Goal: Information Seeking & Learning: Check status

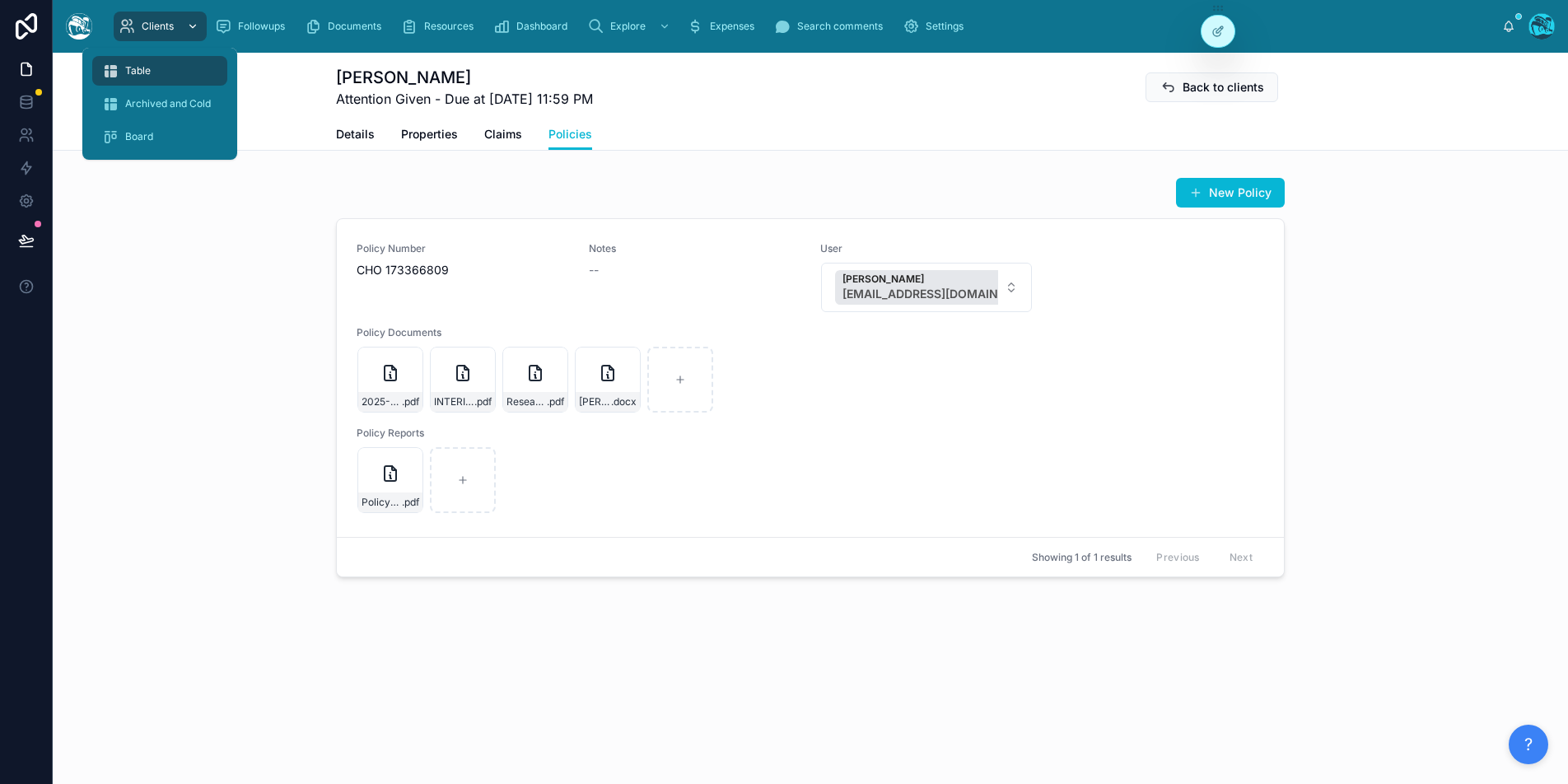
click at [180, 22] on div "scrollable content" at bounding box center [190, 26] width 21 height 26
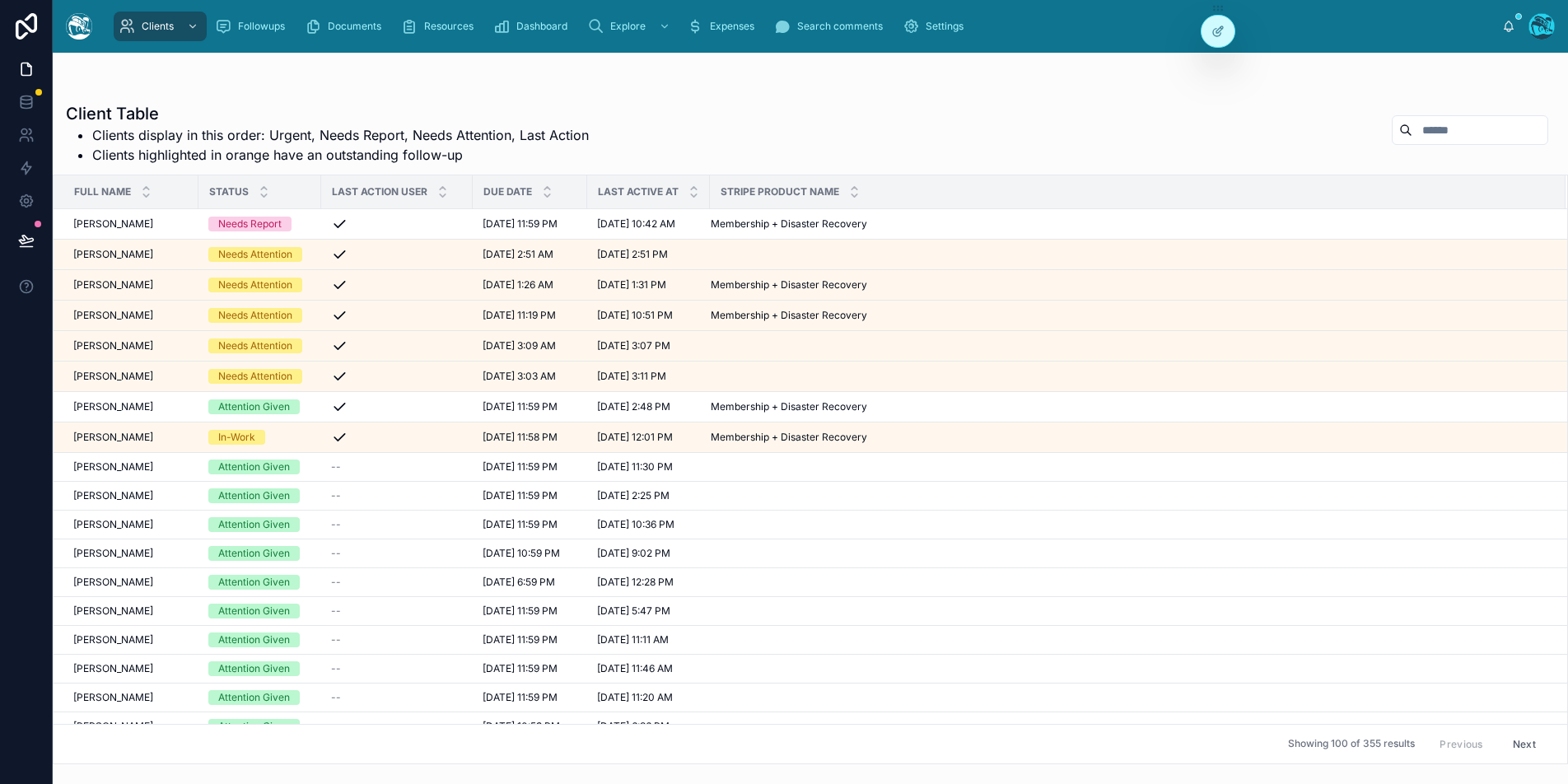
click at [1461, 133] on input "text" at bounding box center [1480, 130] width 135 height 23
type input "******"
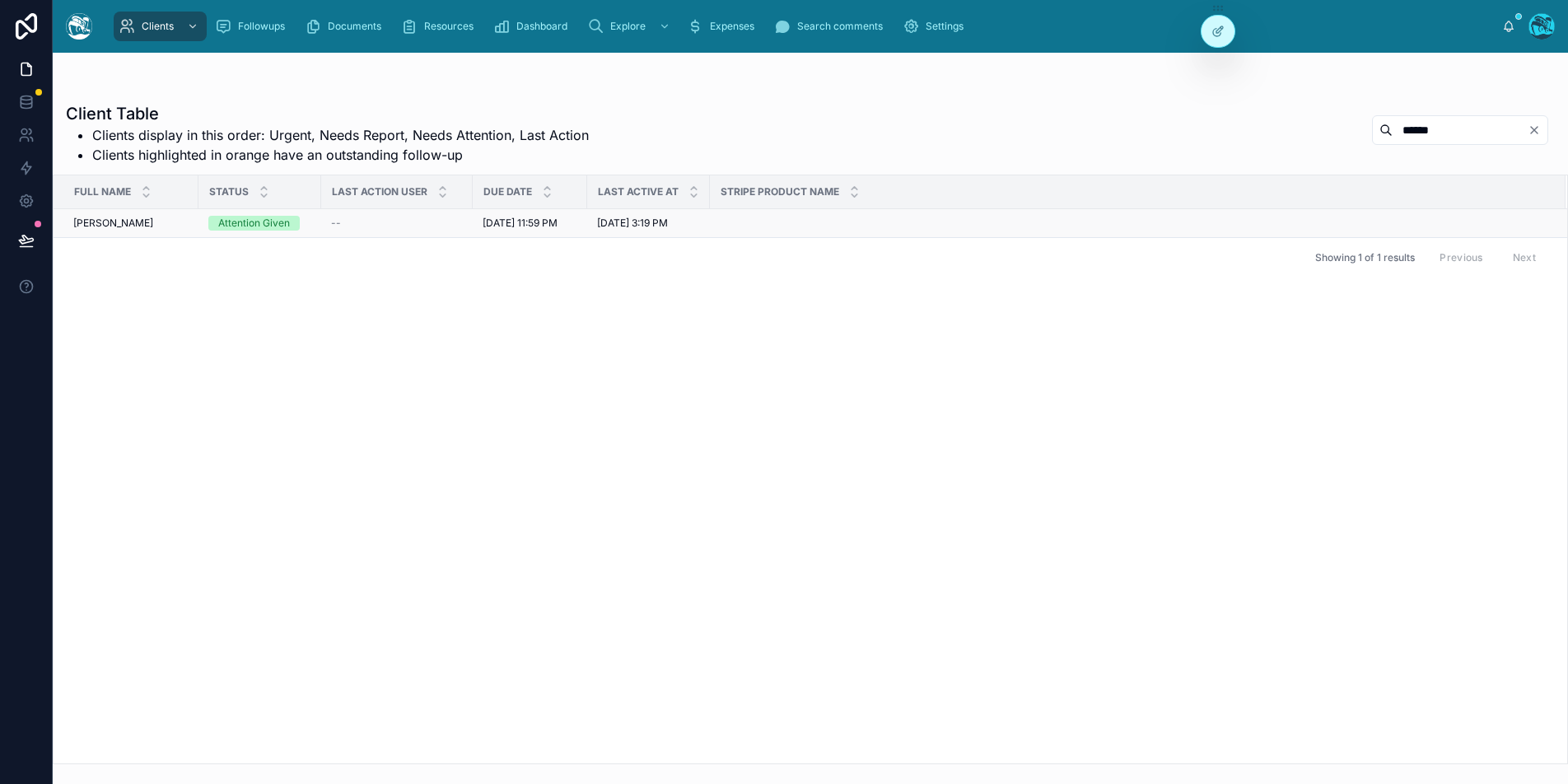
click at [85, 213] on td "[PERSON_NAME] [PERSON_NAME]" at bounding box center [126, 224] width 145 height 29
click at [87, 225] on span "[PERSON_NAME]" at bounding box center [113, 223] width 80 height 13
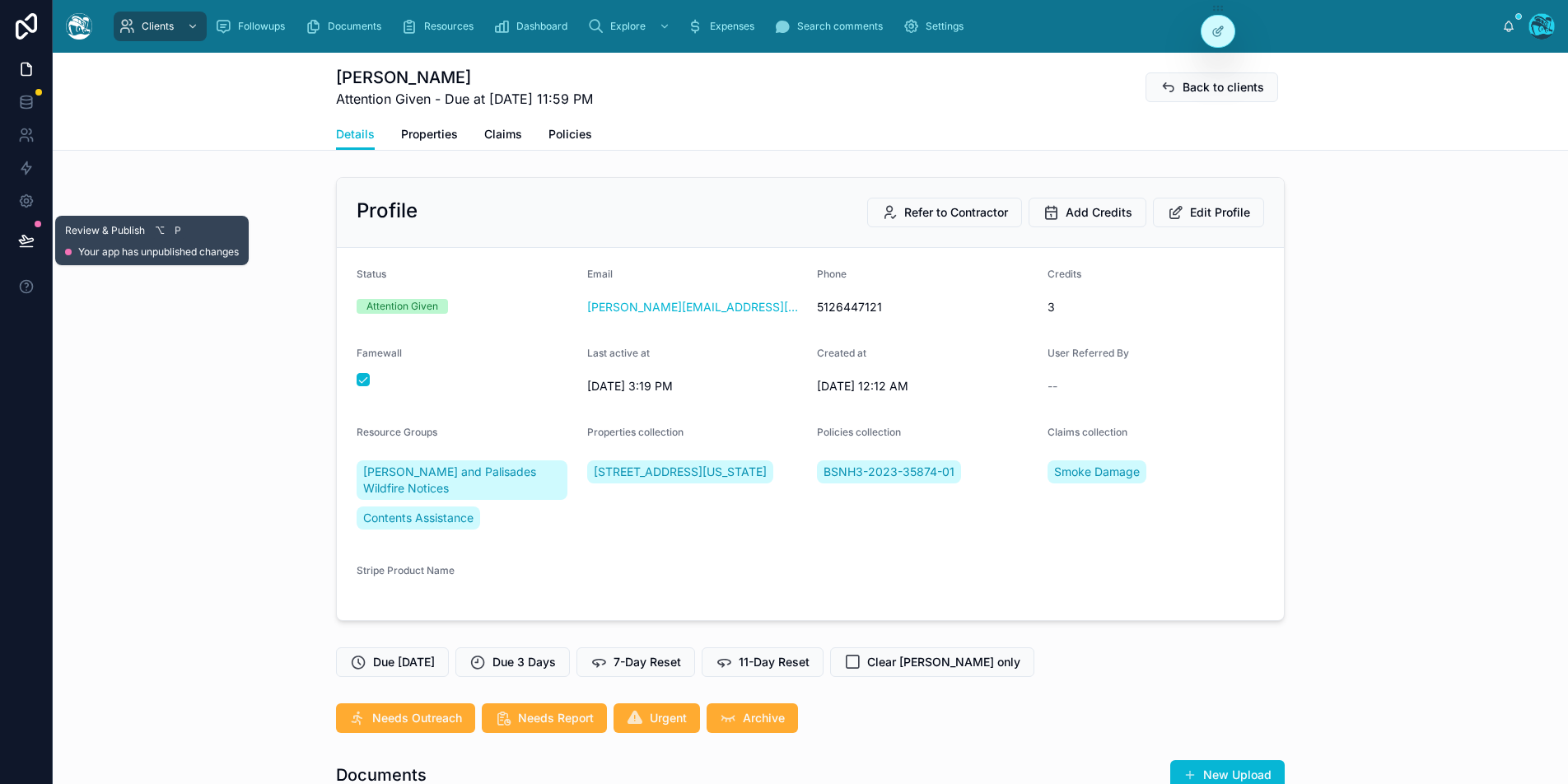
click at [19, 246] on icon at bounding box center [27, 241] width 17 height 17
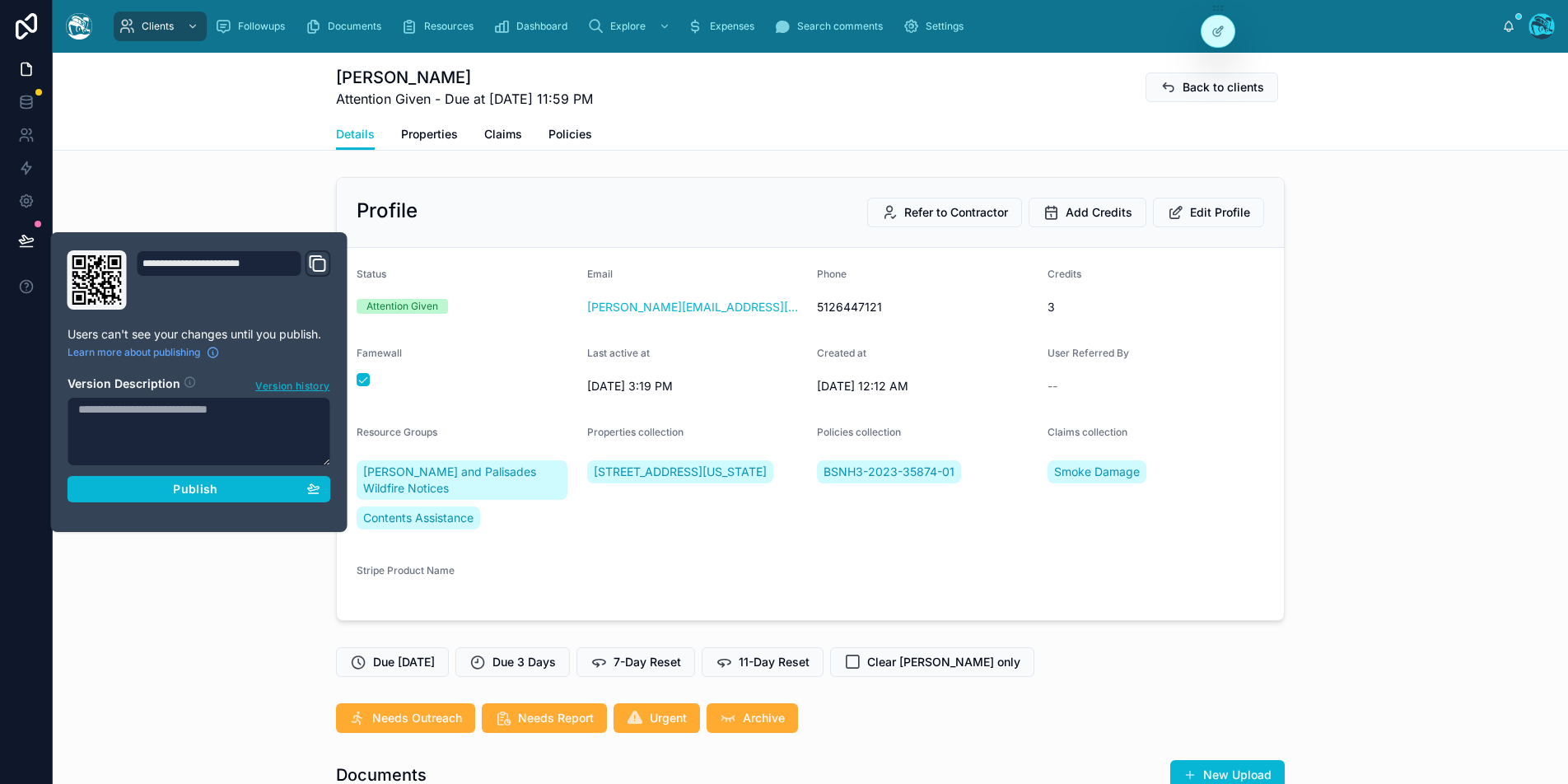
scroll to position [2211, 0]
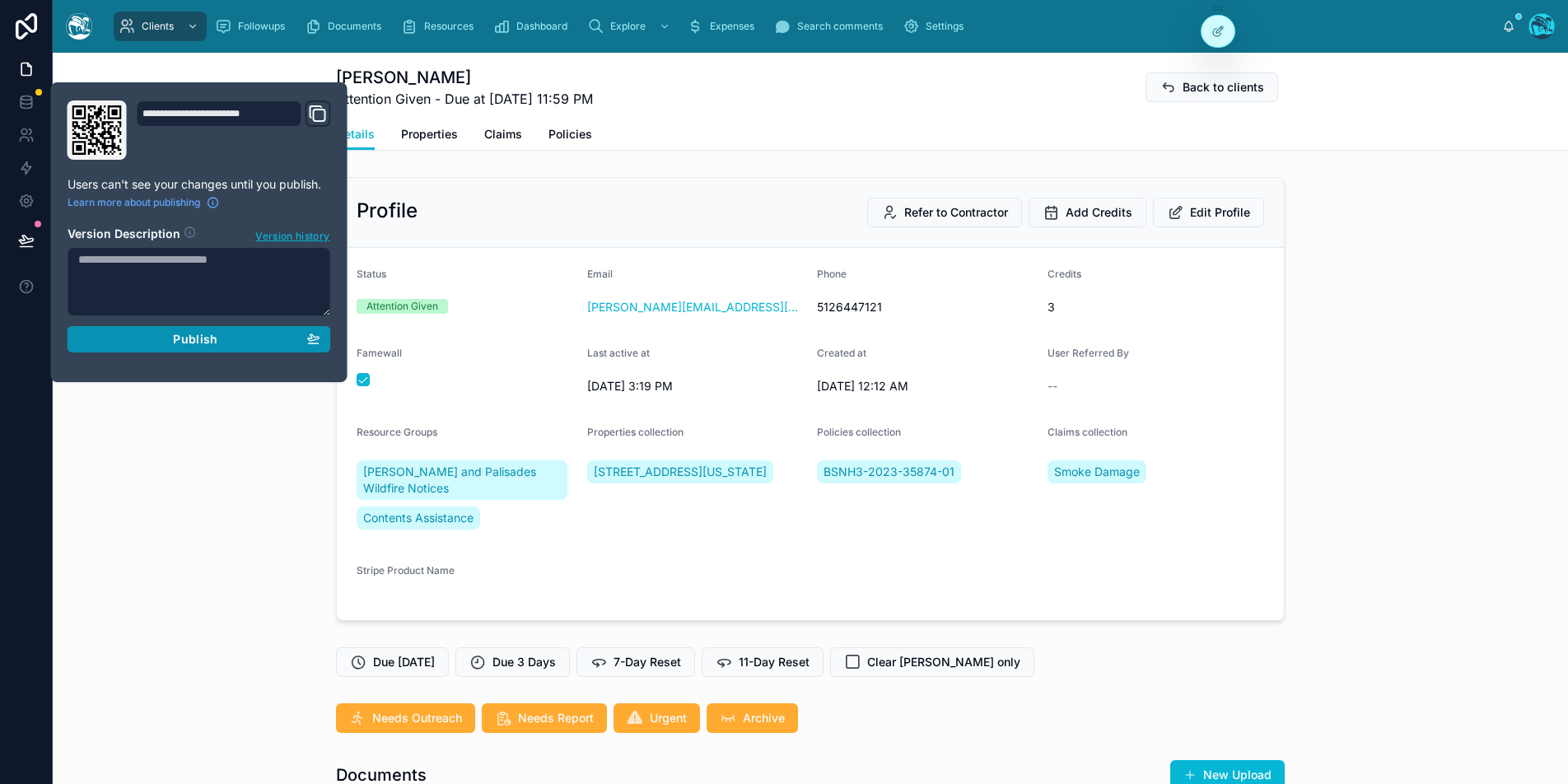
click at [226, 333] on div "Publish" at bounding box center [199, 340] width 242 height 15
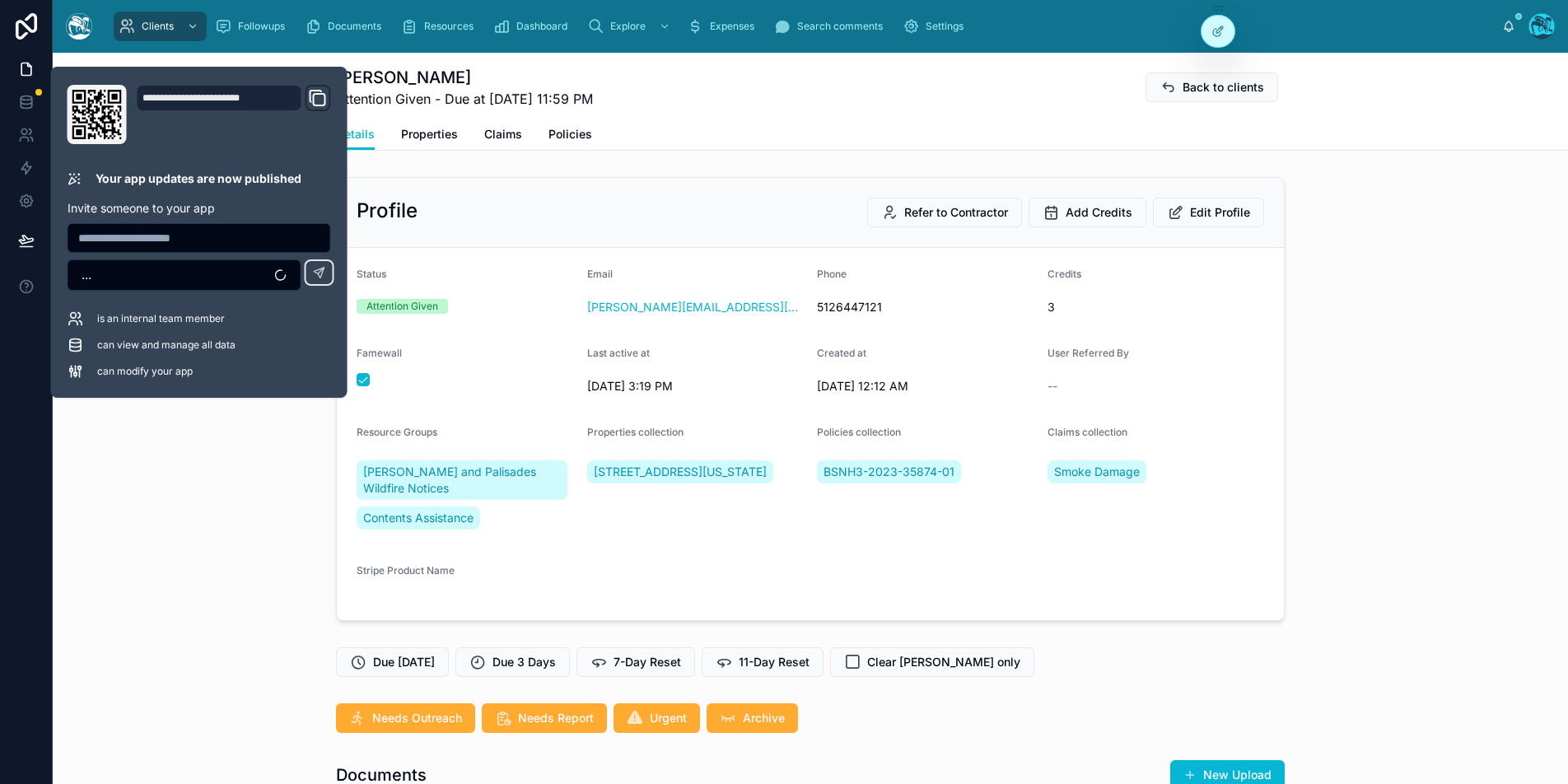
click at [735, 140] on div "Details Properties Claims Policies" at bounding box center [810, 134] width 949 height 31
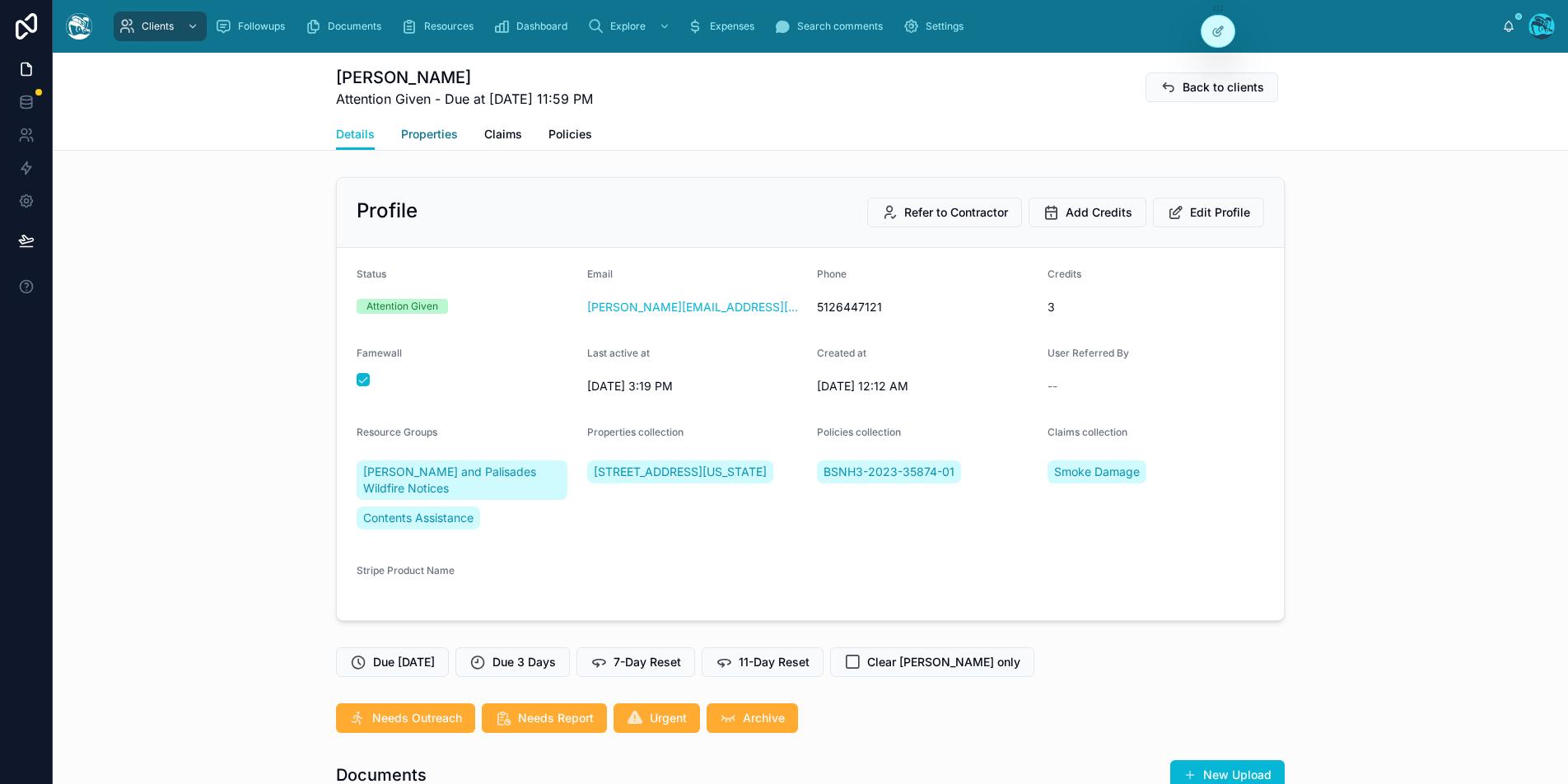
click at [438, 135] on span "Properties" at bounding box center [430, 135] width 57 height 17
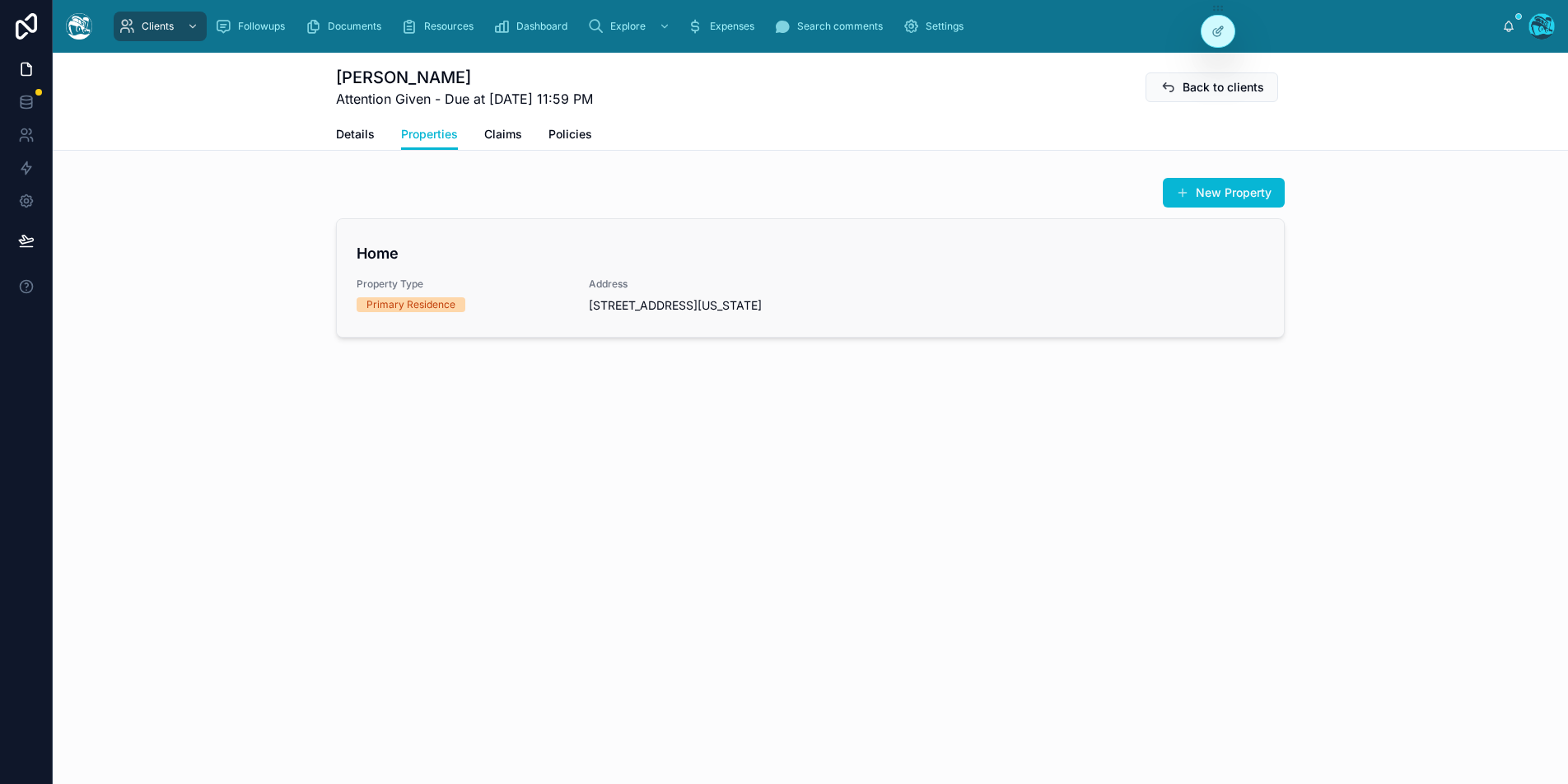
click at [501, 279] on span "Property Type" at bounding box center [463, 284] width 213 height 13
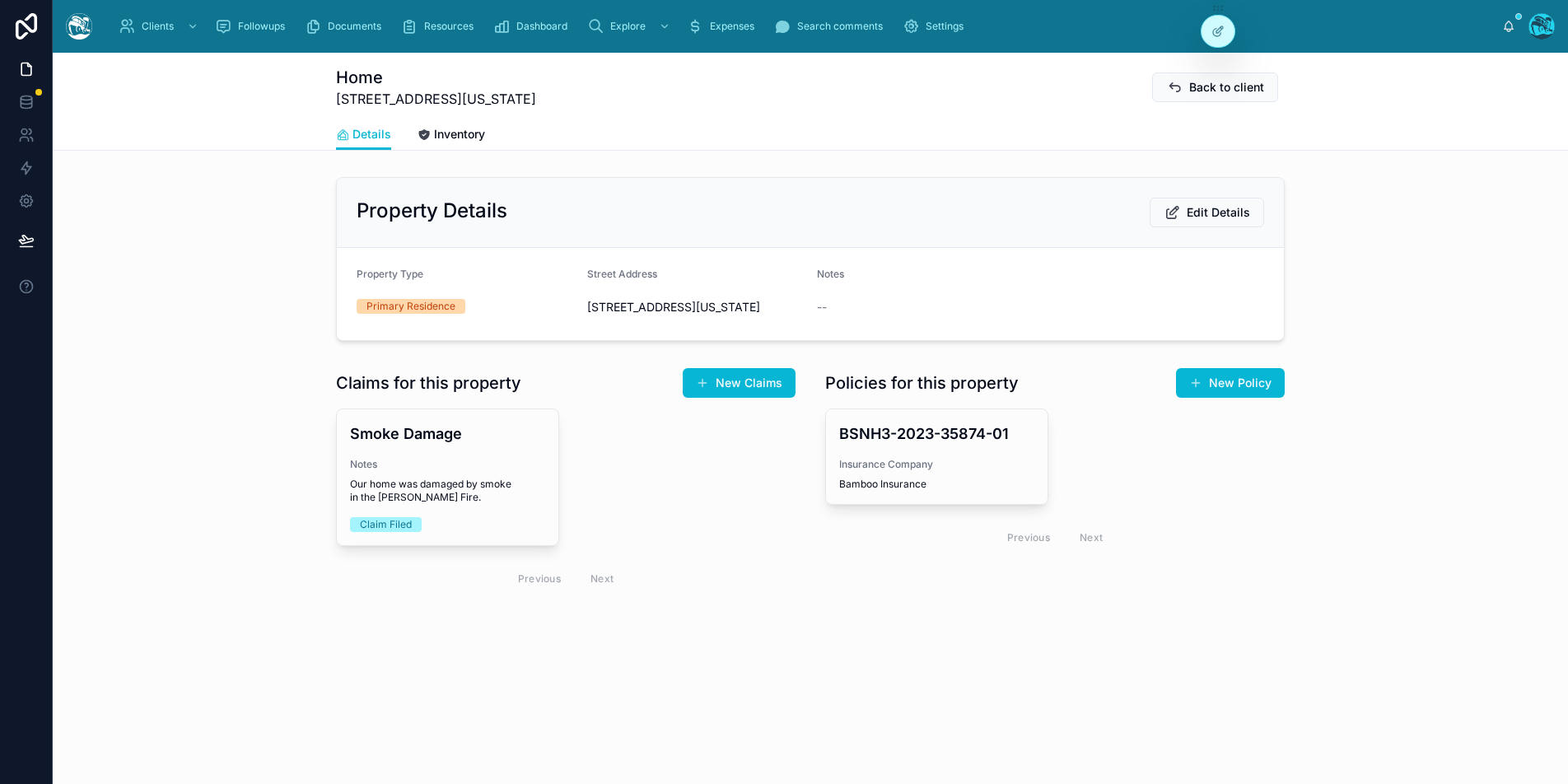
click at [497, 313] on div "Primary Residence" at bounding box center [465, 306] width 217 height 15
click at [430, 445] on h4 "Smoke Damage" at bounding box center [448, 433] width 195 height 22
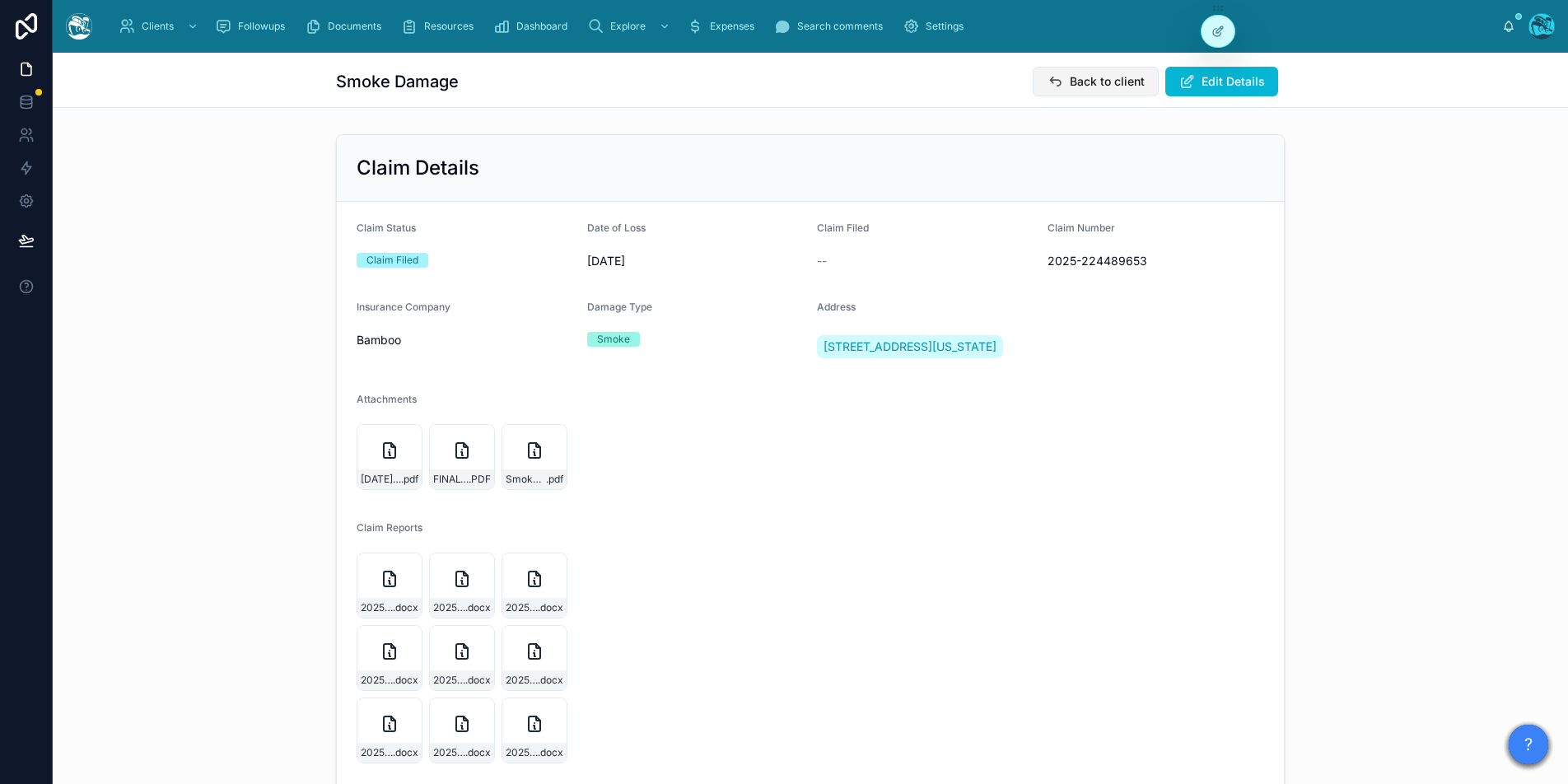
click at [1120, 85] on span "Back to client" at bounding box center [1107, 82] width 75 height 17
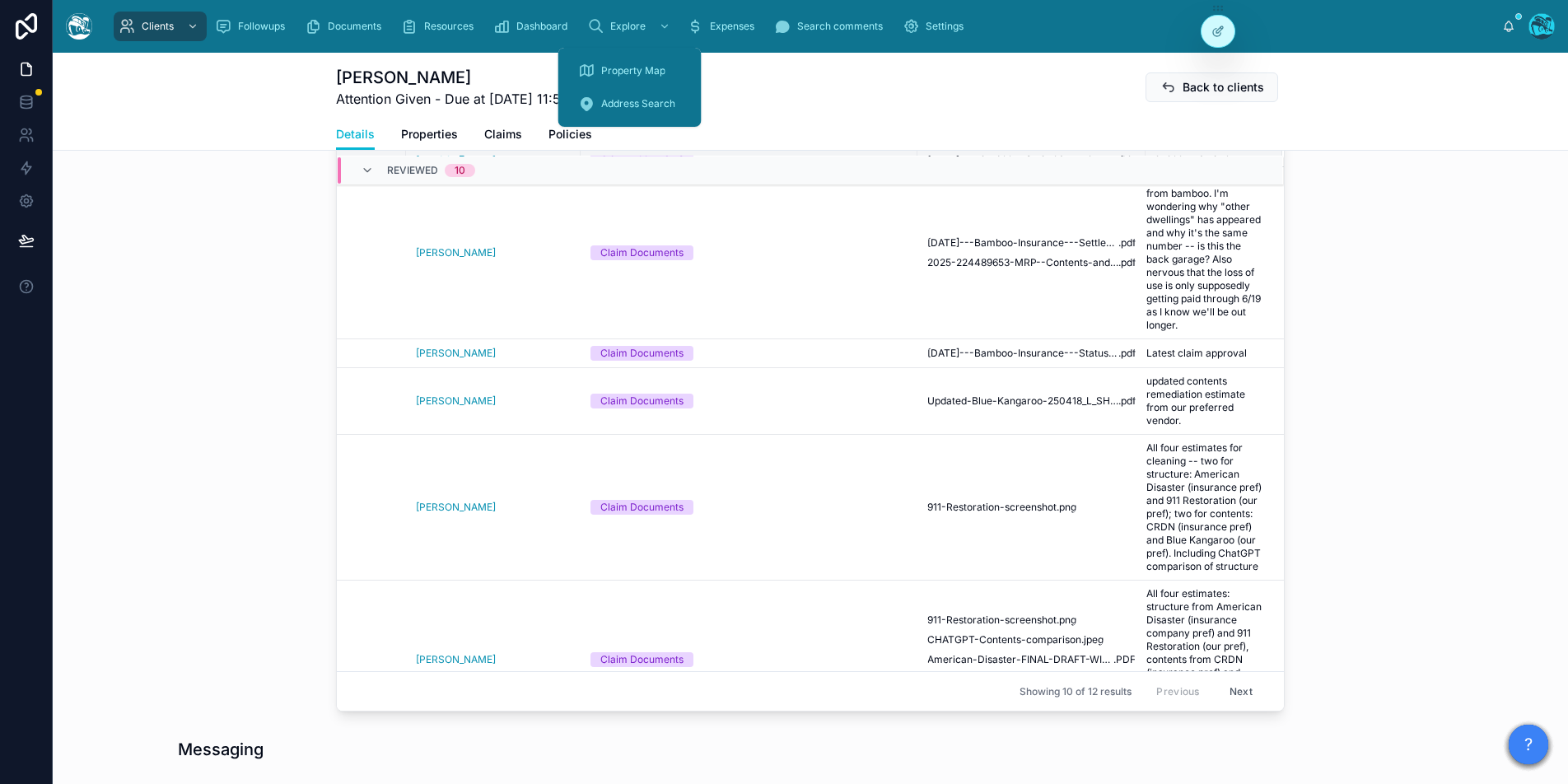
scroll to position [0, 150]
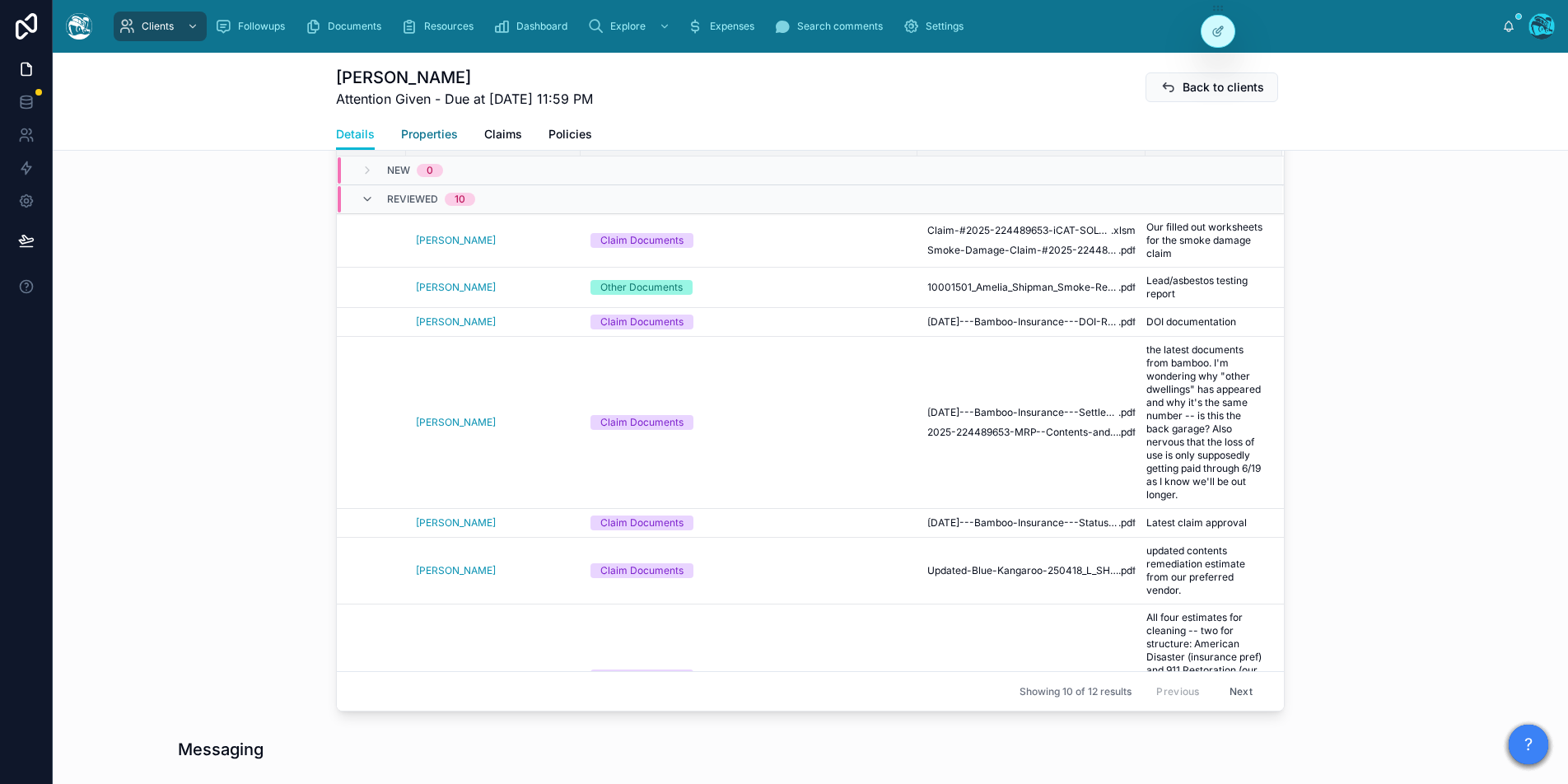
click at [428, 132] on span "Properties" at bounding box center [430, 135] width 57 height 17
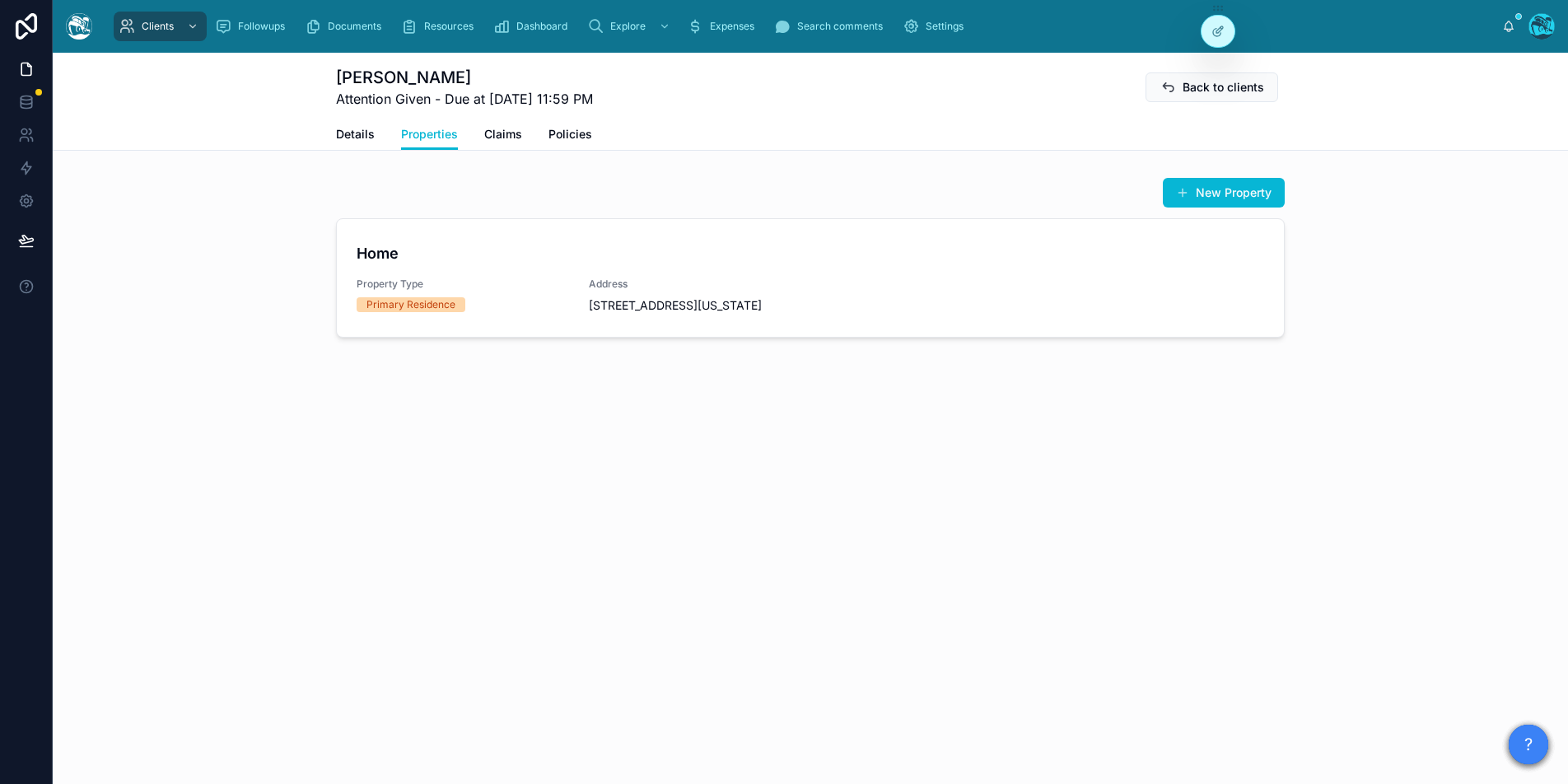
click at [650, 299] on span "[STREET_ADDRESS][US_STATE]" at bounding box center [695, 305] width 213 height 17
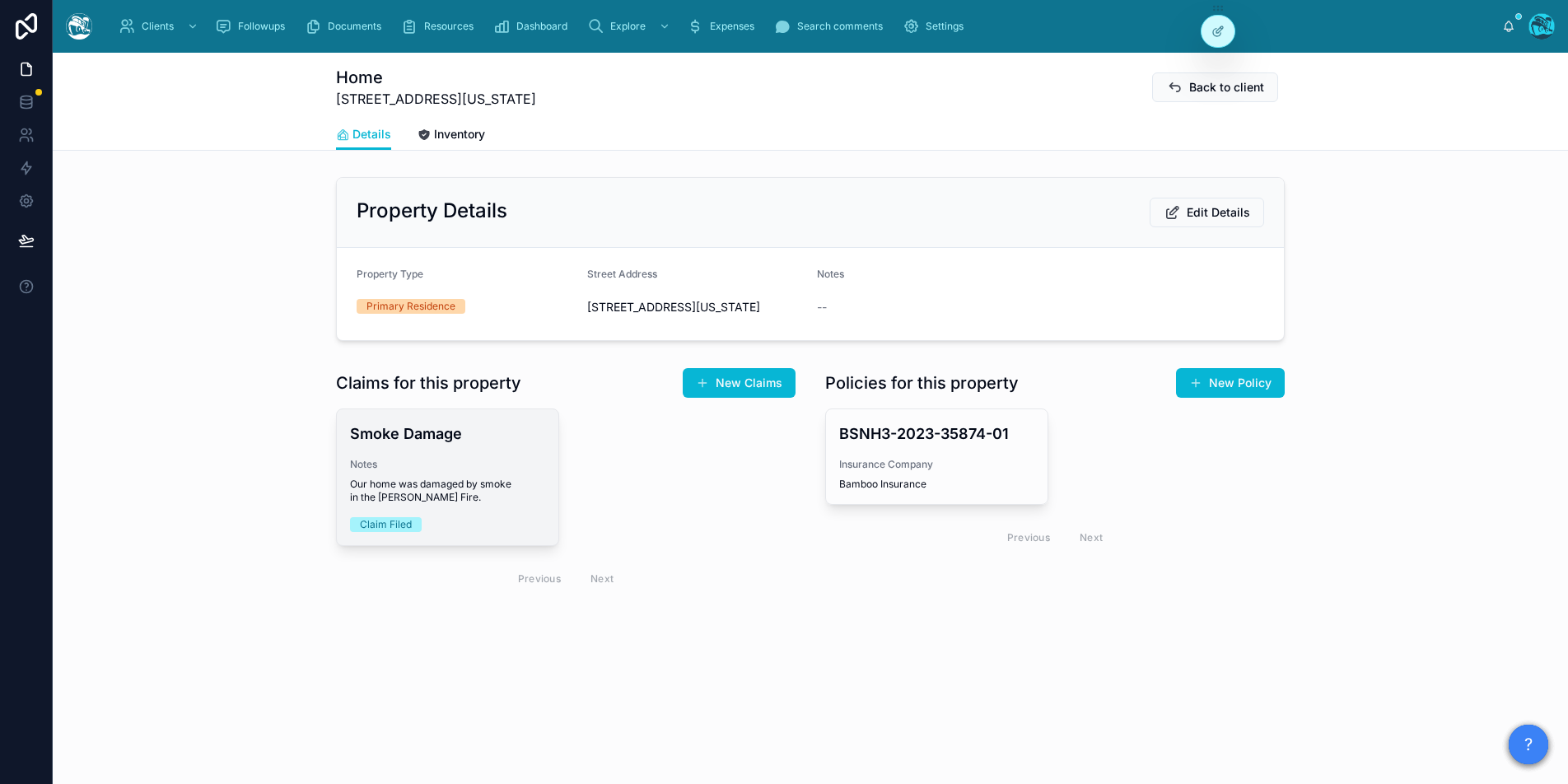
click at [453, 465] on div "Smoke Damage Notes Our home was damaged by smoke in the [PERSON_NAME] Fire. Cla…" at bounding box center [447, 478] width 221 height 136
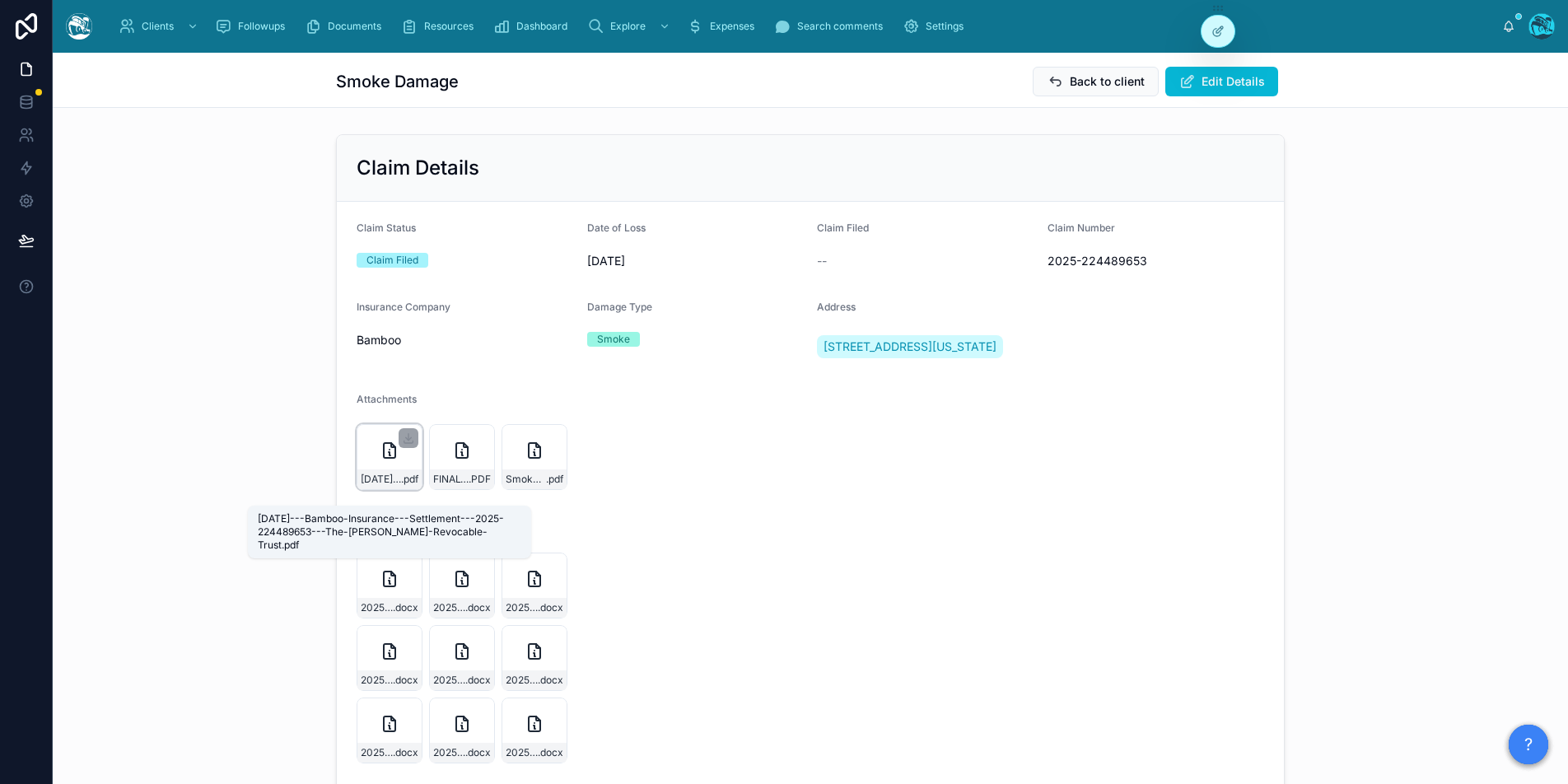
click at [384, 486] on span "[DATE]---Bamboo-Insurance---Settlement---2025-224489653---The-[PERSON_NAME]-Rev…" at bounding box center [381, 479] width 40 height 13
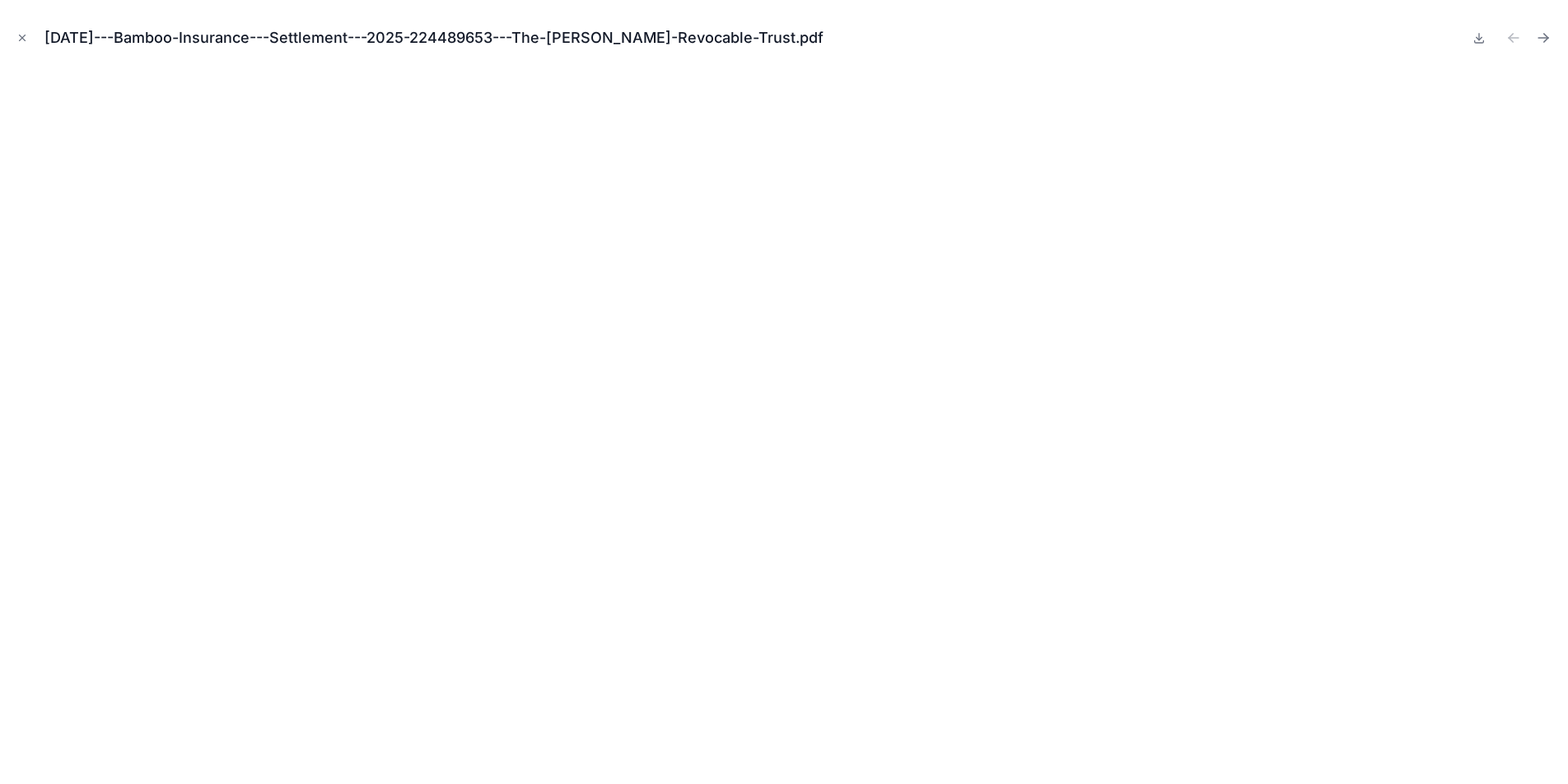
click at [1563, 30] on div "[DATE]---Bamboo-Insurance---Settlement---2025-224489653---The-[PERSON_NAME]-Rev…" at bounding box center [784, 392] width 1568 height 784
click at [1551, 41] on button "Next file" at bounding box center [1543, 37] width 23 height 23
click at [1517, 40] on icon "Previous file" at bounding box center [1514, 38] width 17 height 17
click at [1546, 35] on icon "Next file" at bounding box center [1546, 35] width 4 height 4
click at [1539, 34] on icon "Next file" at bounding box center [1544, 38] width 17 height 17
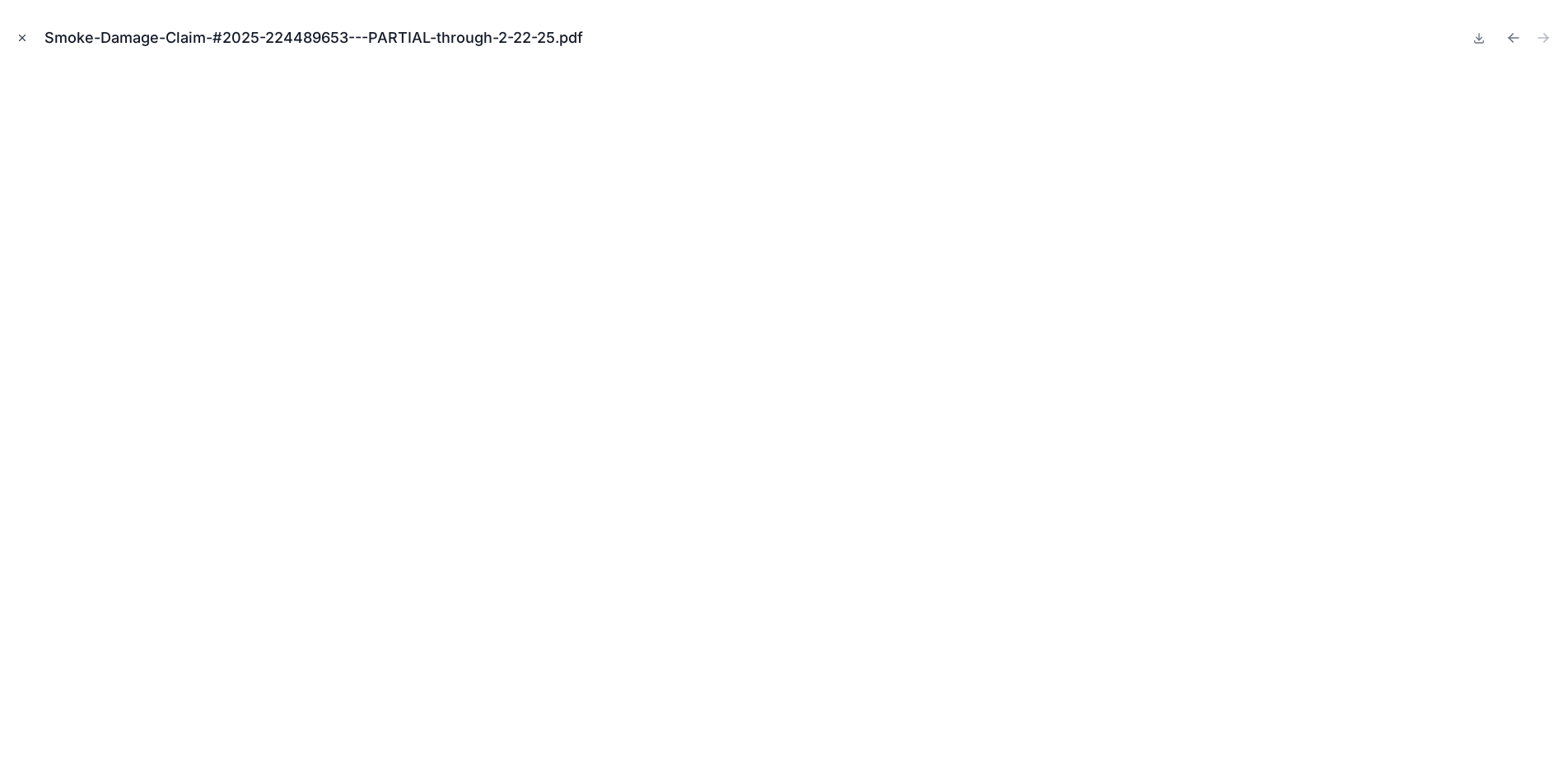
click at [21, 34] on icon "Close modal" at bounding box center [23, 38] width 12 height 12
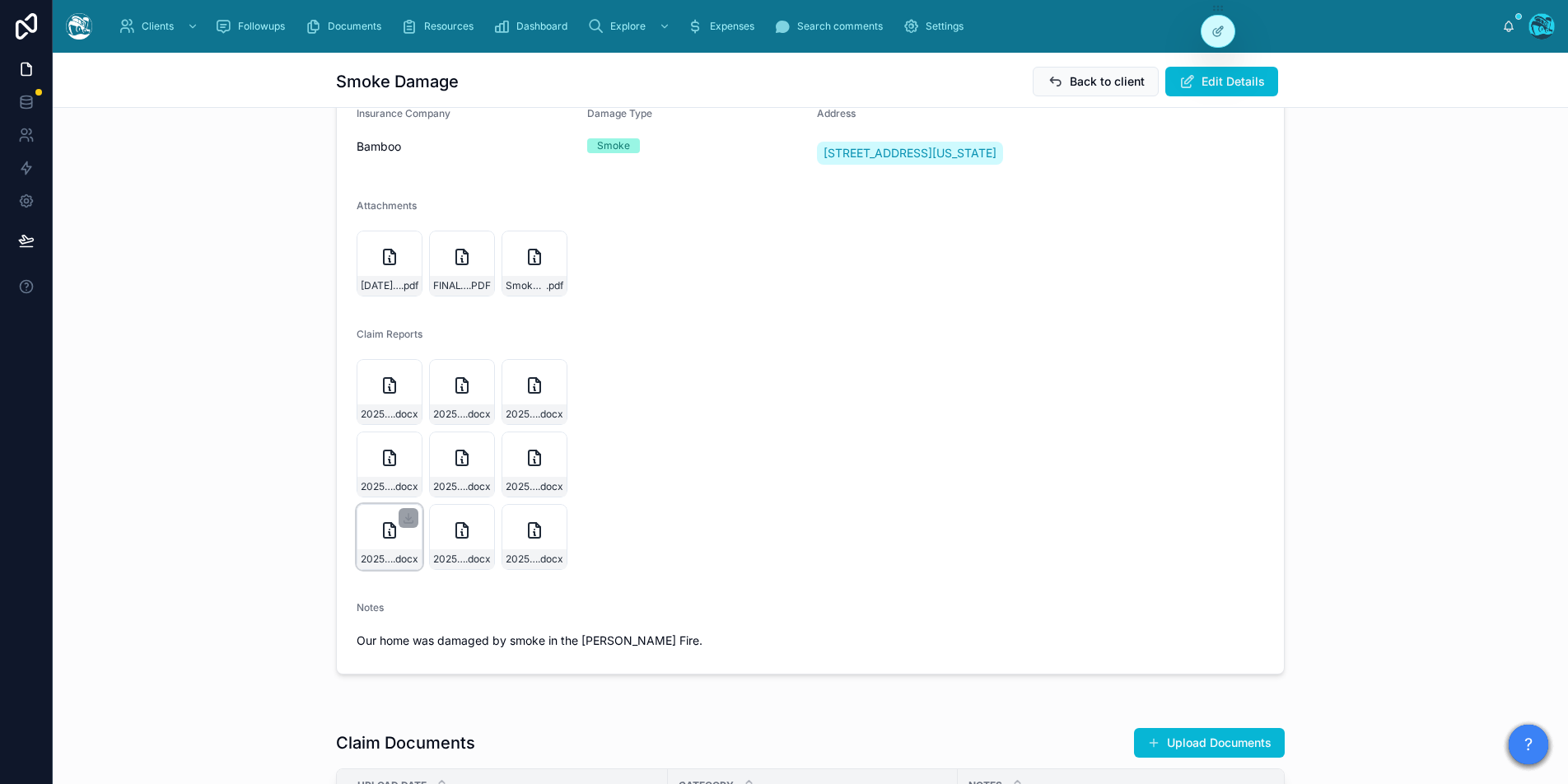
scroll to position [225, 0]
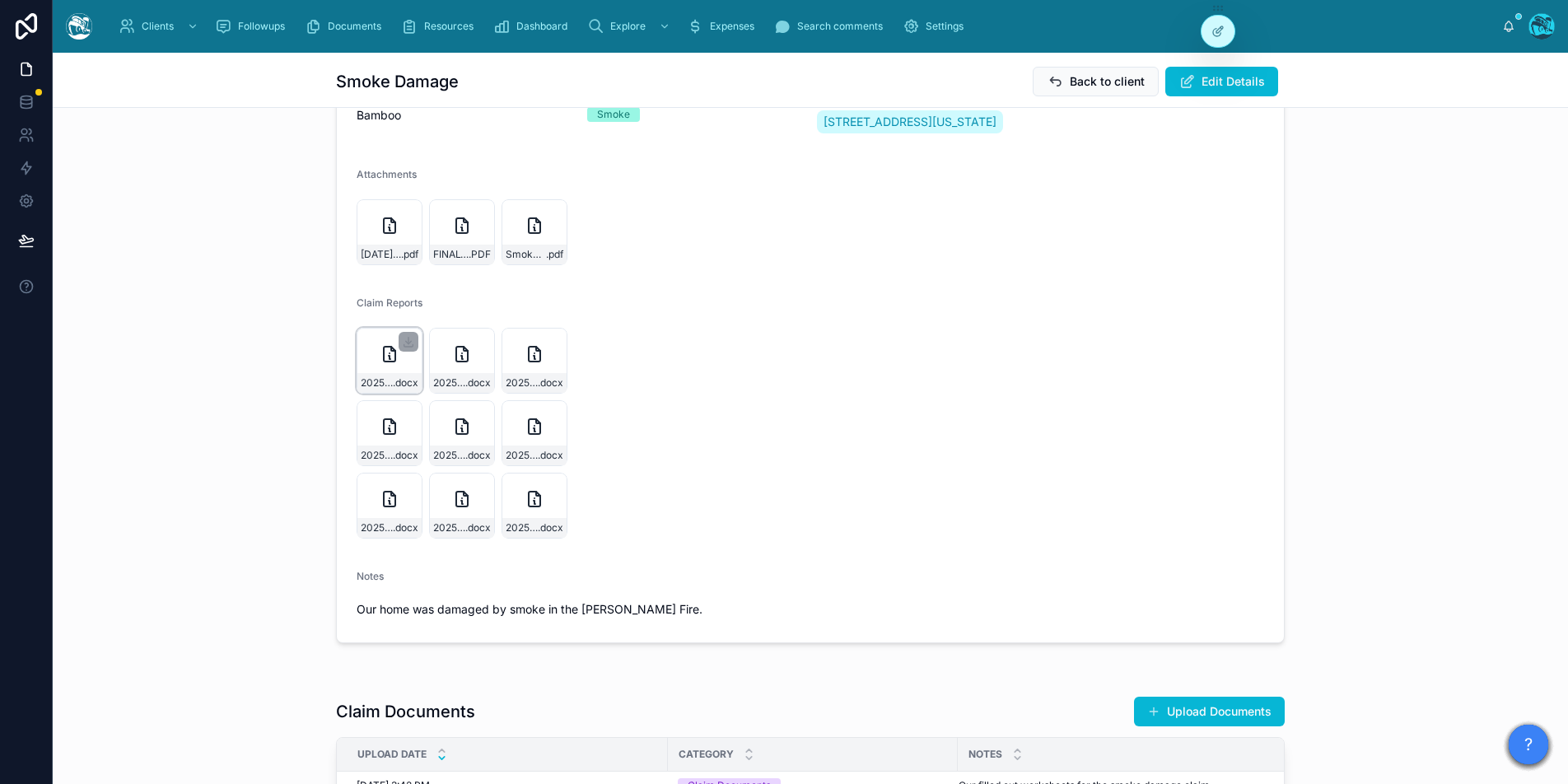
click at [387, 389] on div "20250212_Request-for-Full-Policy-&-Claim-Update_Gray .docx" at bounding box center [389, 382] width 64 height 19
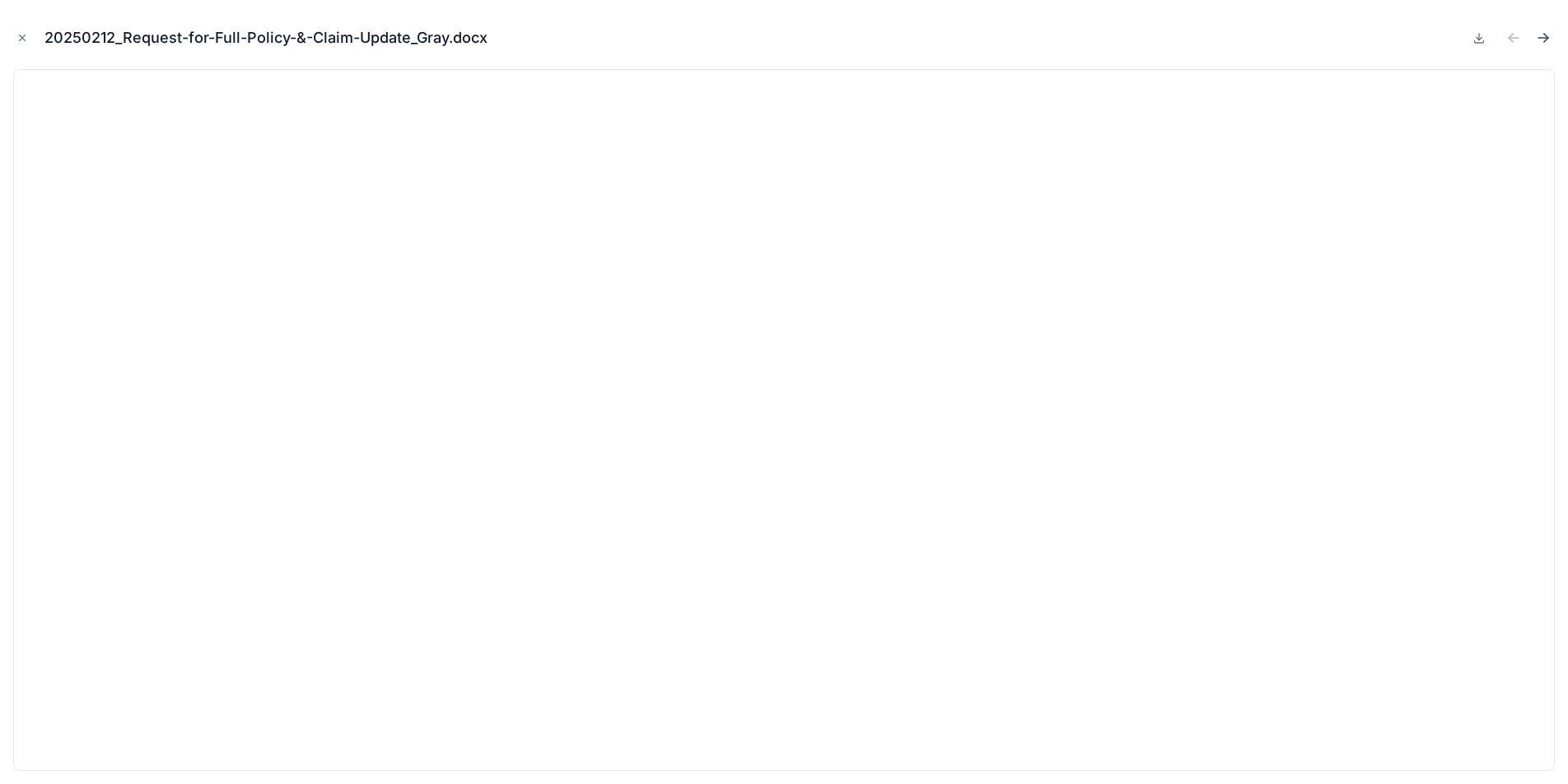
click at [1546, 35] on icon "Next file" at bounding box center [1546, 35] width 4 height 4
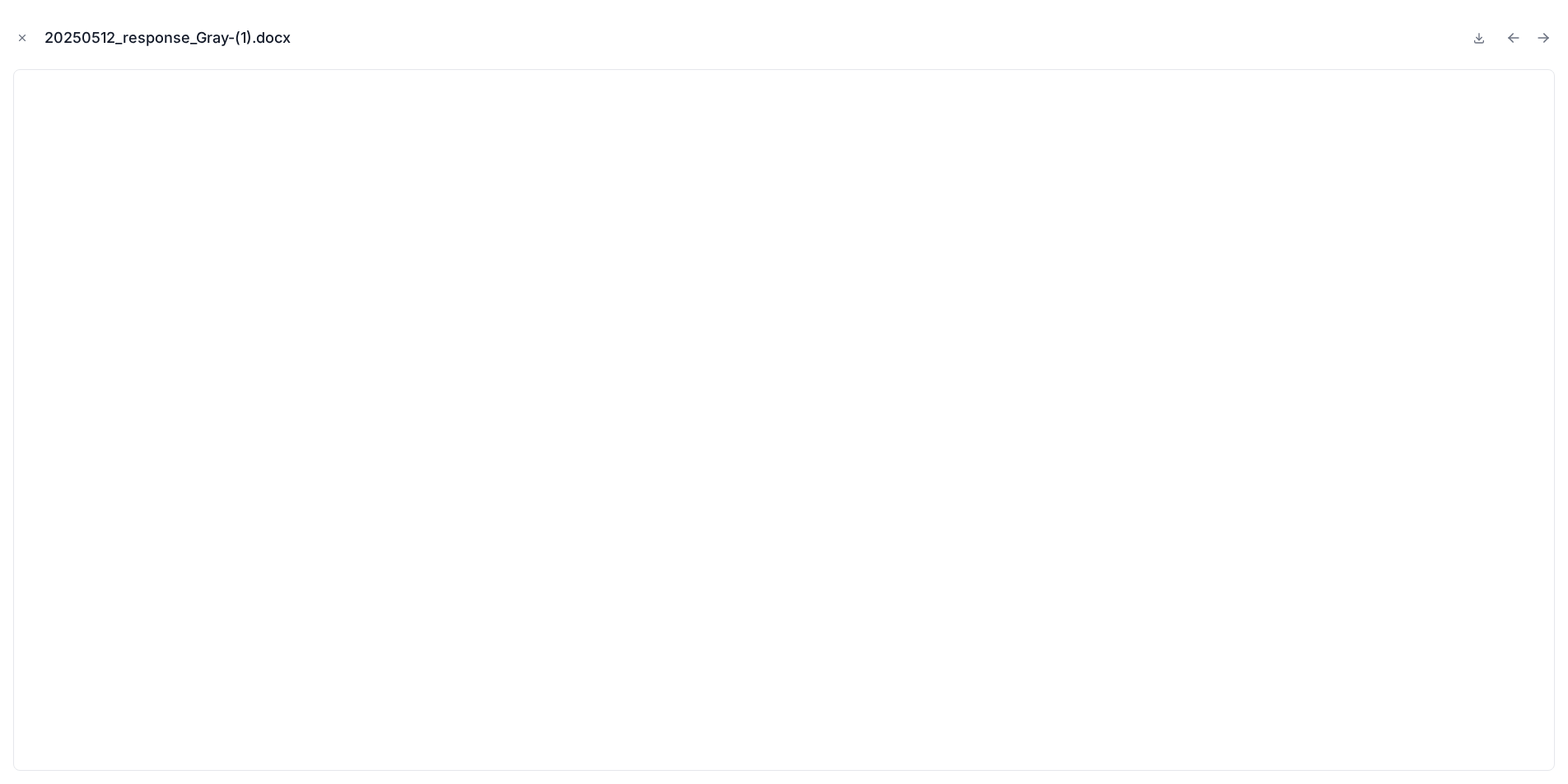
click at [1546, 35] on icon "Next file" at bounding box center [1546, 35] width 4 height 4
click at [1509, 34] on icon "Previous file" at bounding box center [1514, 38] width 17 height 17
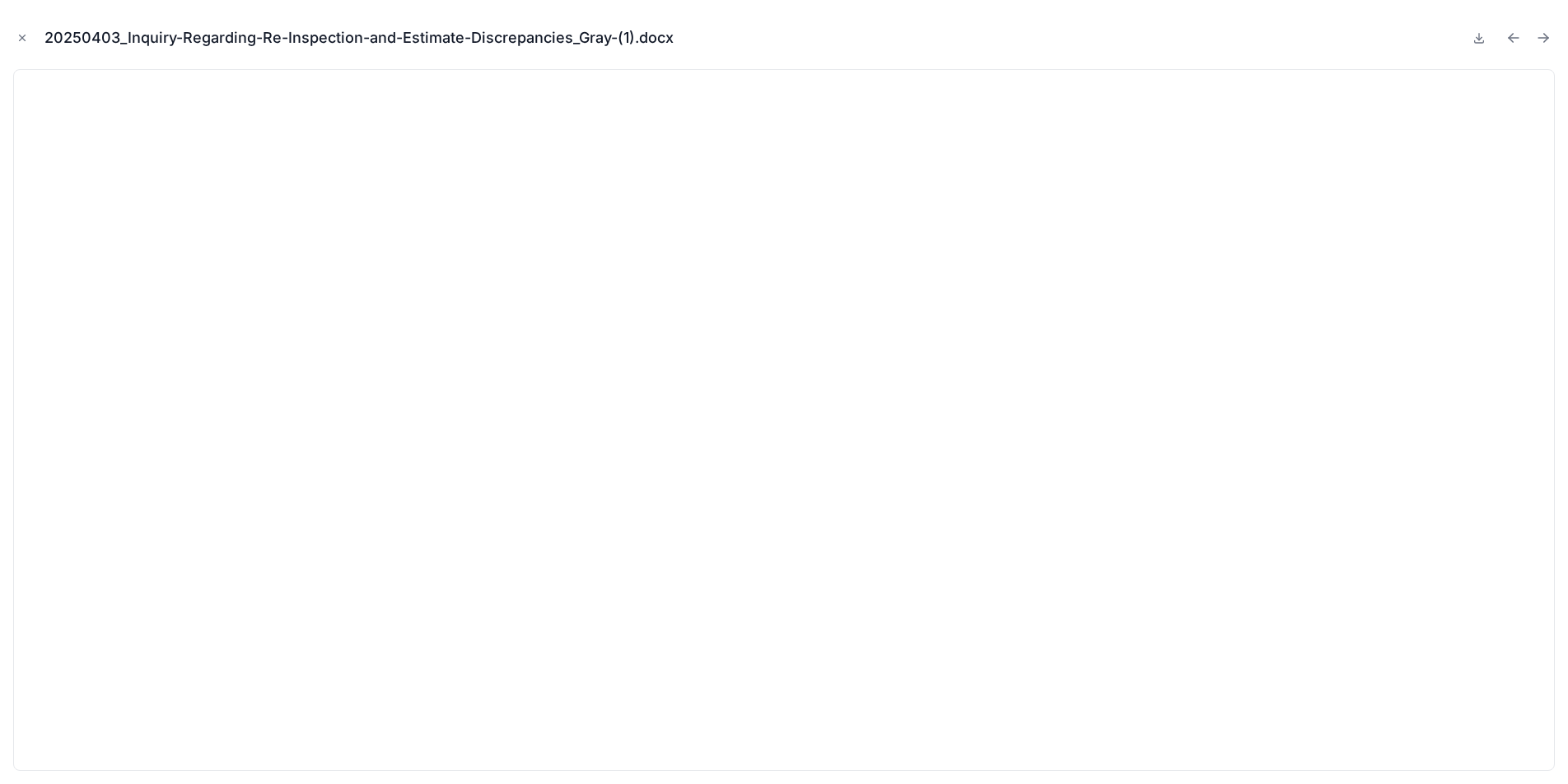
click at [1509, 34] on icon "Previous file" at bounding box center [1514, 38] width 17 height 17
click at [20, 38] on icon "Close modal" at bounding box center [23, 38] width 12 height 12
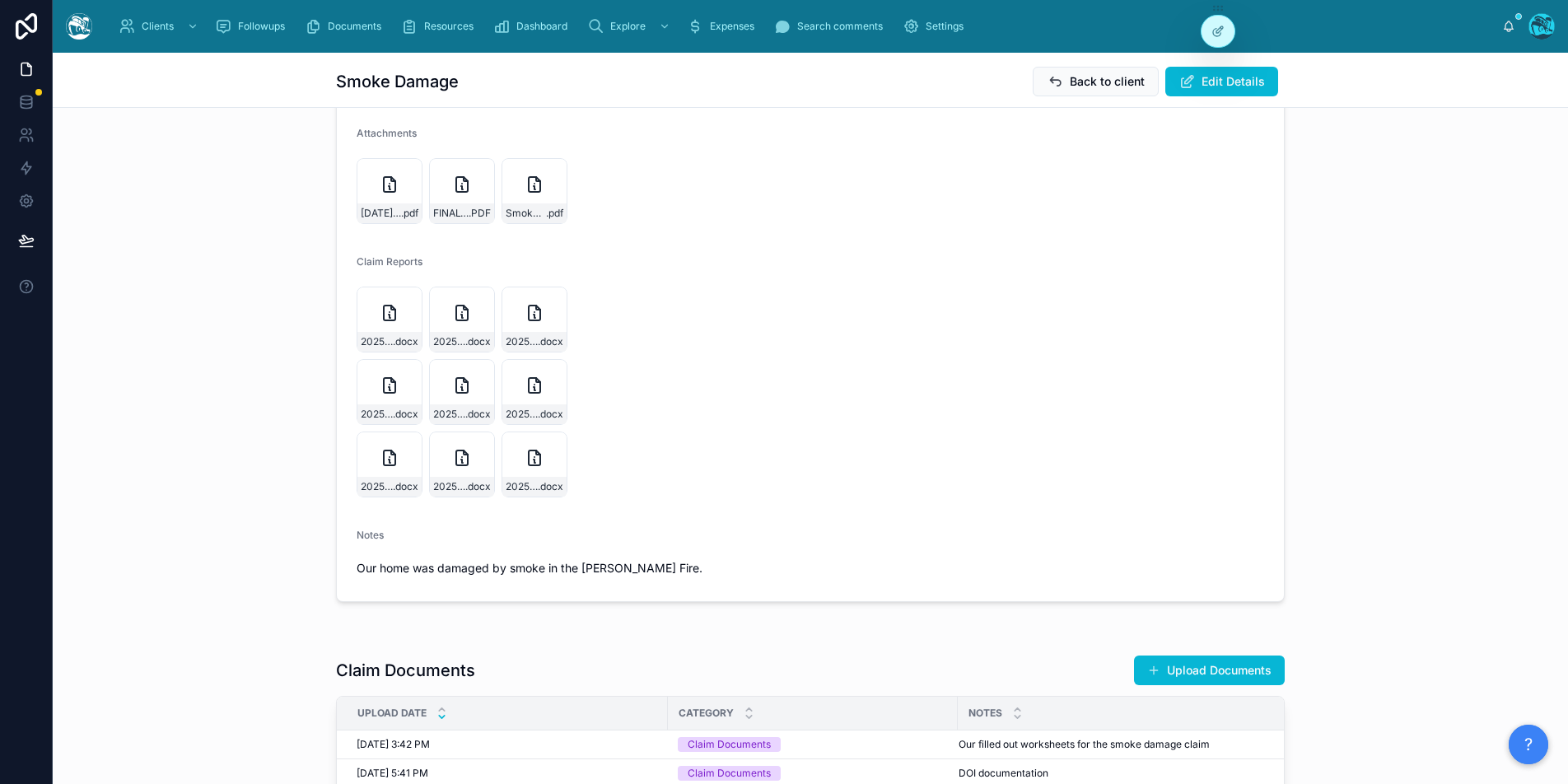
scroll to position [270, 0]
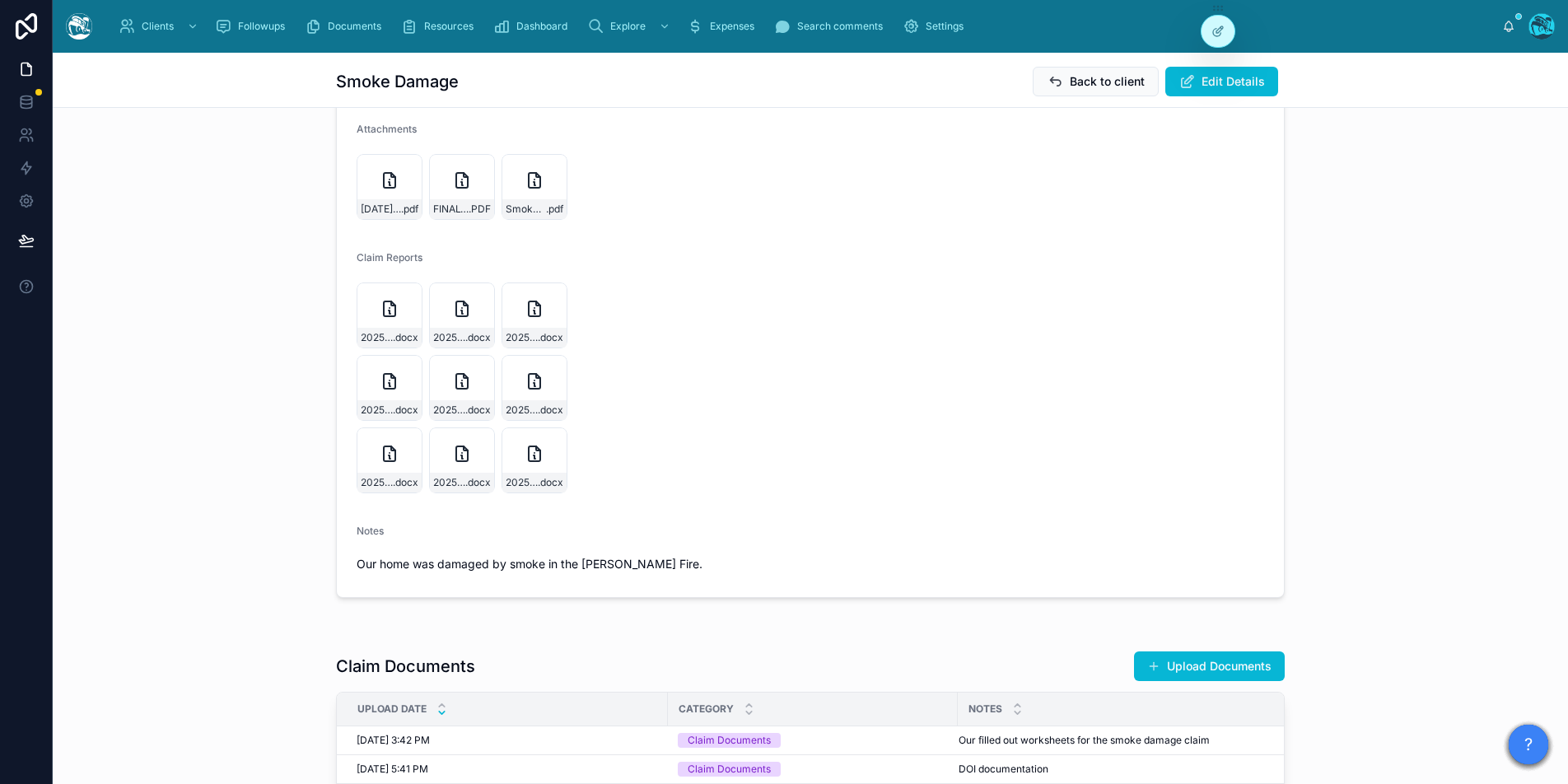
click at [679, 347] on form "Claim Status Claim Filed Date of Loss 1/8/2025 Claim Filed -- Claim Number 2025…" at bounding box center [810, 264] width 947 height 665
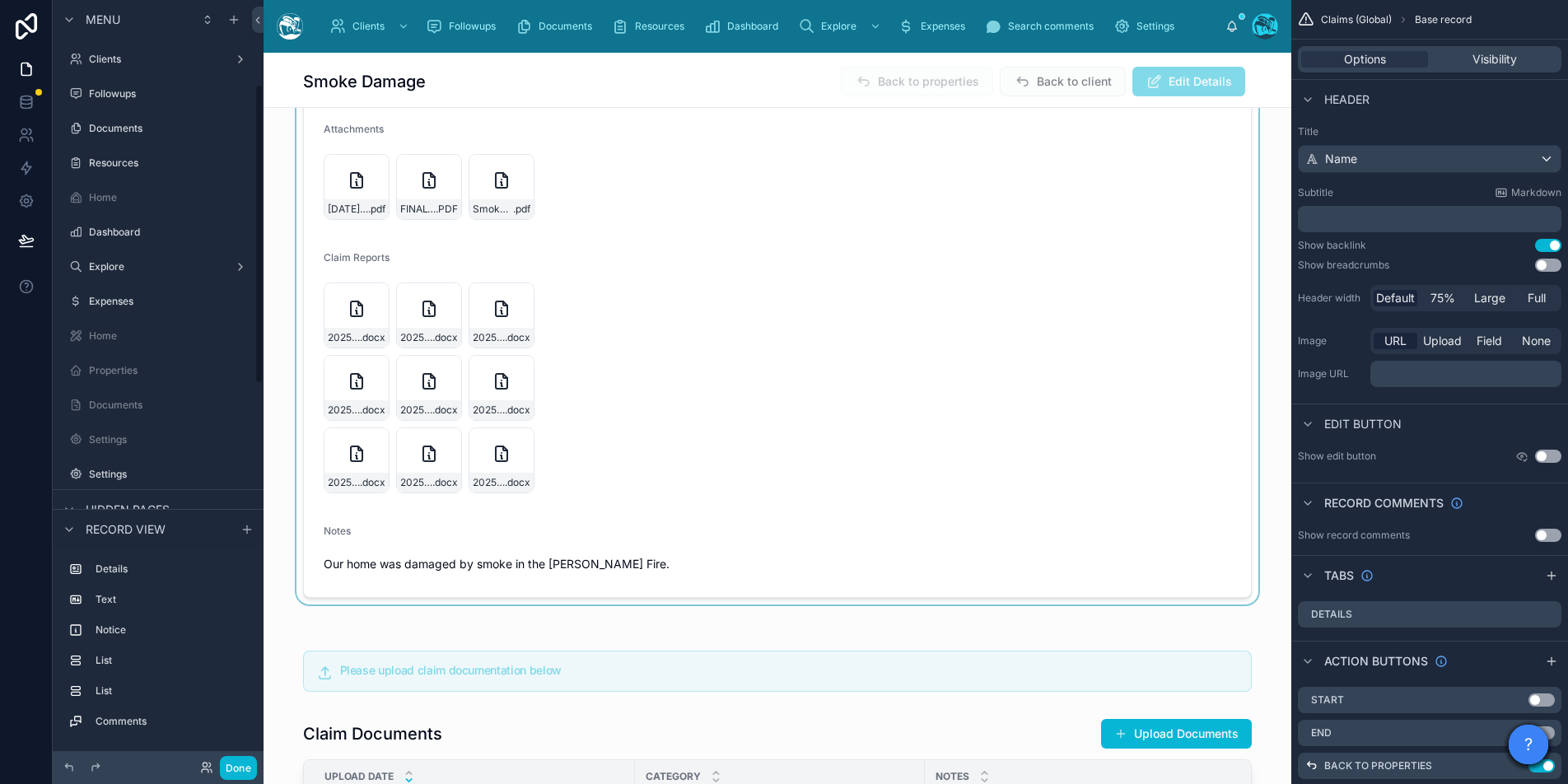
scroll to position [215, 0]
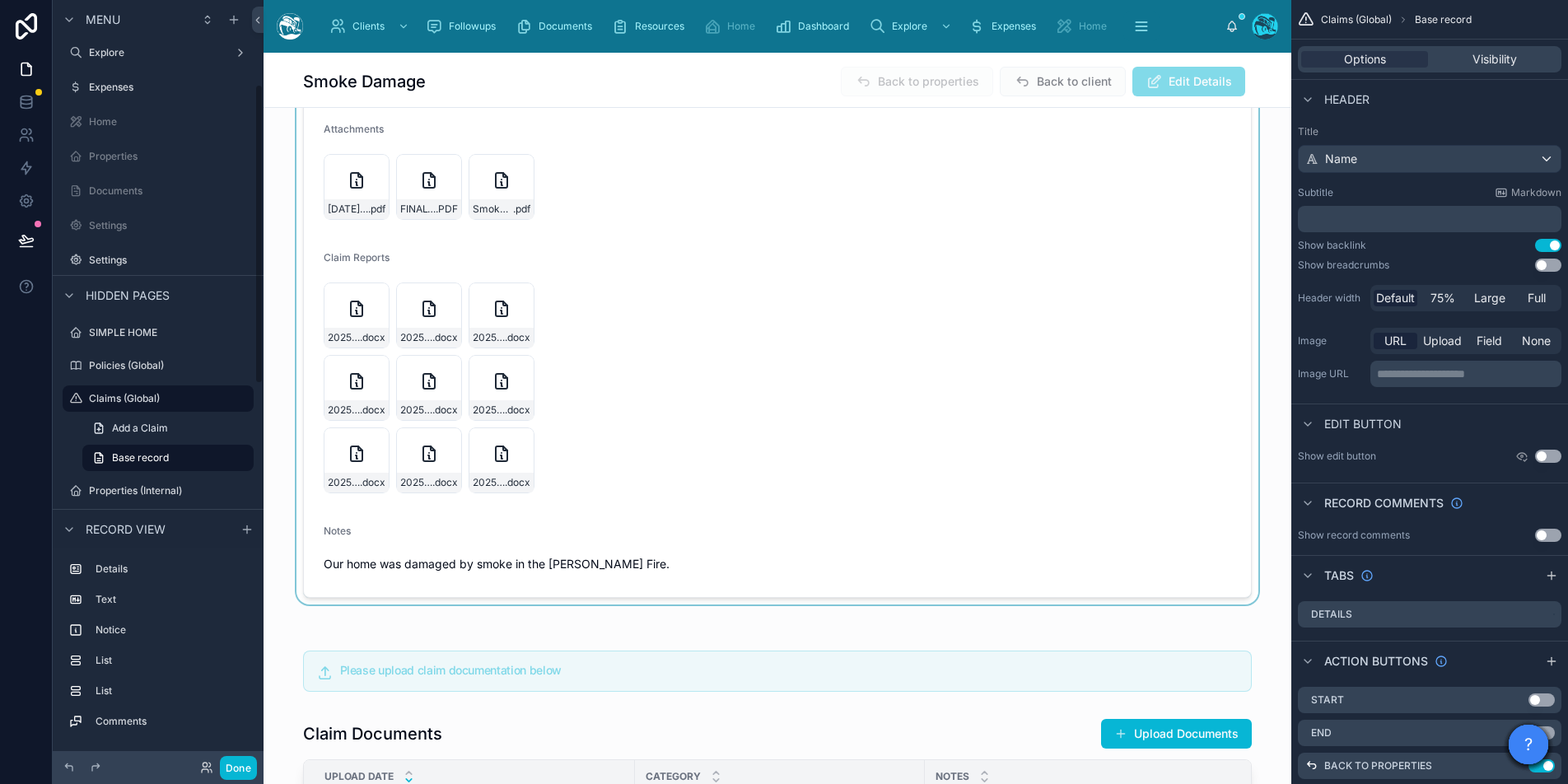
click at [740, 339] on div at bounding box center [777, 231] width 1028 height 747
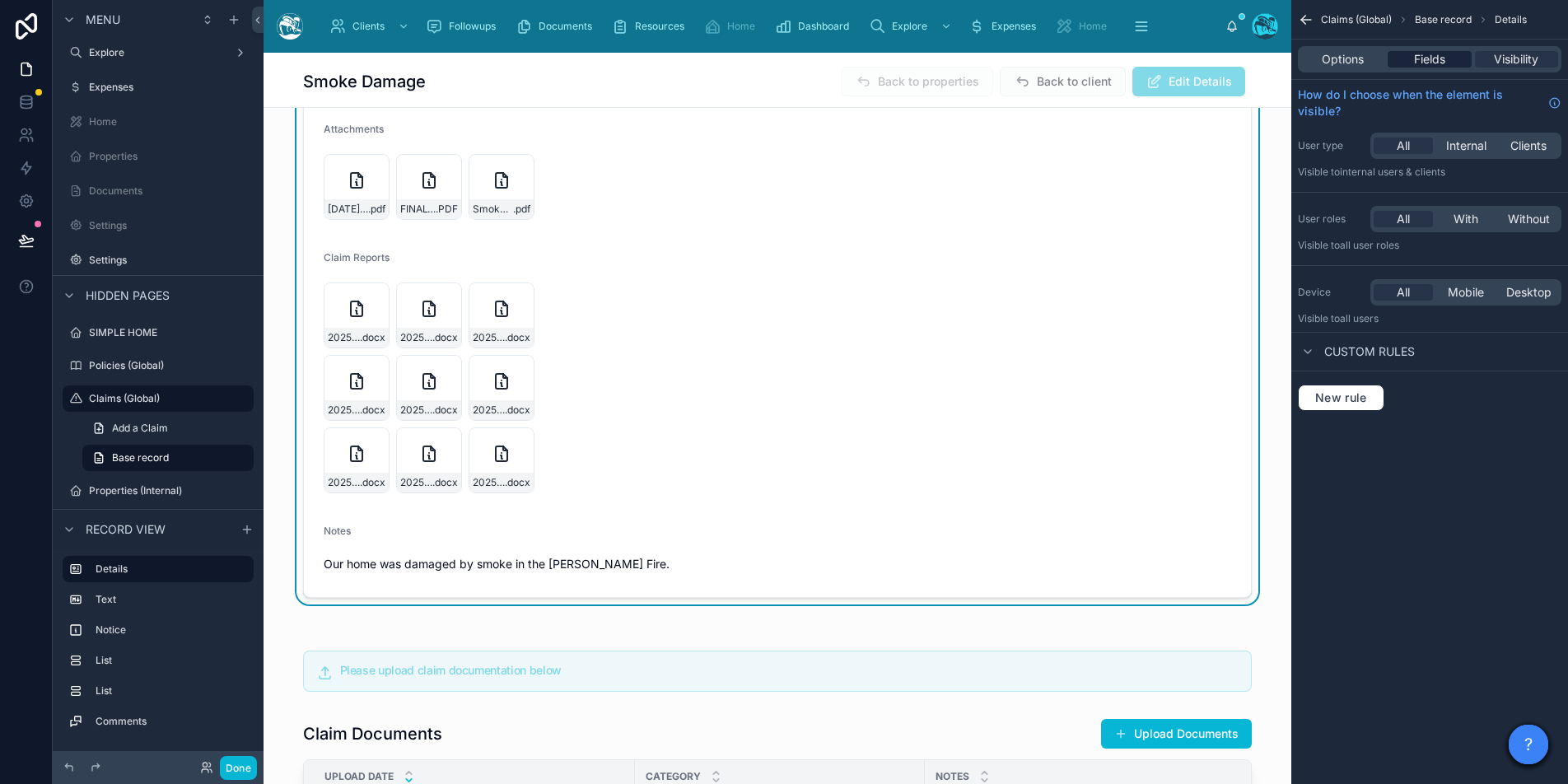
click at [1433, 61] on span "Fields" at bounding box center [1429, 60] width 31 height 17
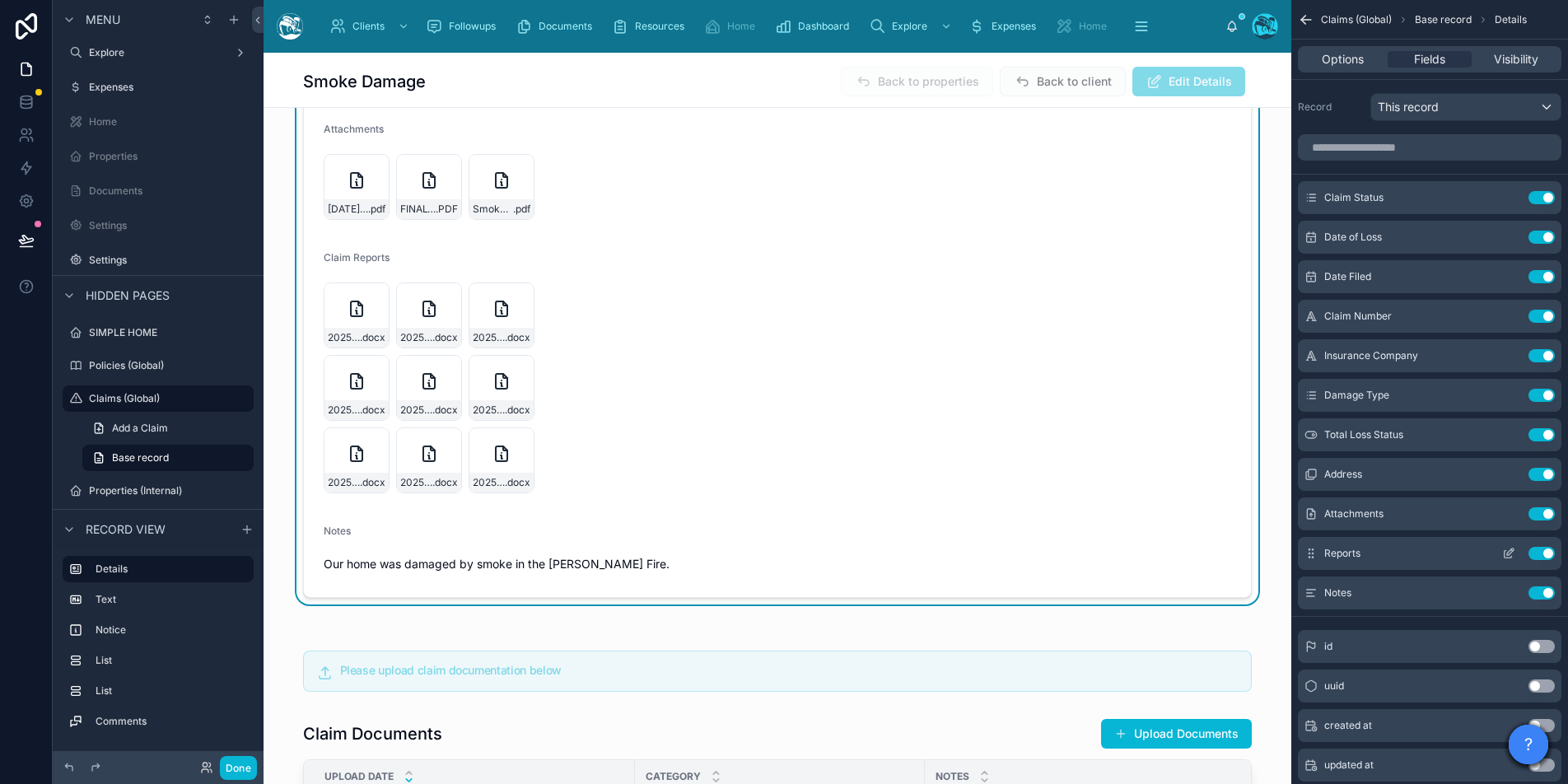
click at [1510, 553] on icon "scrollable content" at bounding box center [1511, 552] width 7 height 7
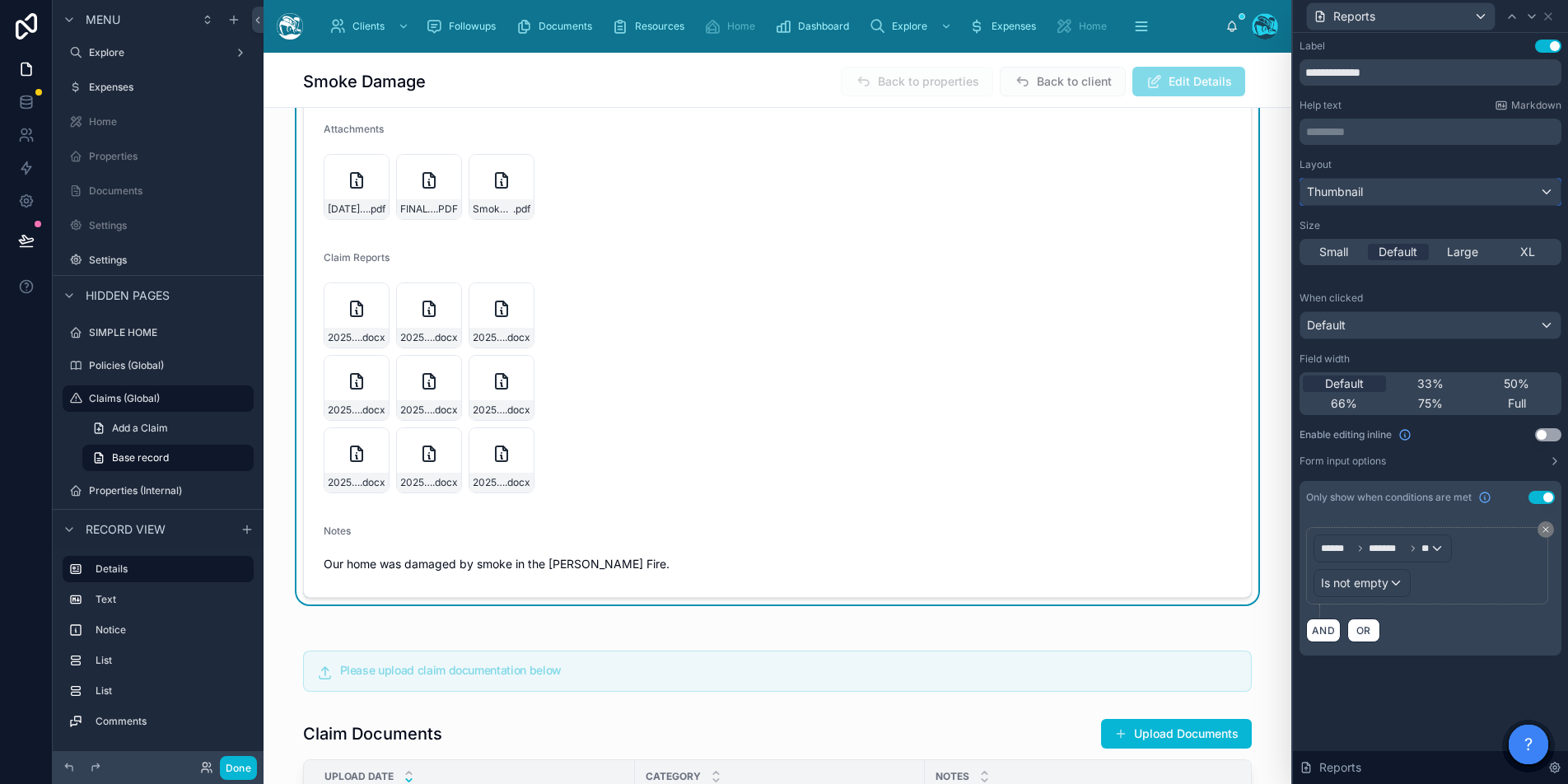
click at [1362, 189] on span "Thumbnail" at bounding box center [1335, 192] width 56 height 17
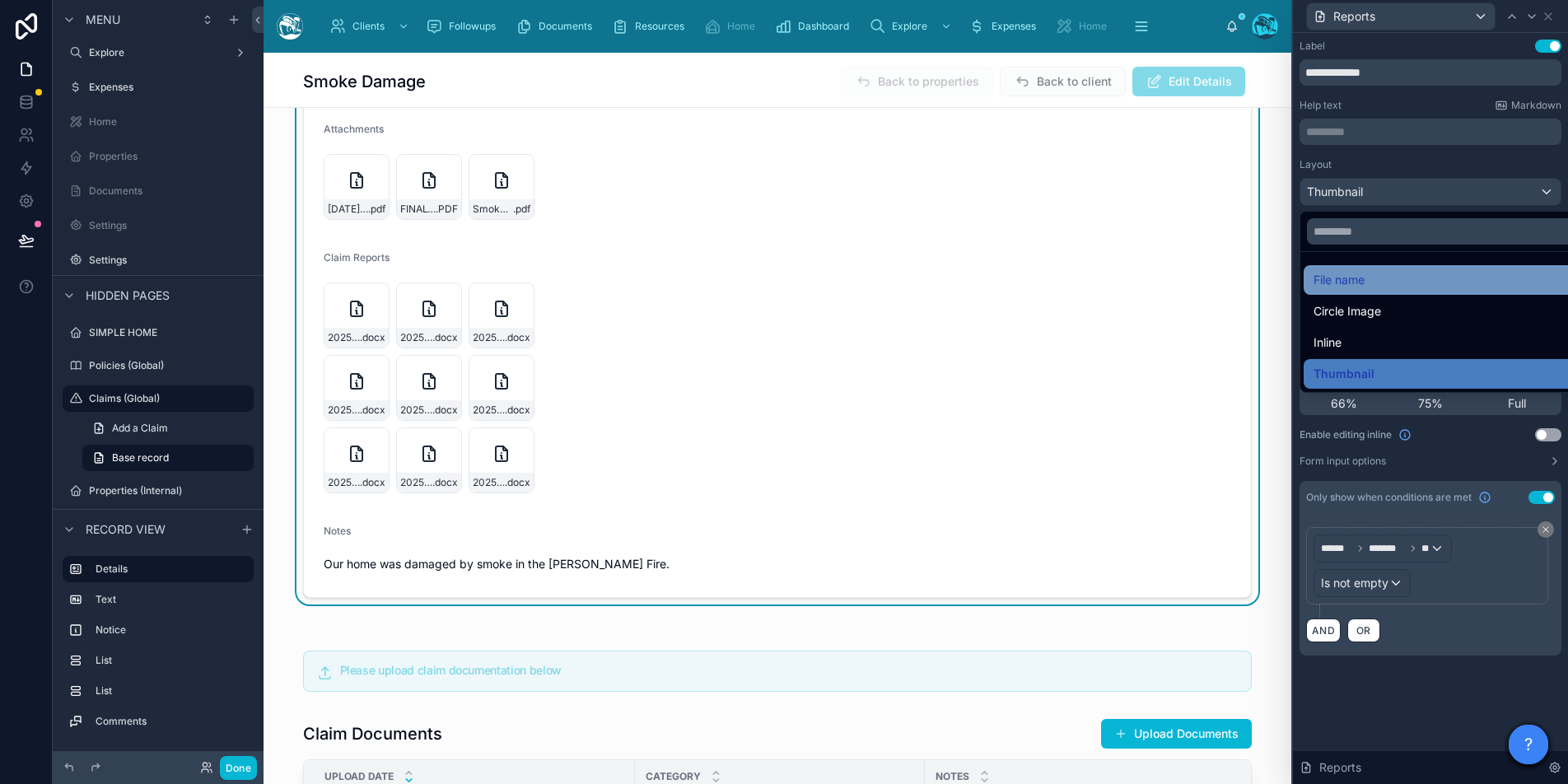
click at [1348, 278] on span "File name" at bounding box center [1338, 279] width 51 height 19
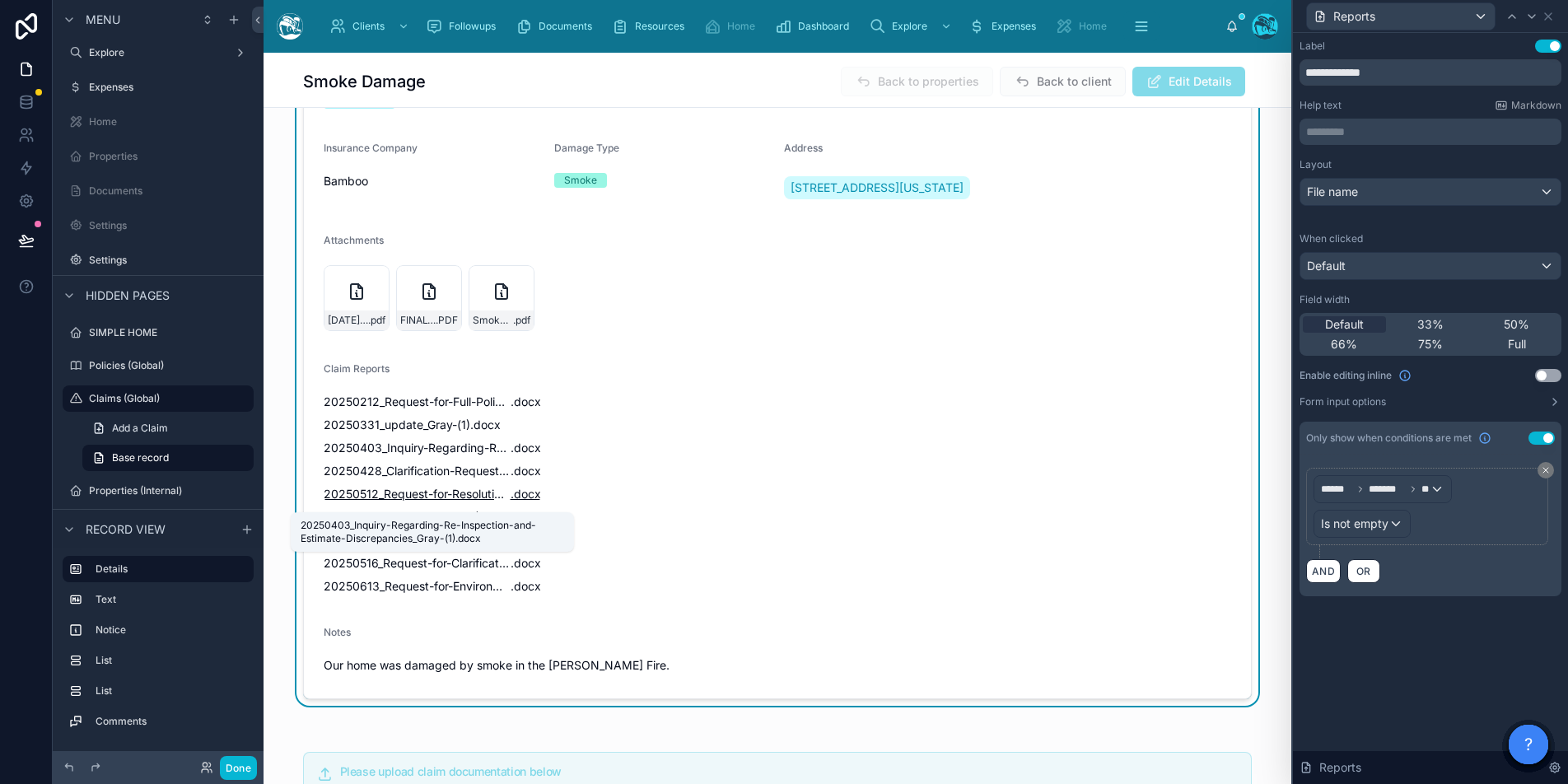
scroll to position [163, 0]
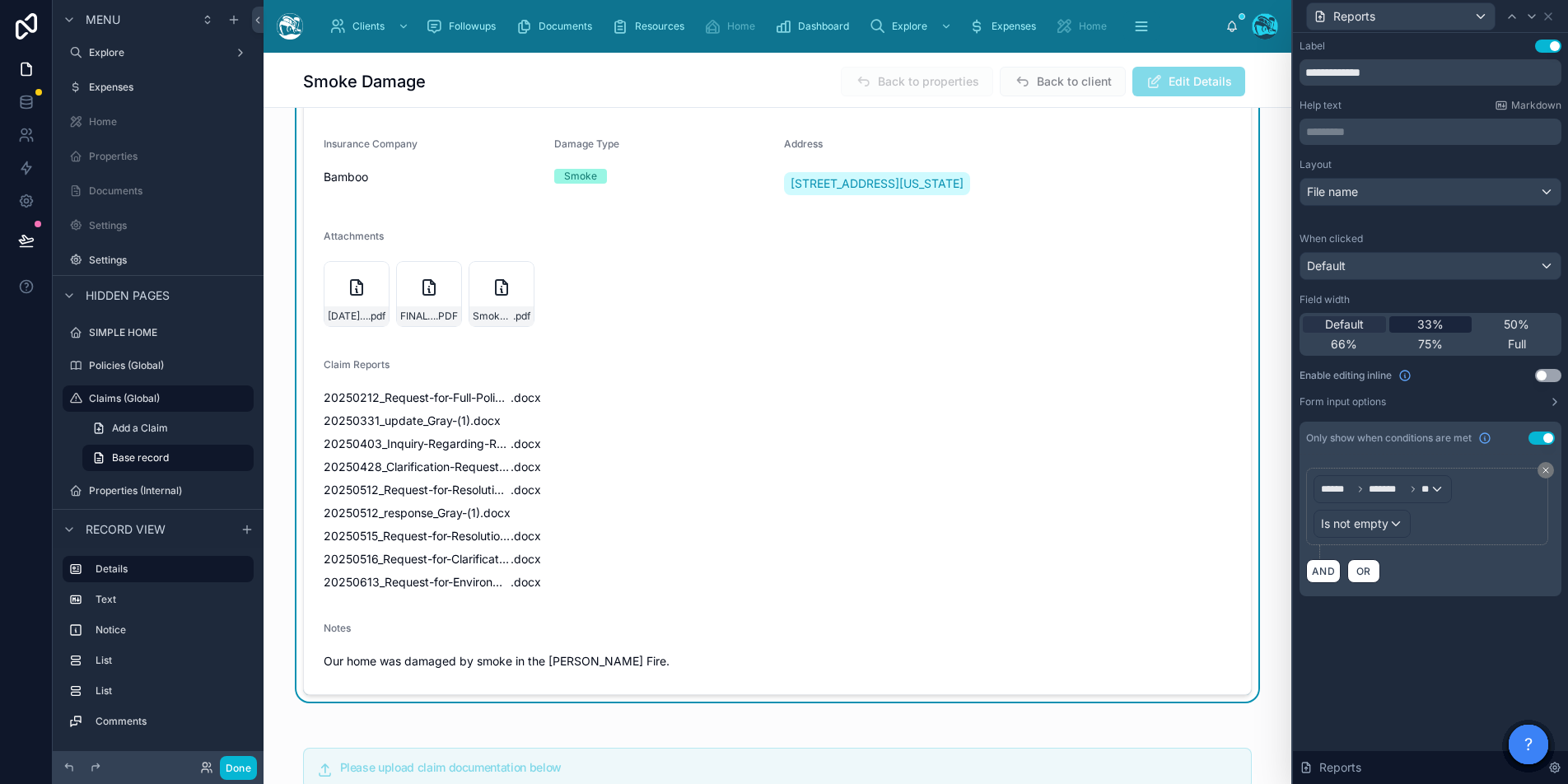
click at [1435, 328] on span "33%" at bounding box center [1430, 325] width 26 height 17
click at [1509, 323] on span "50%" at bounding box center [1517, 325] width 25 height 17
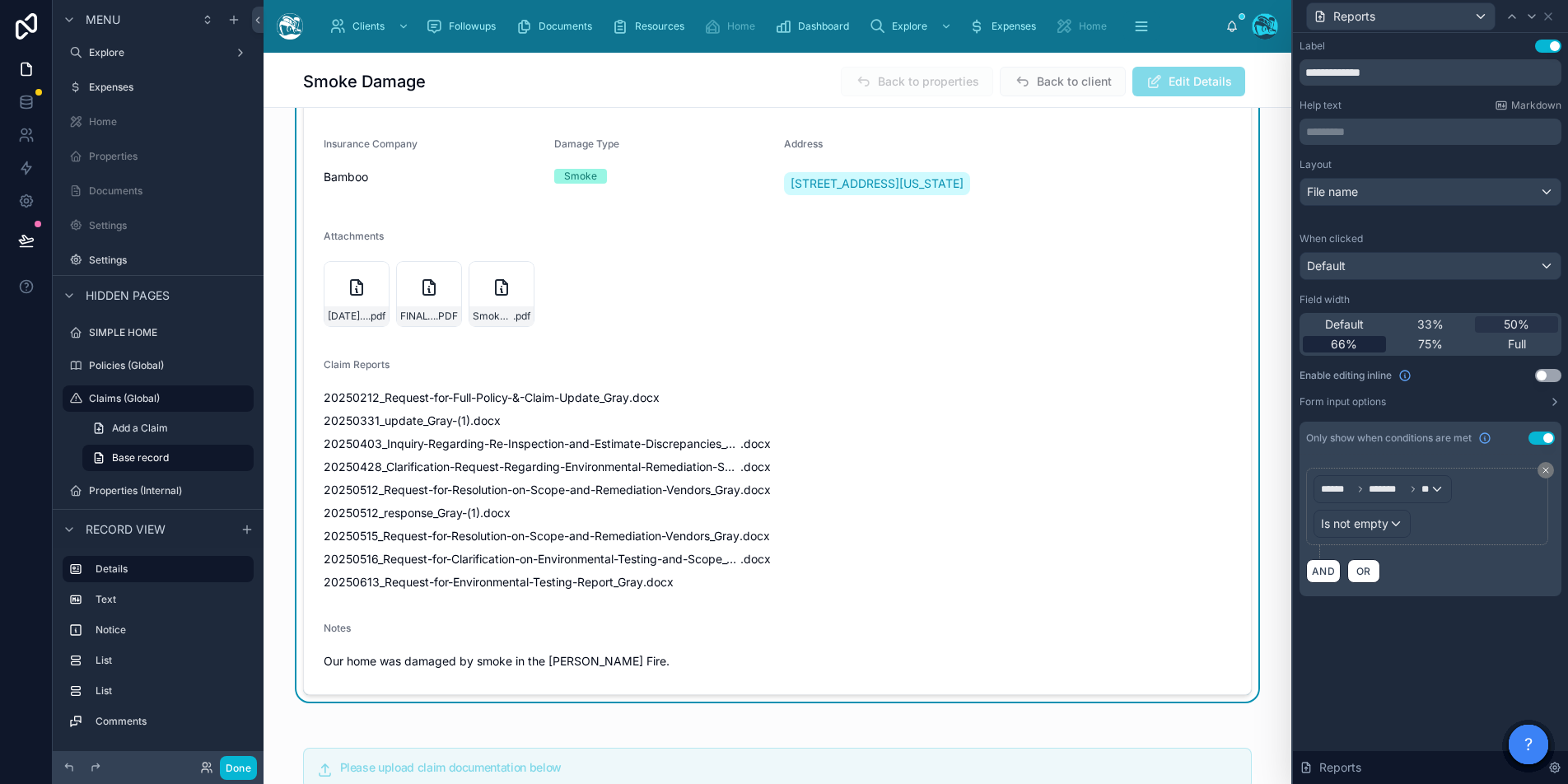
click at [1350, 344] on span "66%" at bounding box center [1343, 344] width 26 height 17
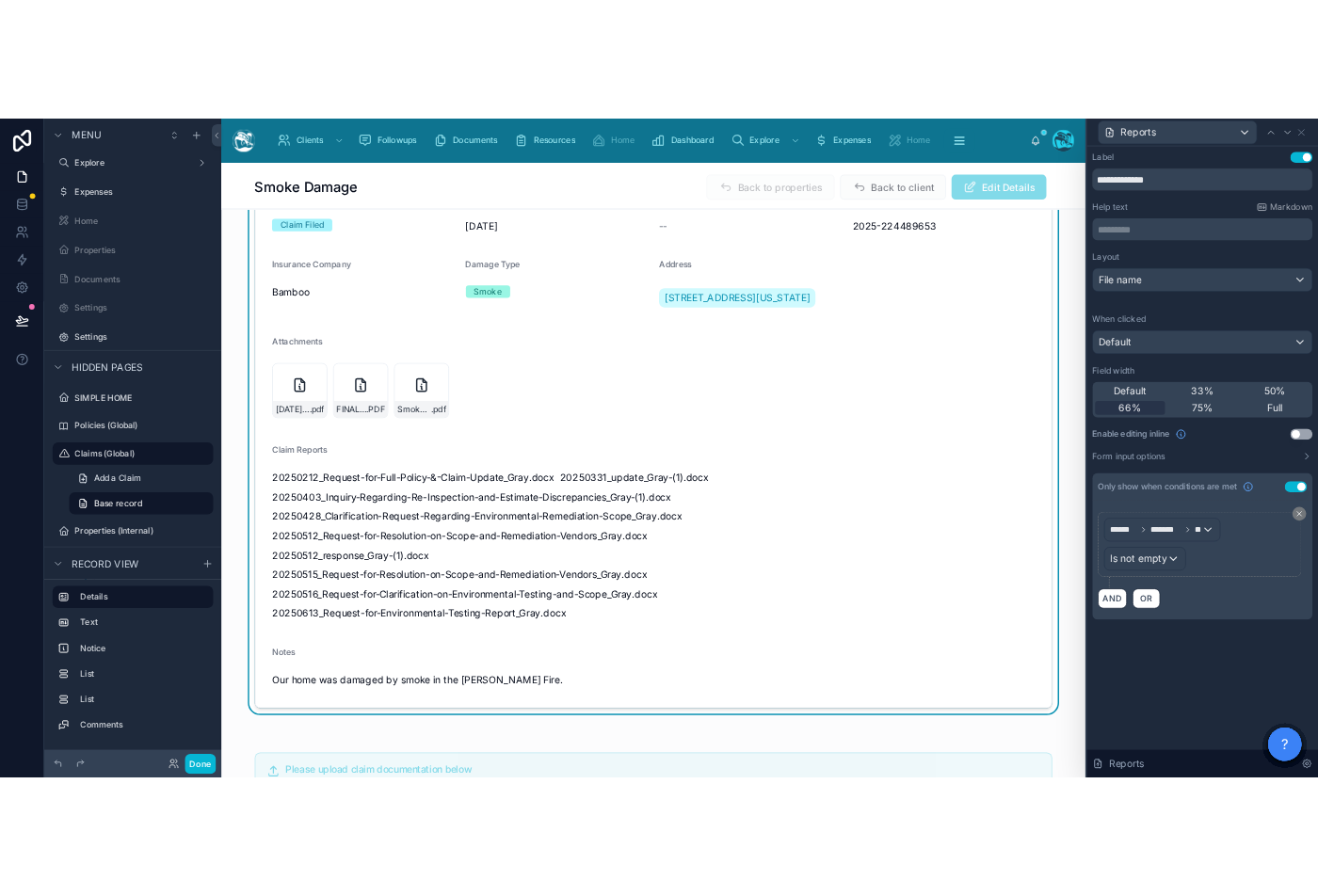
scroll to position [0, 0]
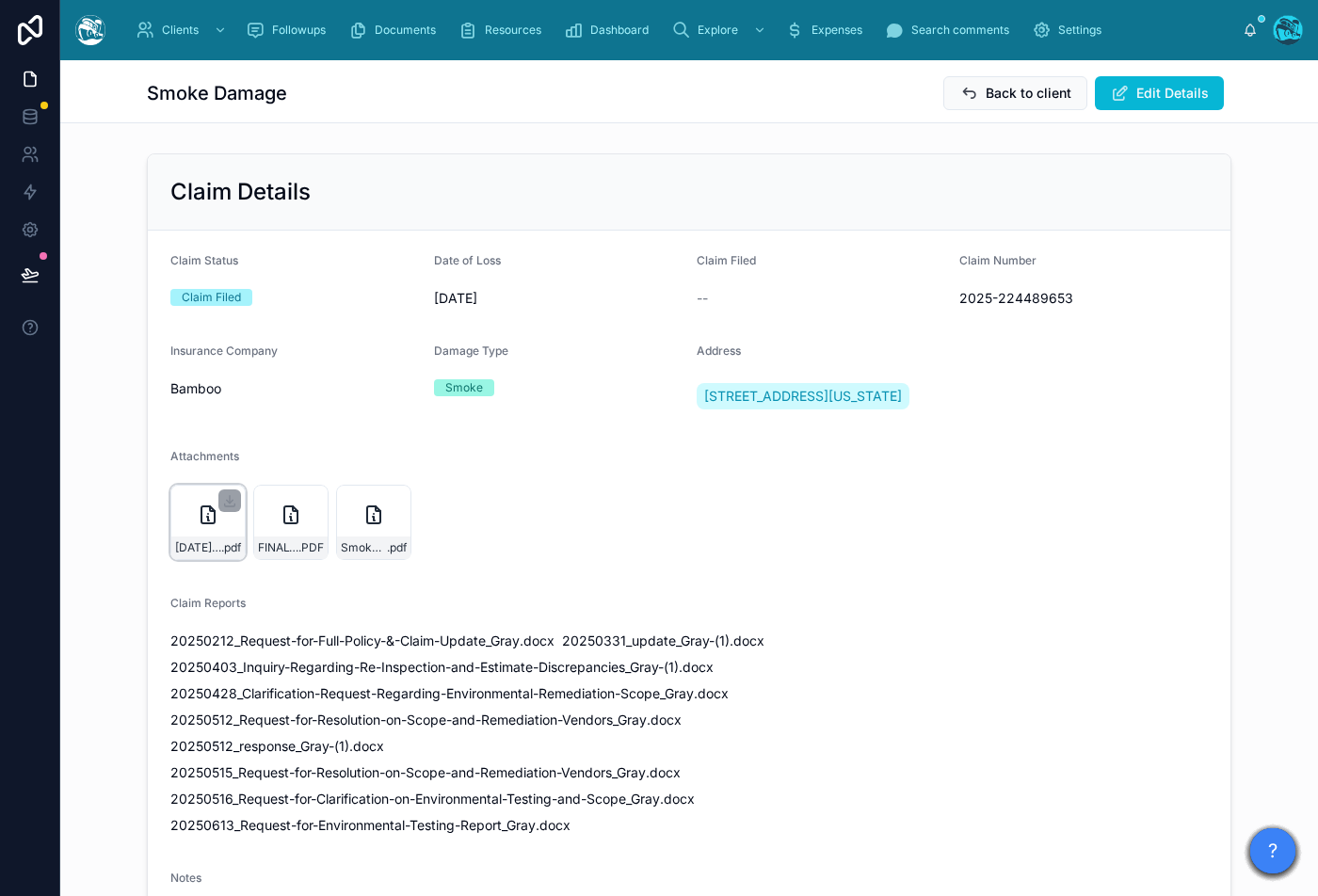
click at [176, 533] on div "02-19-2025---Bamboo-Insurance---Settlement---2025-224489653---The-Shipman-Gray-…" at bounding box center [208, 522] width 75 height 75
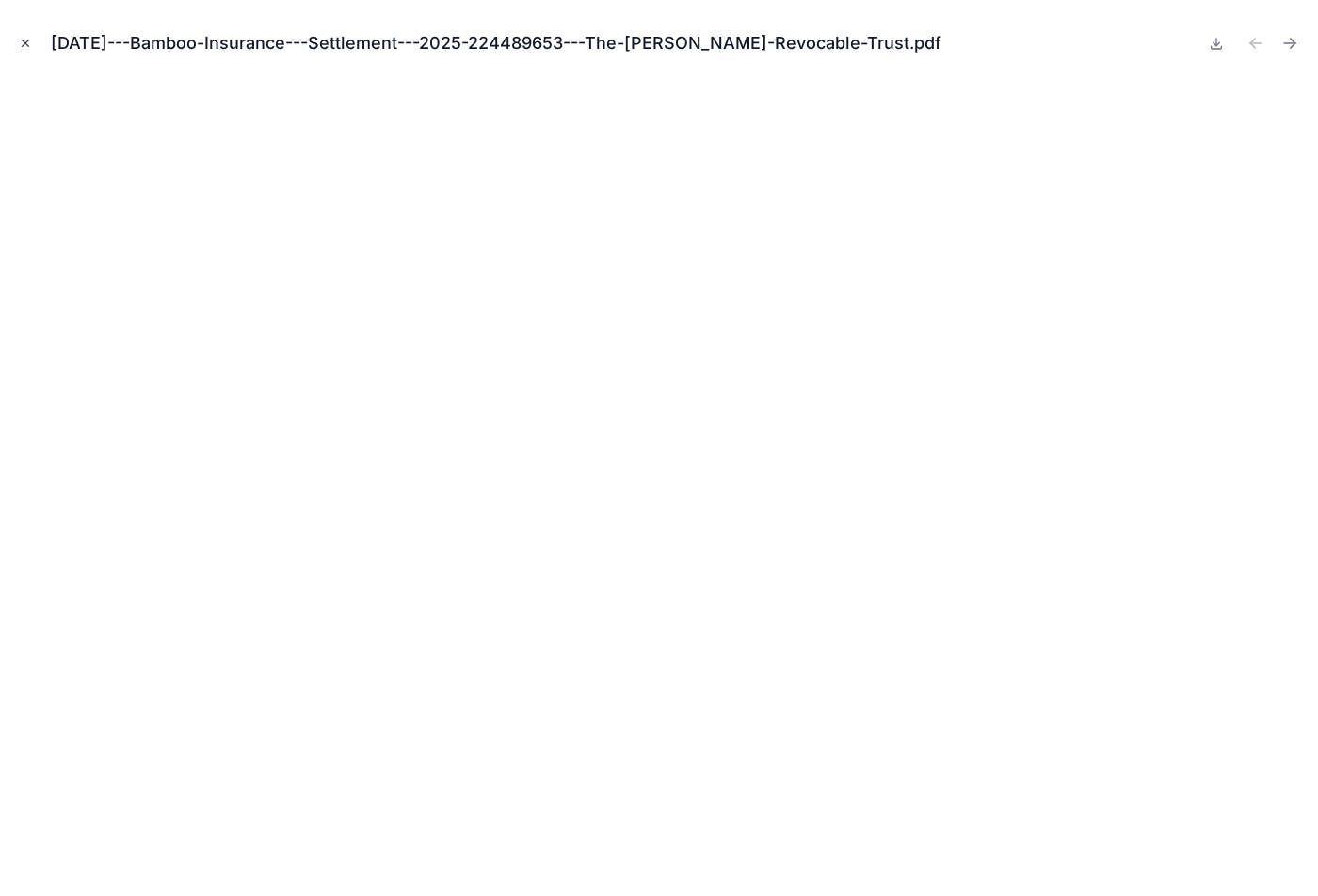
click at [28, 41] on icon "Close modal" at bounding box center [26, 43] width 13 height 13
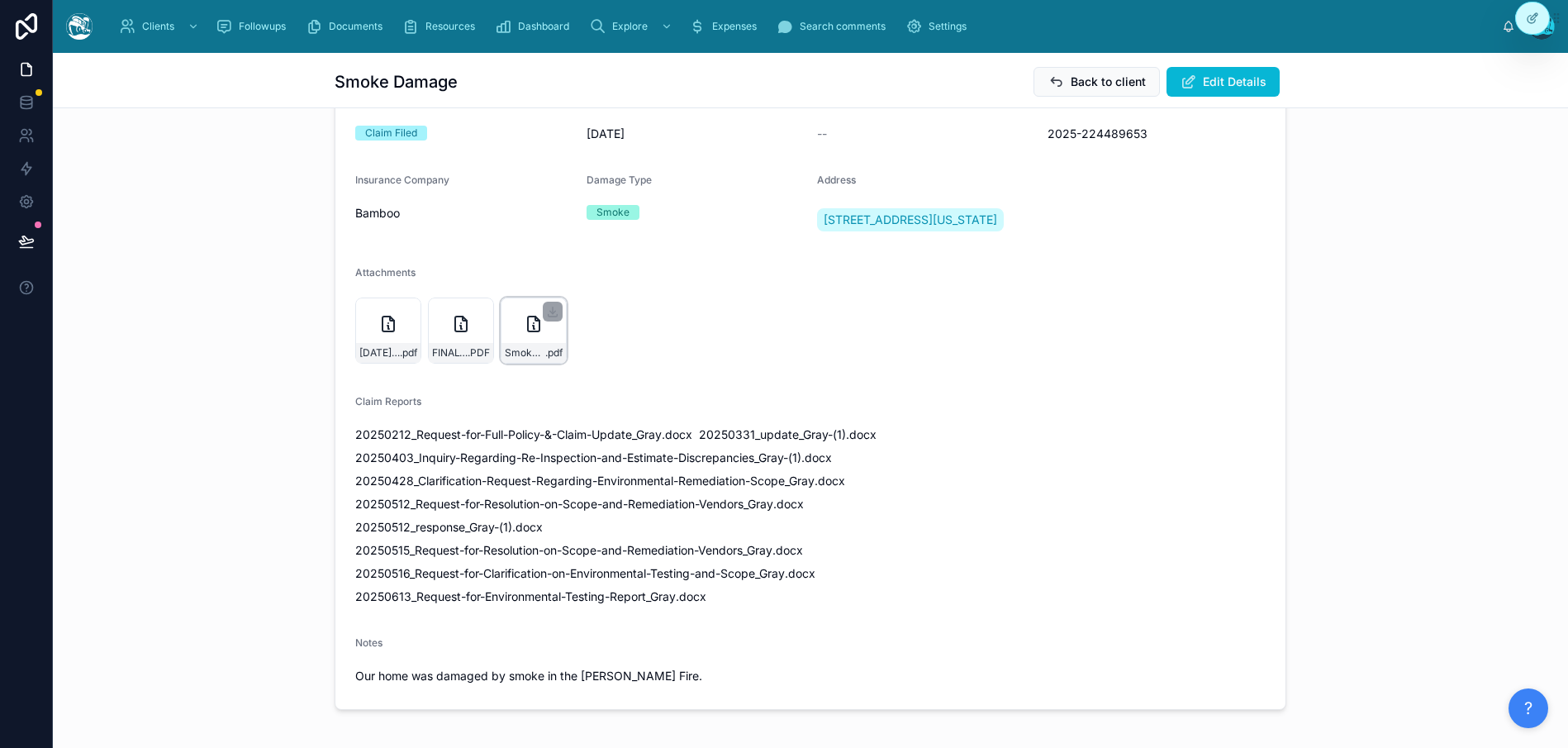
scroll to position [127, 0]
click at [443, 348] on div "FINAL-DRAFT-WITH-AGE,-LIFE,-AND-CONDITION .PDF" at bounding box center [461, 331] width 66 height 66
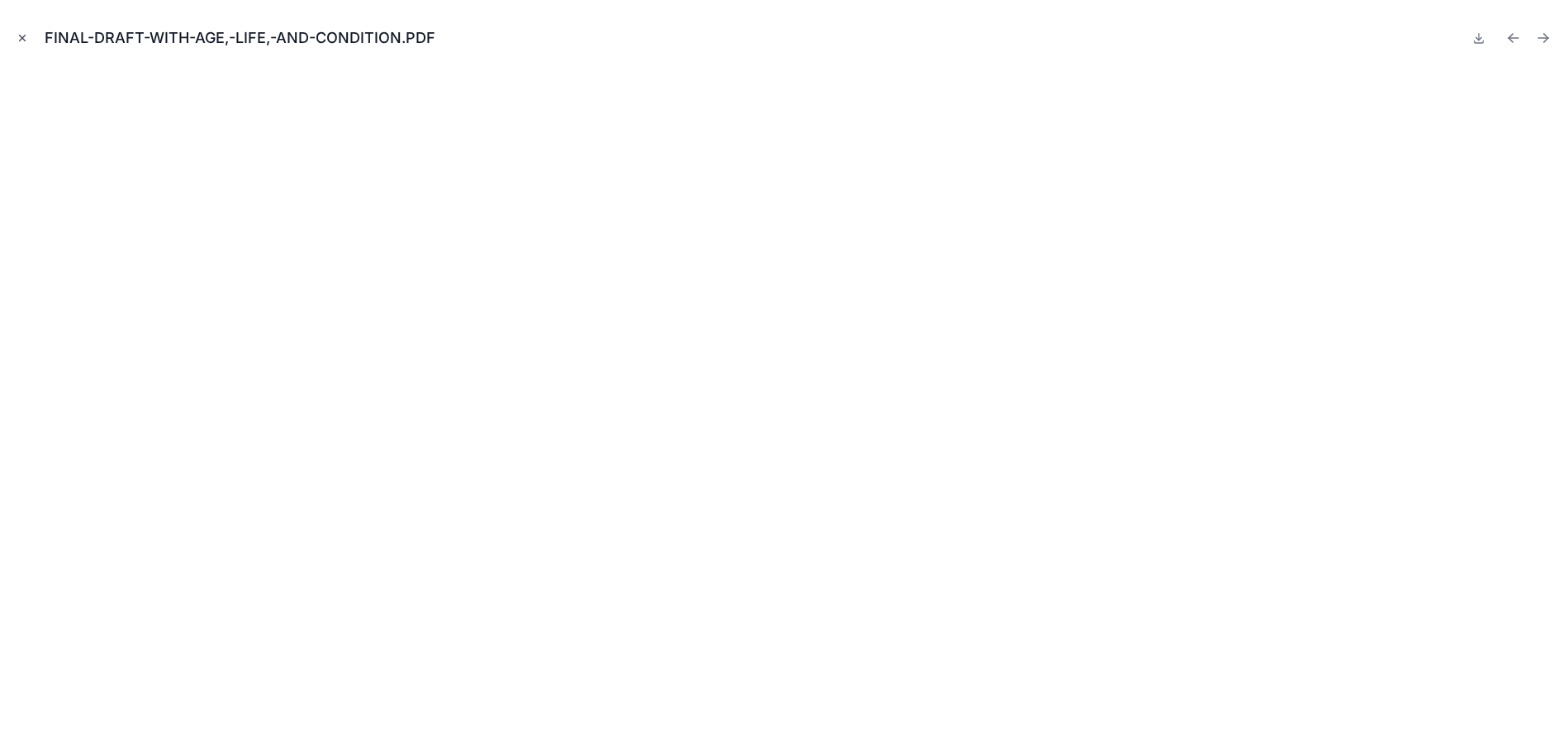
click at [24, 38] on icon "Close modal" at bounding box center [23, 38] width 12 height 12
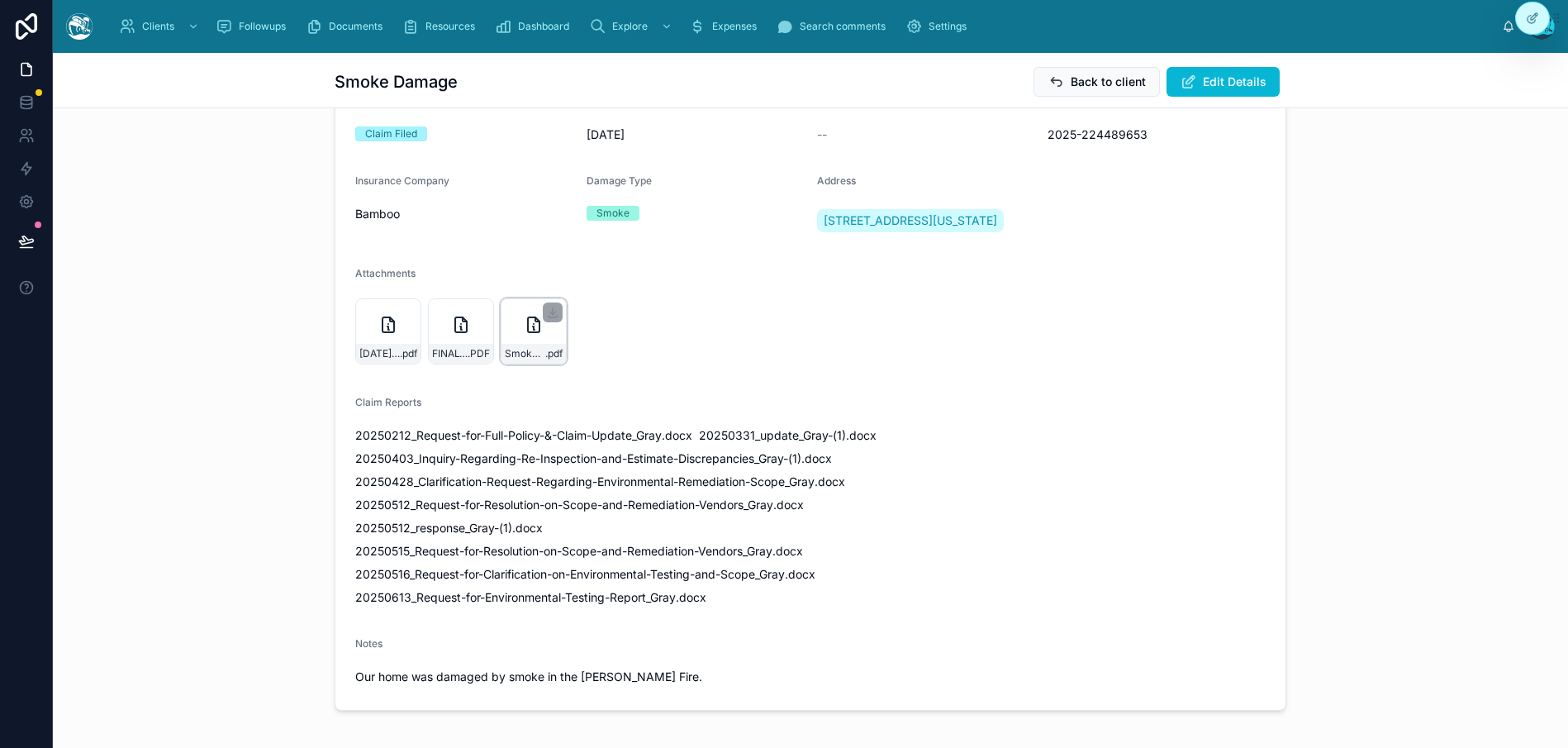
click at [533, 355] on div "Smoke-Damage-Claim-#2025-224489653---PARTIAL-through-2-22-25 .pdf" at bounding box center [533, 331] width 66 height 66
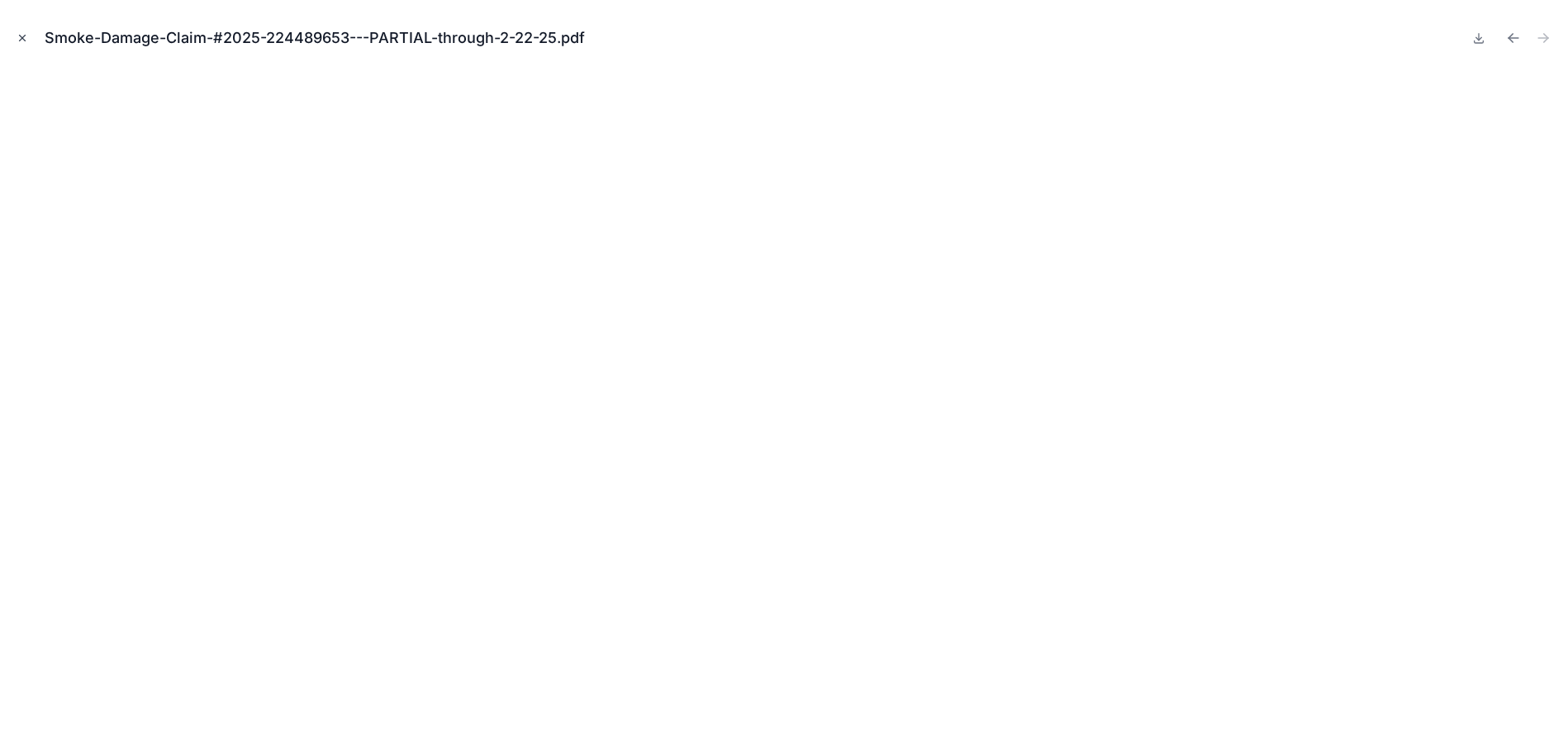
click at [28, 35] on button "Close modal" at bounding box center [23, 38] width 19 height 19
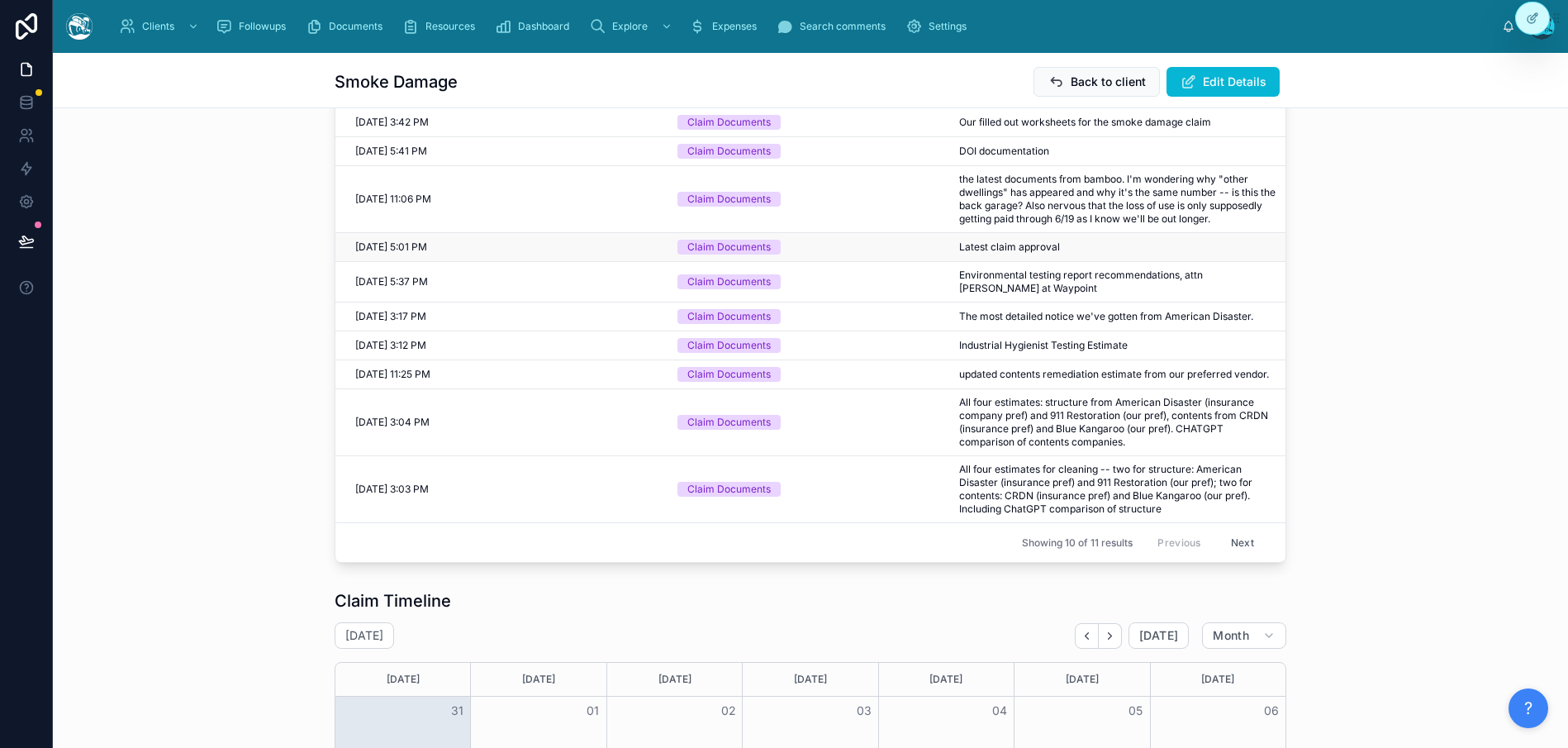
scroll to position [848, 0]
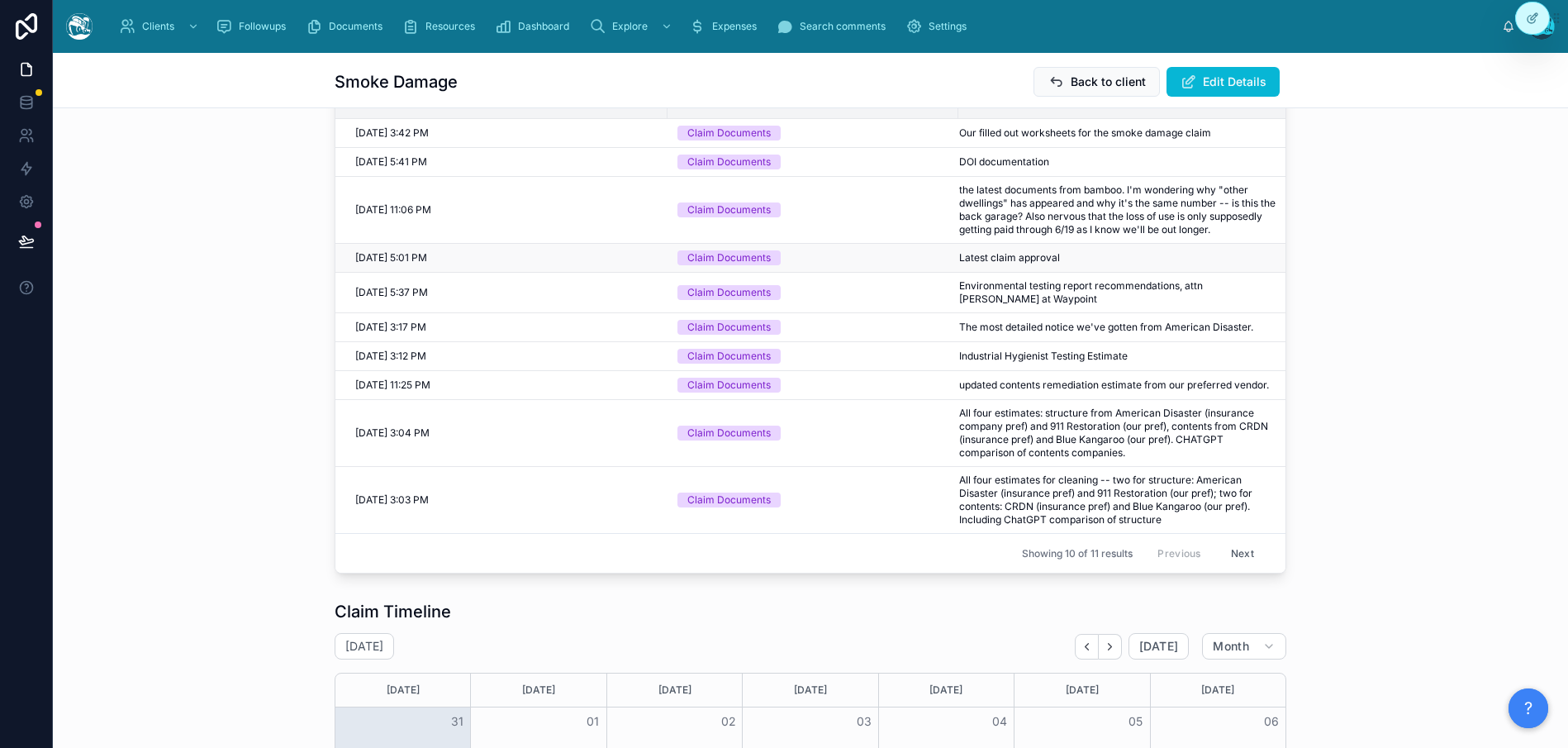
click at [721, 265] on div "Claim Documents" at bounding box center [729, 258] width 84 height 15
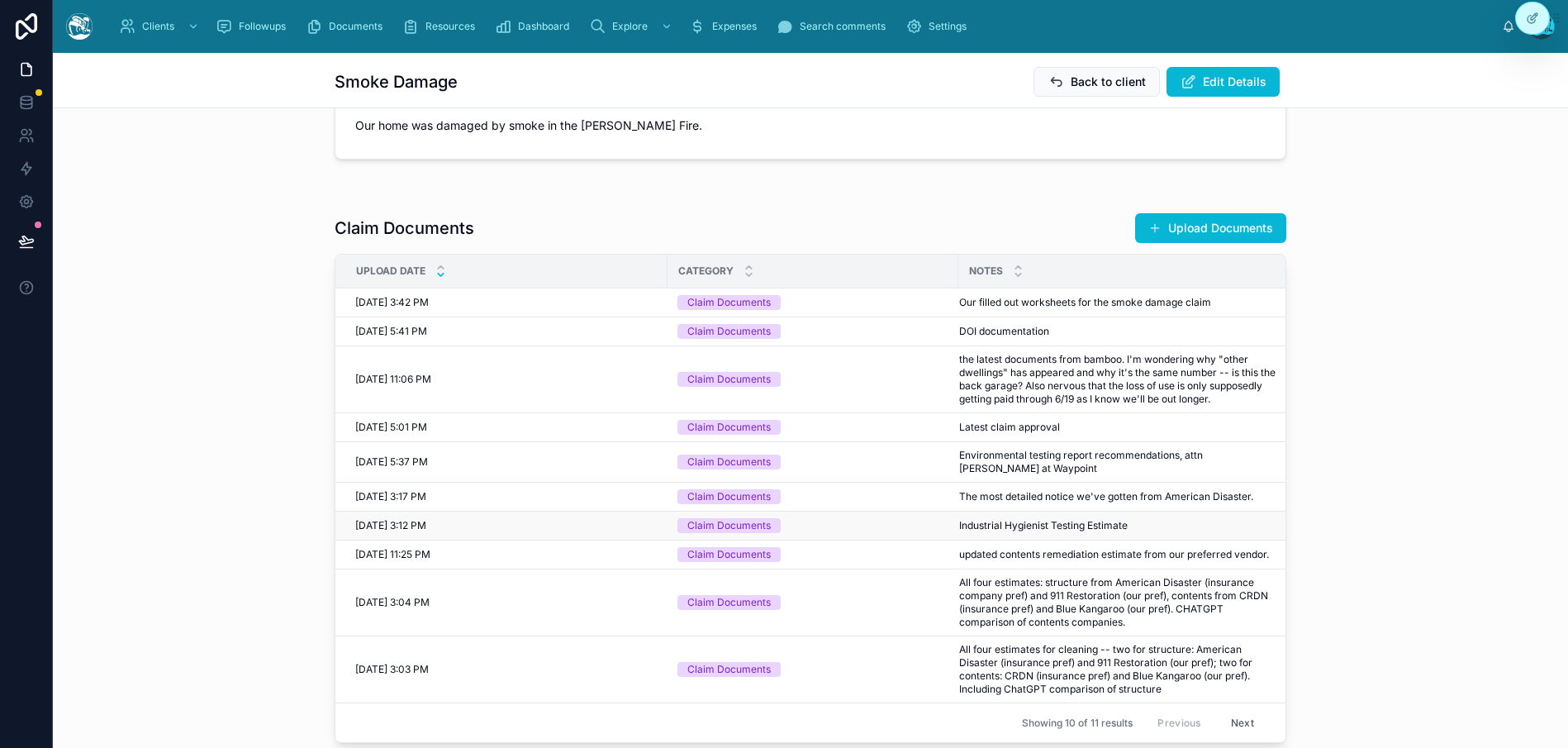
scroll to position [682, 0]
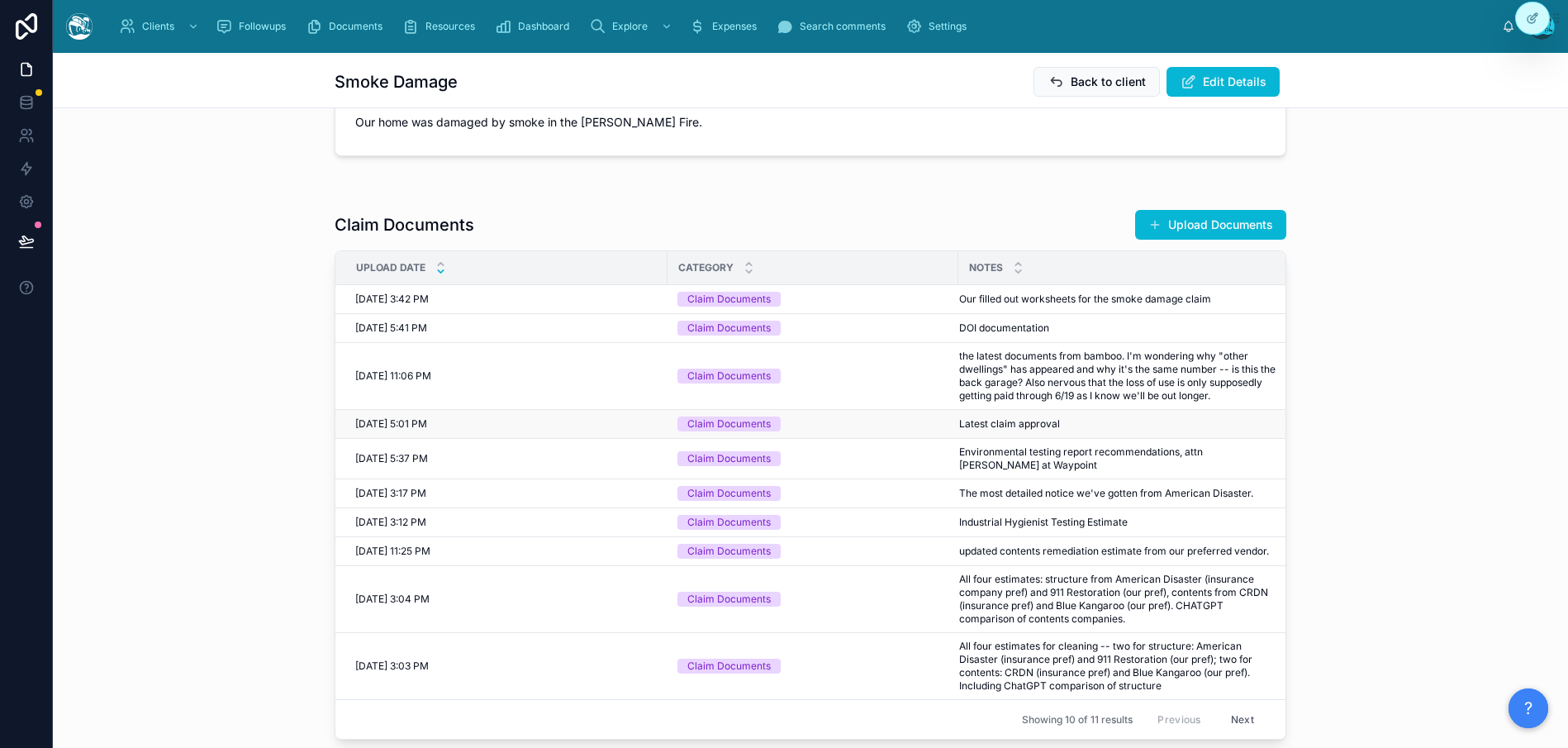
click at [1023, 431] on span "Latest claim approval" at bounding box center [1009, 424] width 100 height 14
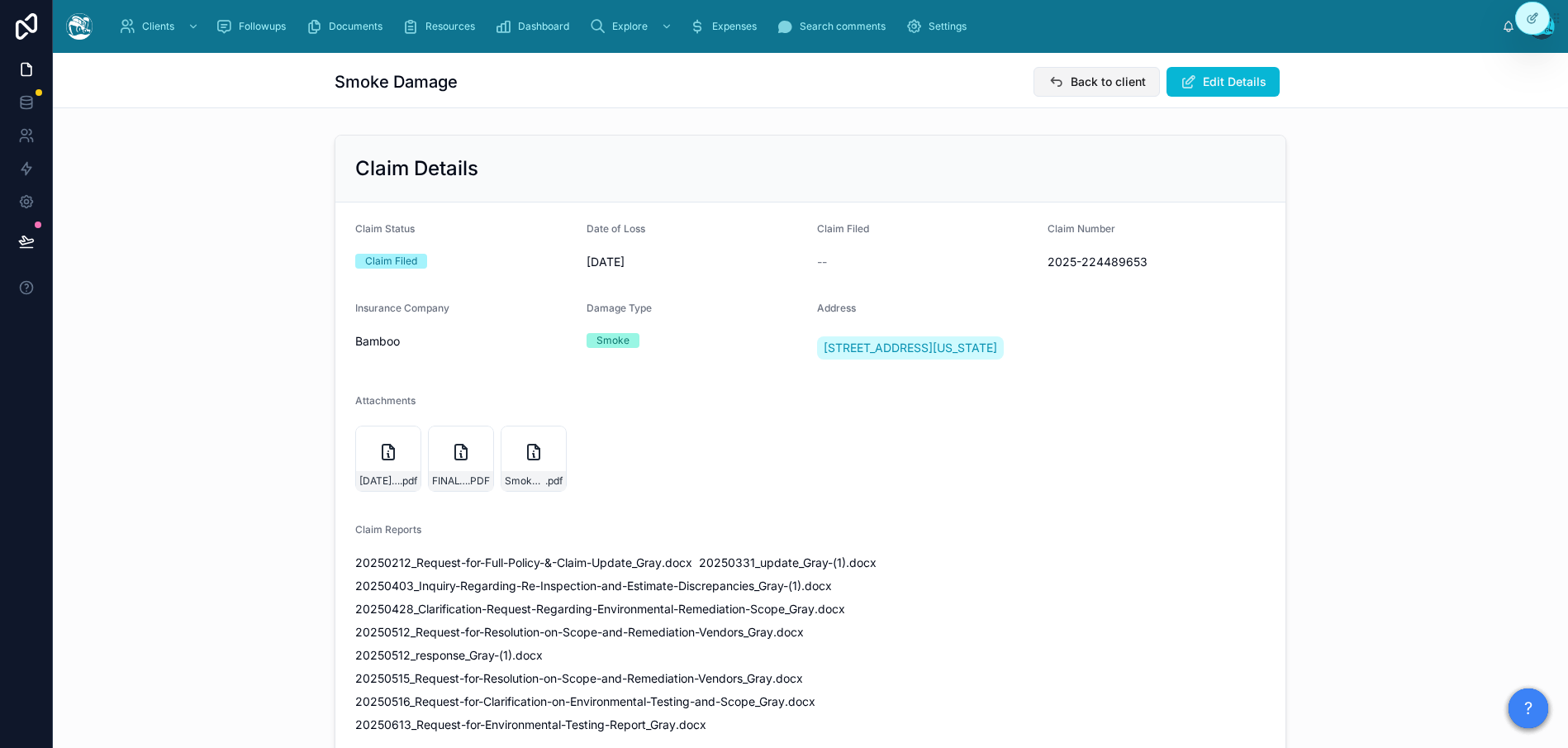
click at [1092, 86] on span "Back to client" at bounding box center [1108, 82] width 75 height 17
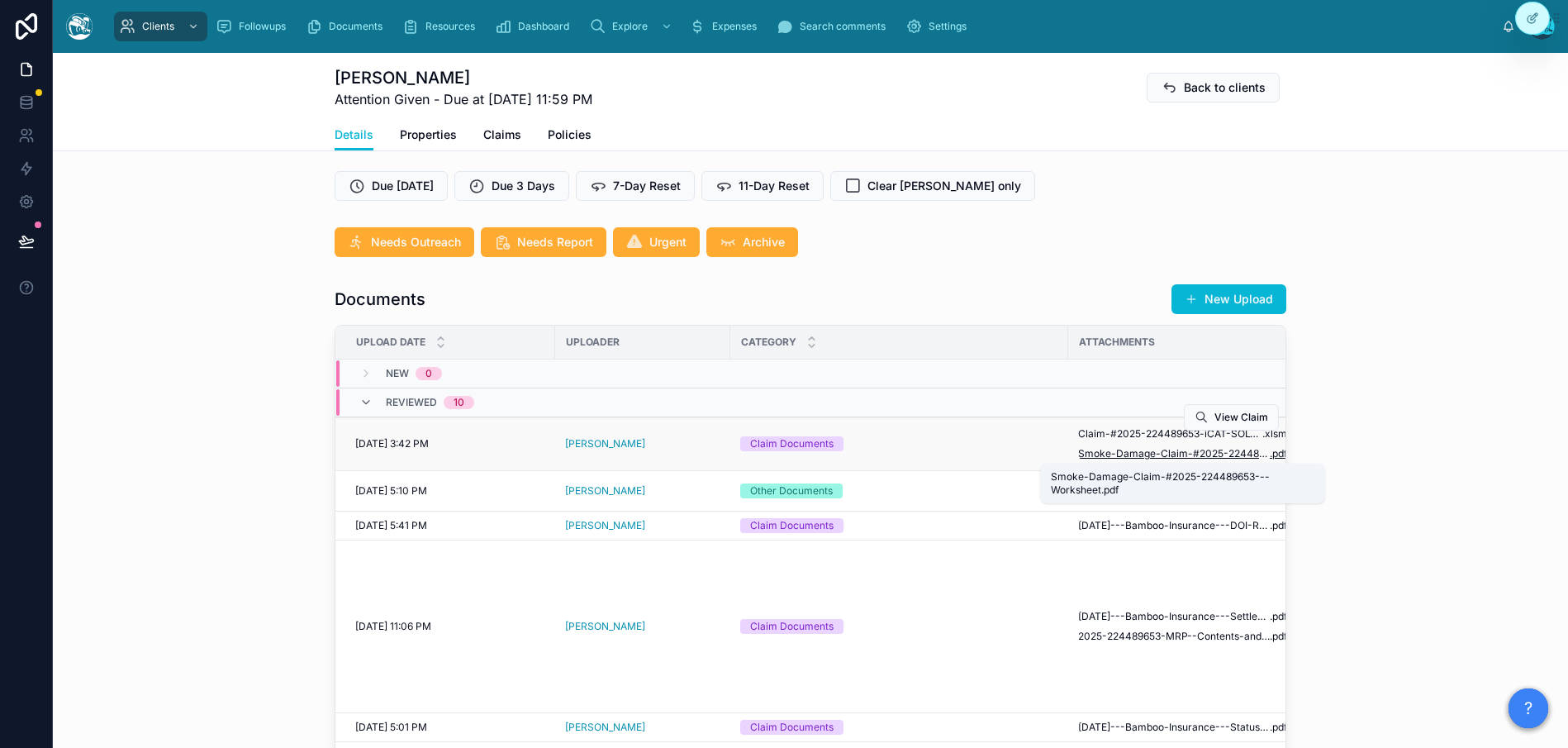
scroll to position [0, 150]
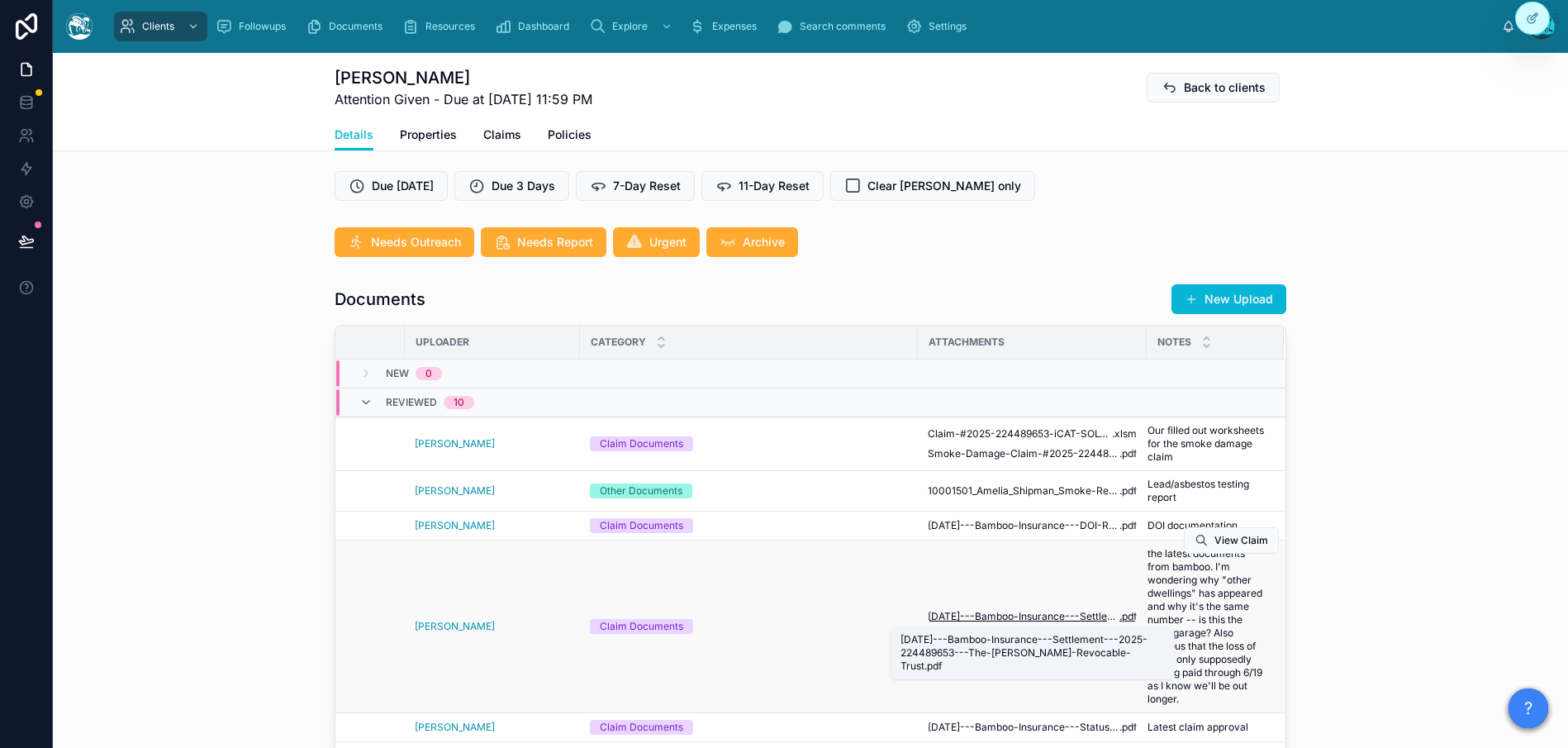
click at [1049, 617] on span "[DATE]---Bamboo-Insurance---Settlement---2025-224489653---The-[PERSON_NAME]-Rev…" at bounding box center [1023, 616] width 192 height 14
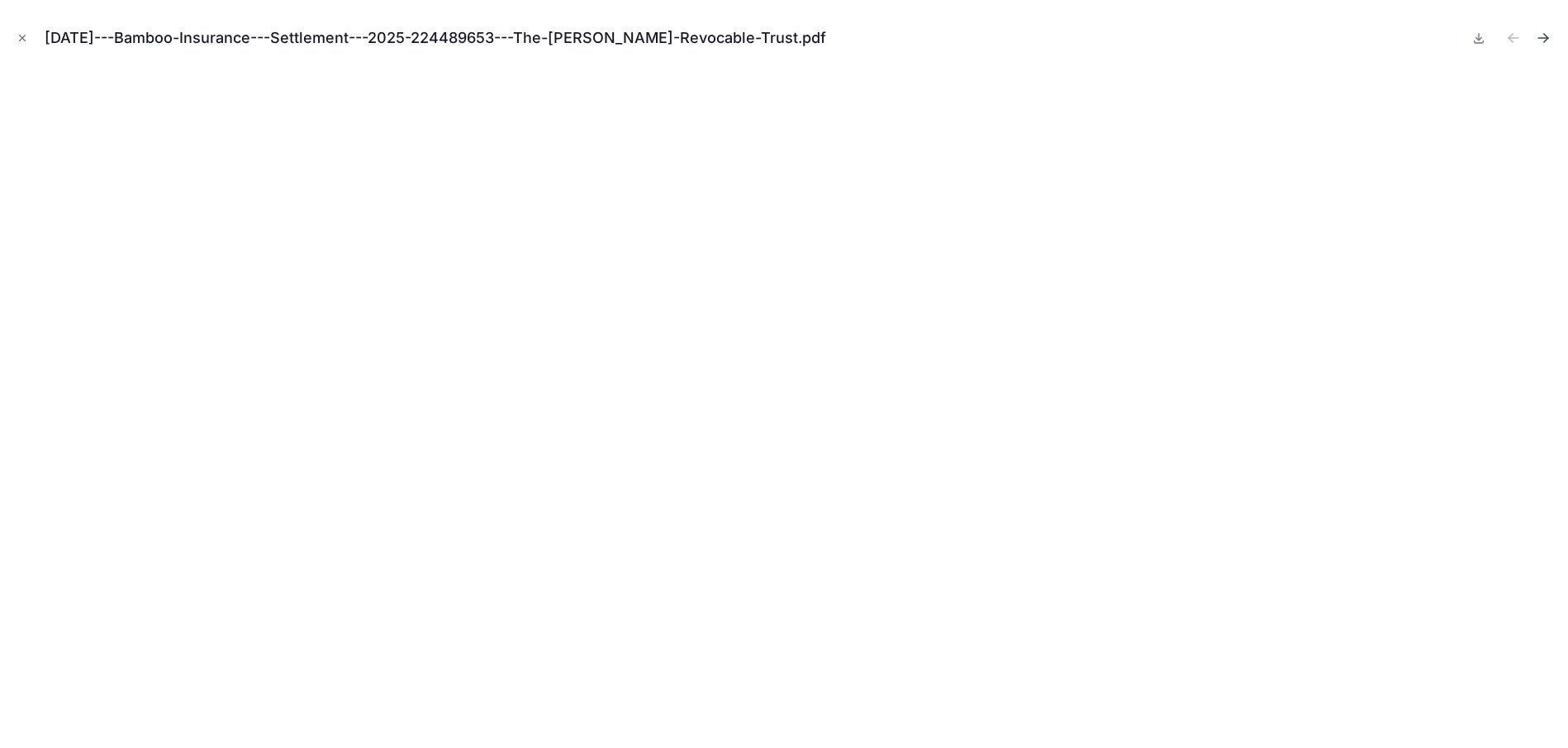
click at [1156, 41] on icon "Next file" at bounding box center [1544, 38] width 17 height 17
click at [1156, 41] on icon "Previous file" at bounding box center [1514, 38] width 17 height 17
click at [17, 38] on icon "Close modal" at bounding box center [23, 38] width 12 height 12
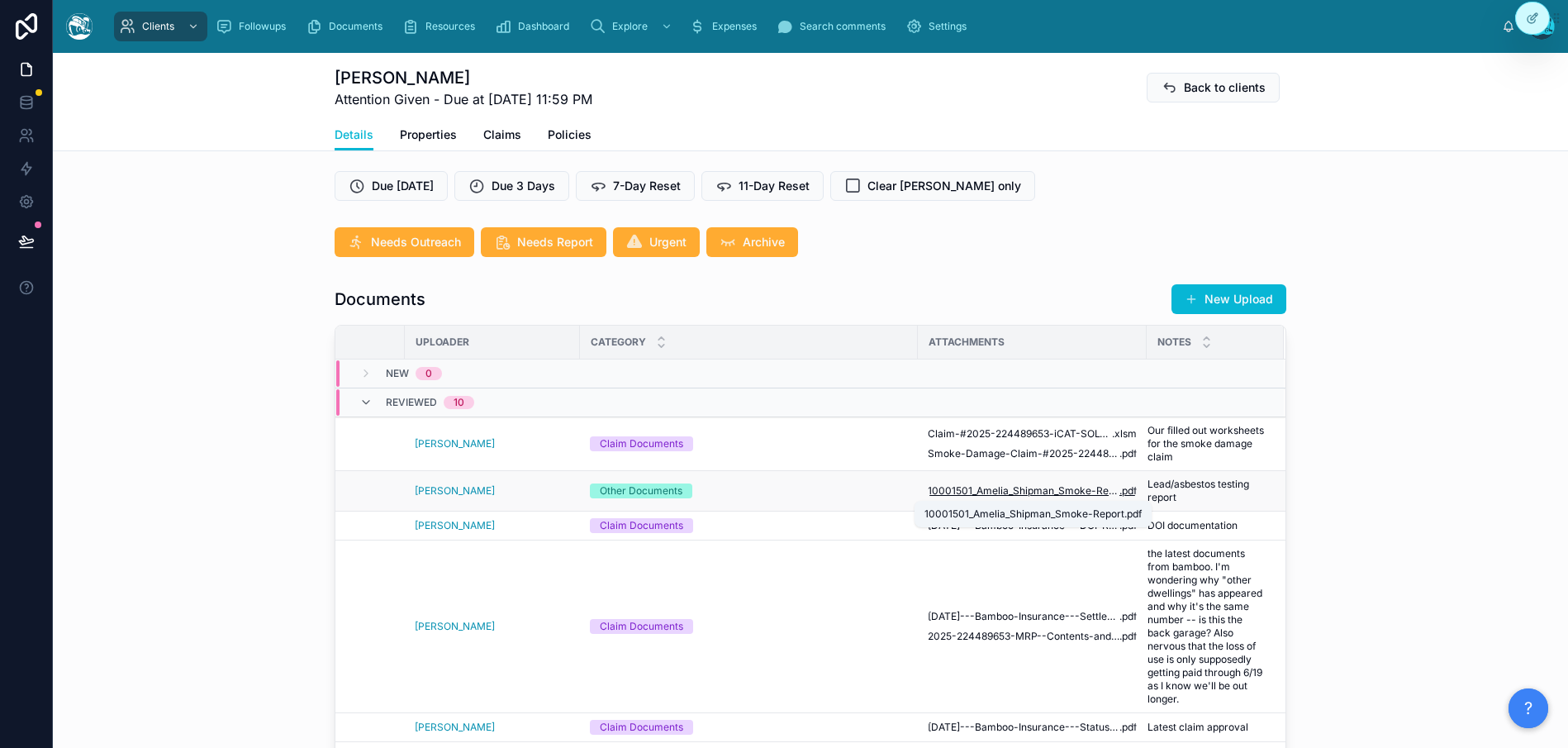
click at [1053, 494] on span "10001501_Amelia_Shipman_Smoke-Report" at bounding box center [1023, 491] width 192 height 14
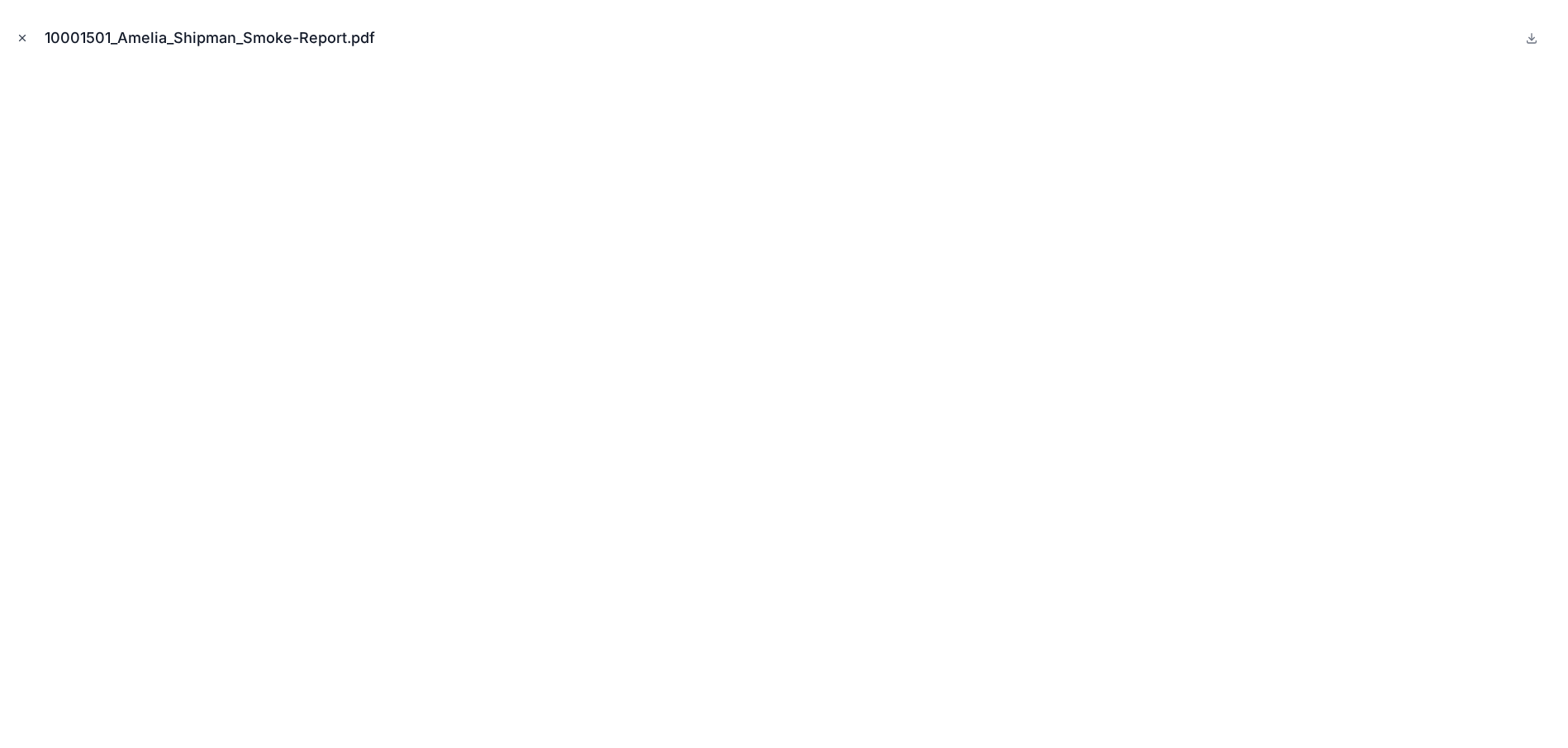
click at [20, 38] on icon "Close modal" at bounding box center [23, 38] width 12 height 12
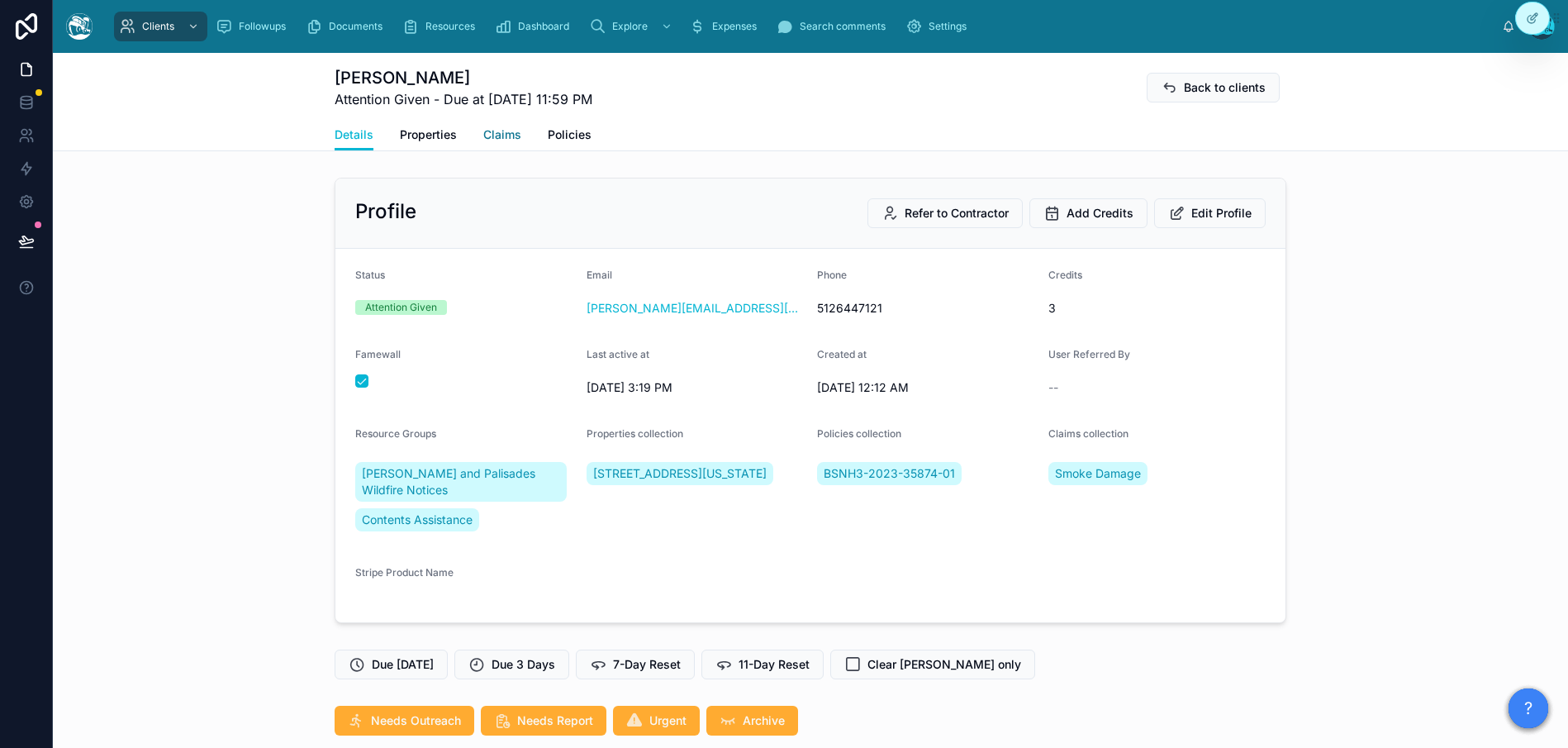
click at [484, 128] on span "Claims" at bounding box center [502, 135] width 38 height 17
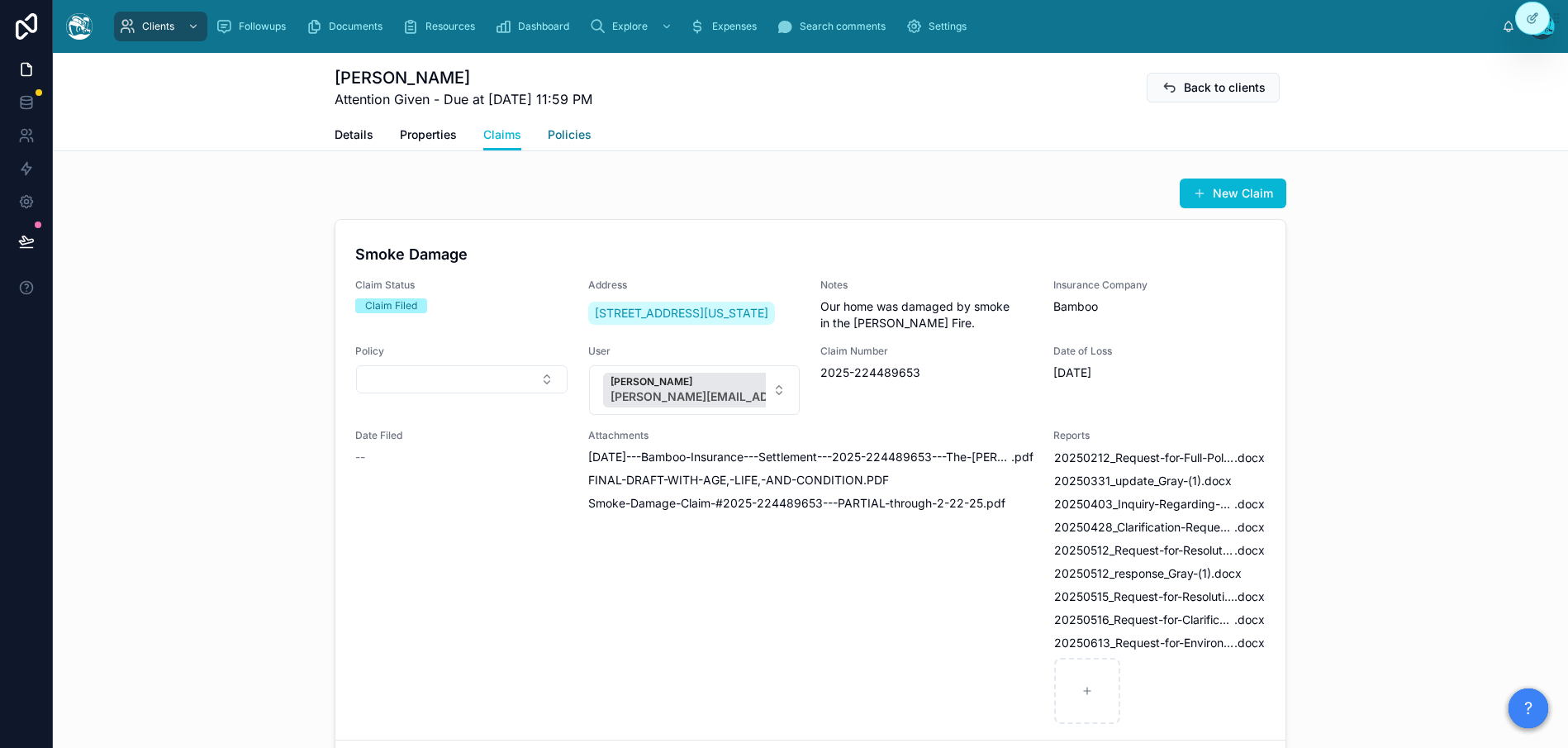
click at [560, 135] on span "Policies" at bounding box center [570, 135] width 44 height 17
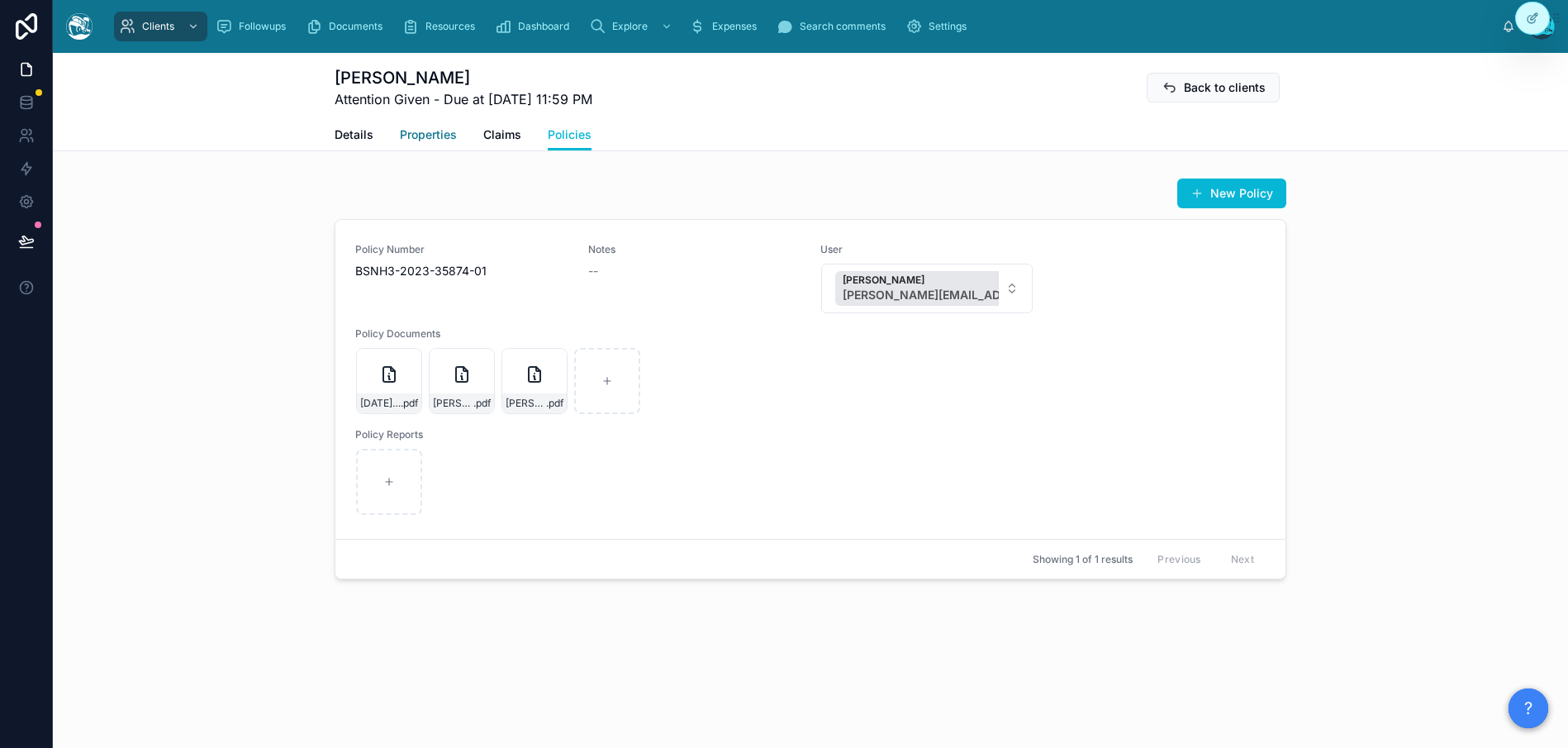
click at [440, 144] on link "Properties" at bounding box center [429, 136] width 57 height 33
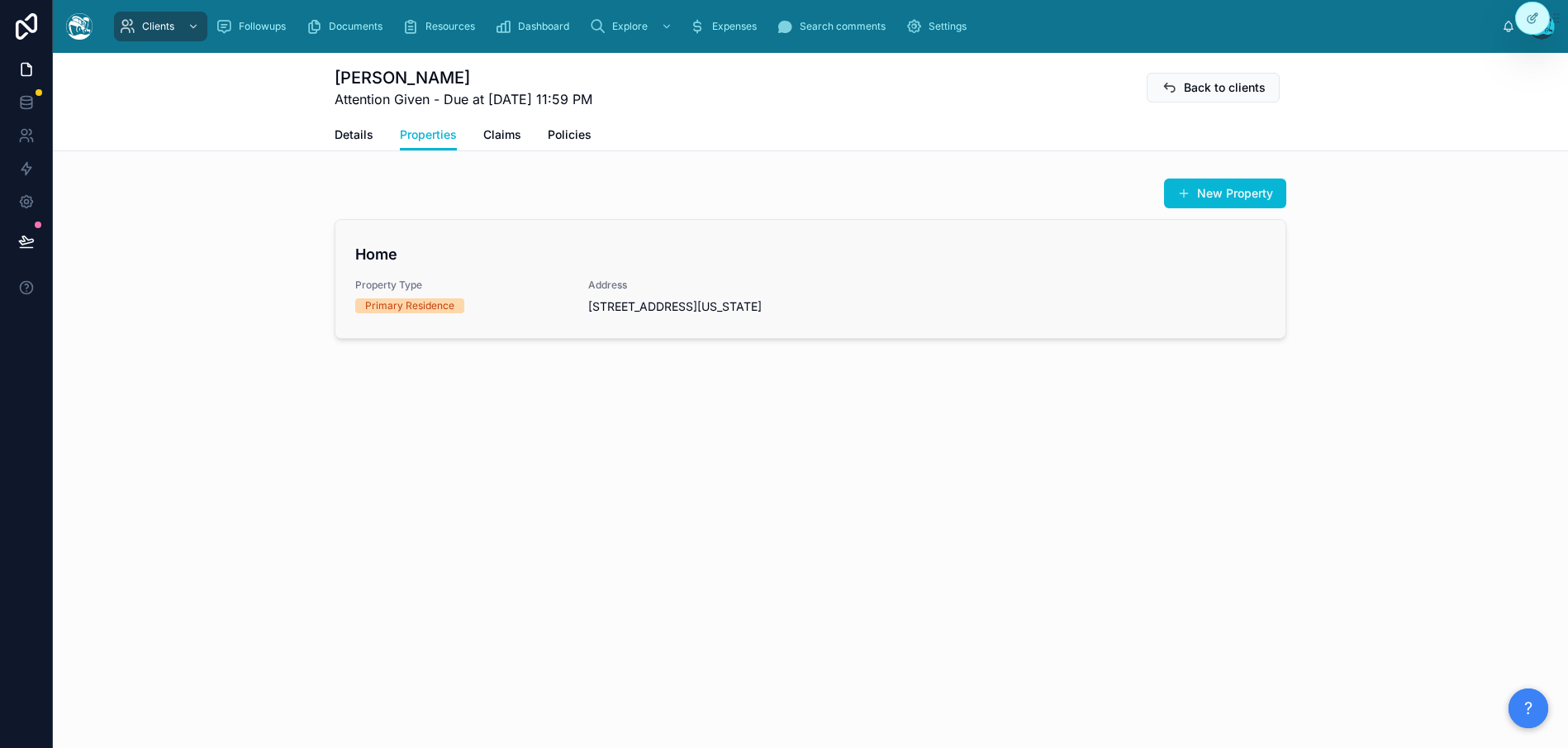
click at [491, 315] on div "Property Type Primary Residence" at bounding box center [462, 296] width 214 height 36
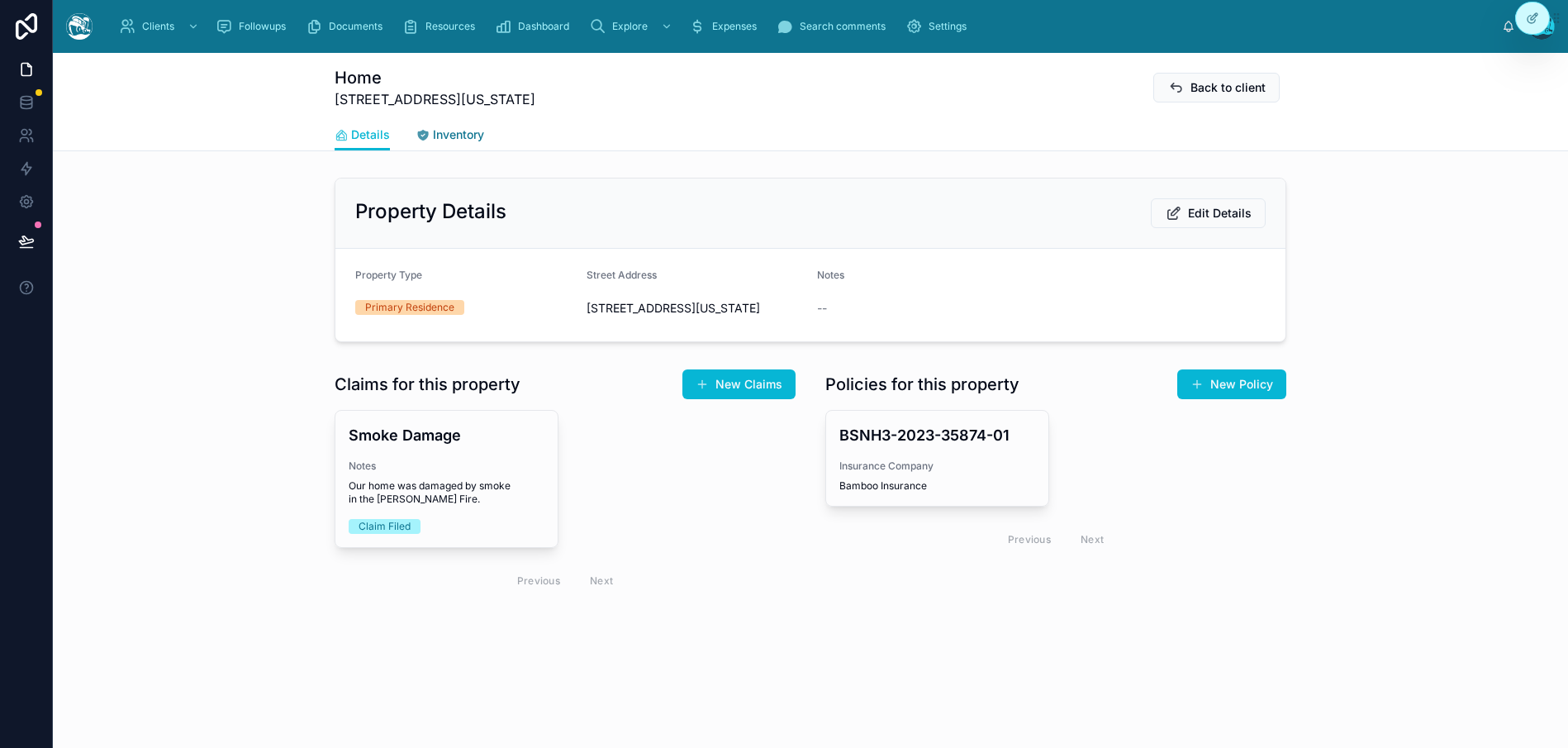
click at [458, 138] on span "Inventory" at bounding box center [458, 135] width 51 height 17
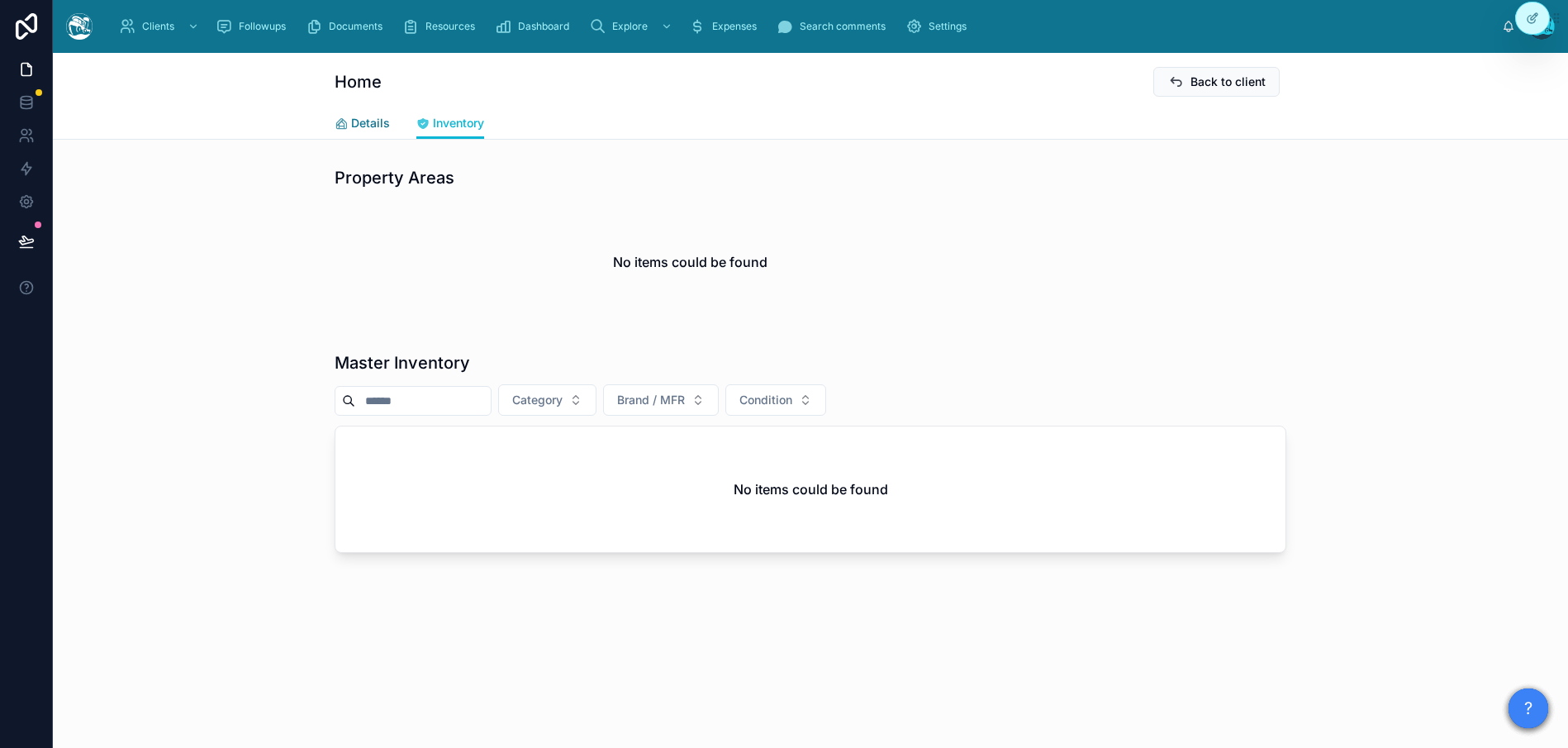
click at [374, 125] on span "Details" at bounding box center [370, 123] width 39 height 17
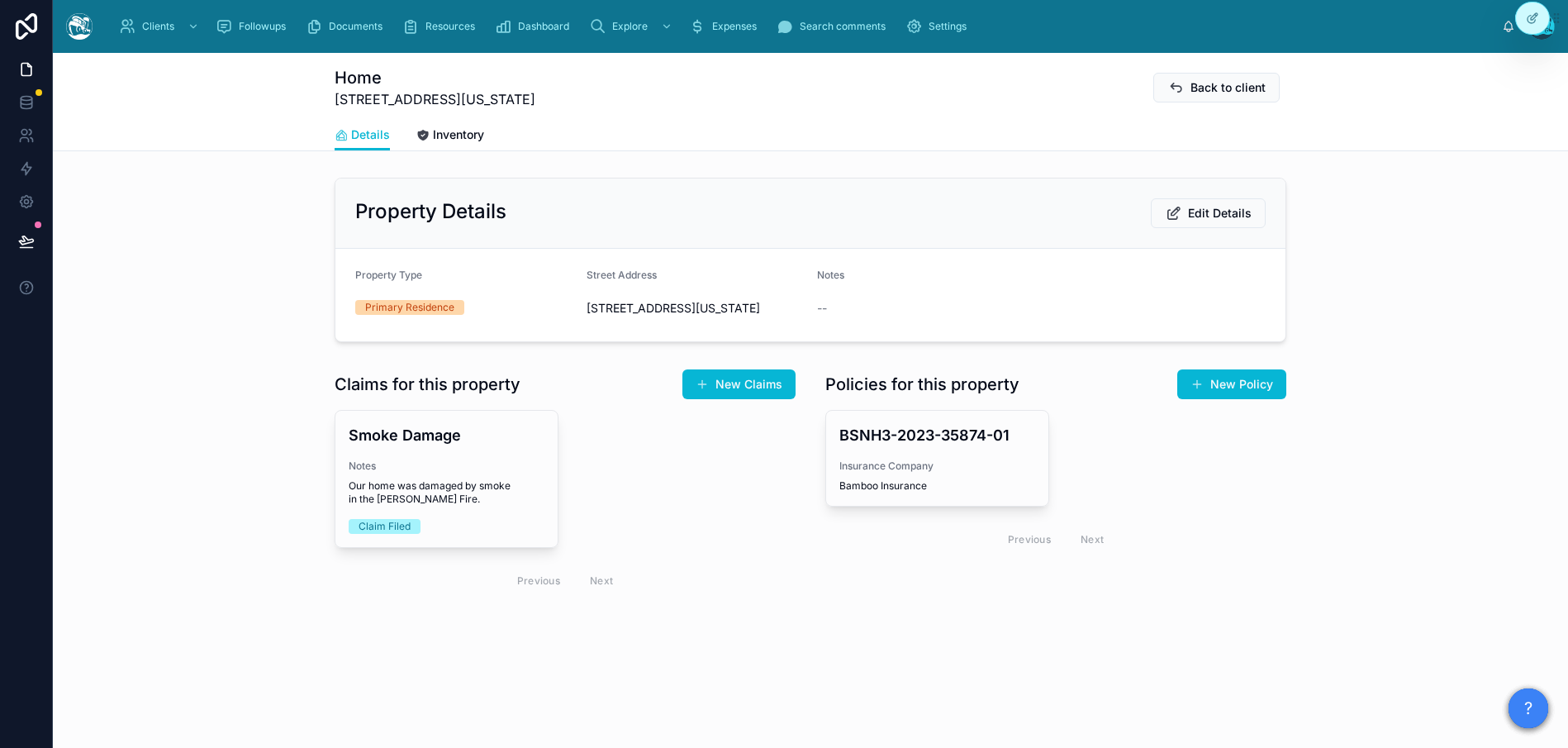
drag, startPoint x: 213, startPoint y: 305, endPoint x: 310, endPoint y: 97, distance: 229.5
click at [228, 295] on div "Property Details Edit Details Property Type Primary Residence Street Address [S…" at bounding box center [810, 260] width 1515 height 177
click at [537, 303] on div "Primary Residence" at bounding box center [464, 307] width 218 height 15
click at [587, 307] on span "[STREET_ADDRESS][US_STATE]" at bounding box center [695, 308] width 218 height 17
drag, startPoint x: 628, startPoint y: 320, endPoint x: 515, endPoint y: 281, distance: 119.5
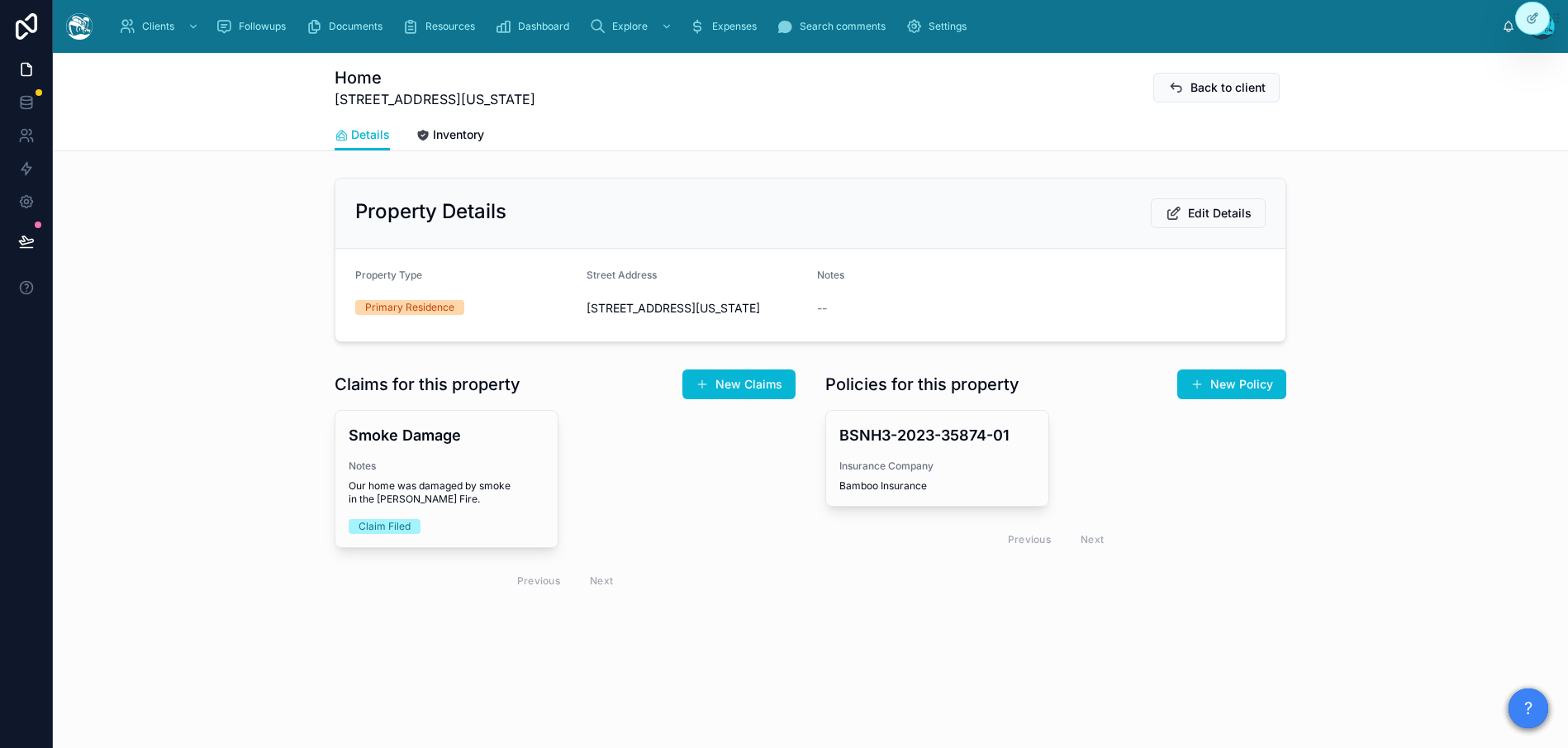
click at [542, 287] on form "Property Type Primary Residence Street Address [STREET_ADDRESS][US_STATE] Notes…" at bounding box center [810, 295] width 950 height 93
click at [413, 264] on form "Property Type Primary Residence Street Address [STREET_ADDRESS][US_STATE] Notes…" at bounding box center [810, 295] width 950 height 93
click at [392, 316] on div "Primary Residence" at bounding box center [464, 306] width 218 height 24
click at [448, 494] on div "Notes Our home was damaged by smoke in the [PERSON_NAME] Fire." at bounding box center [446, 482] width 196 height 46
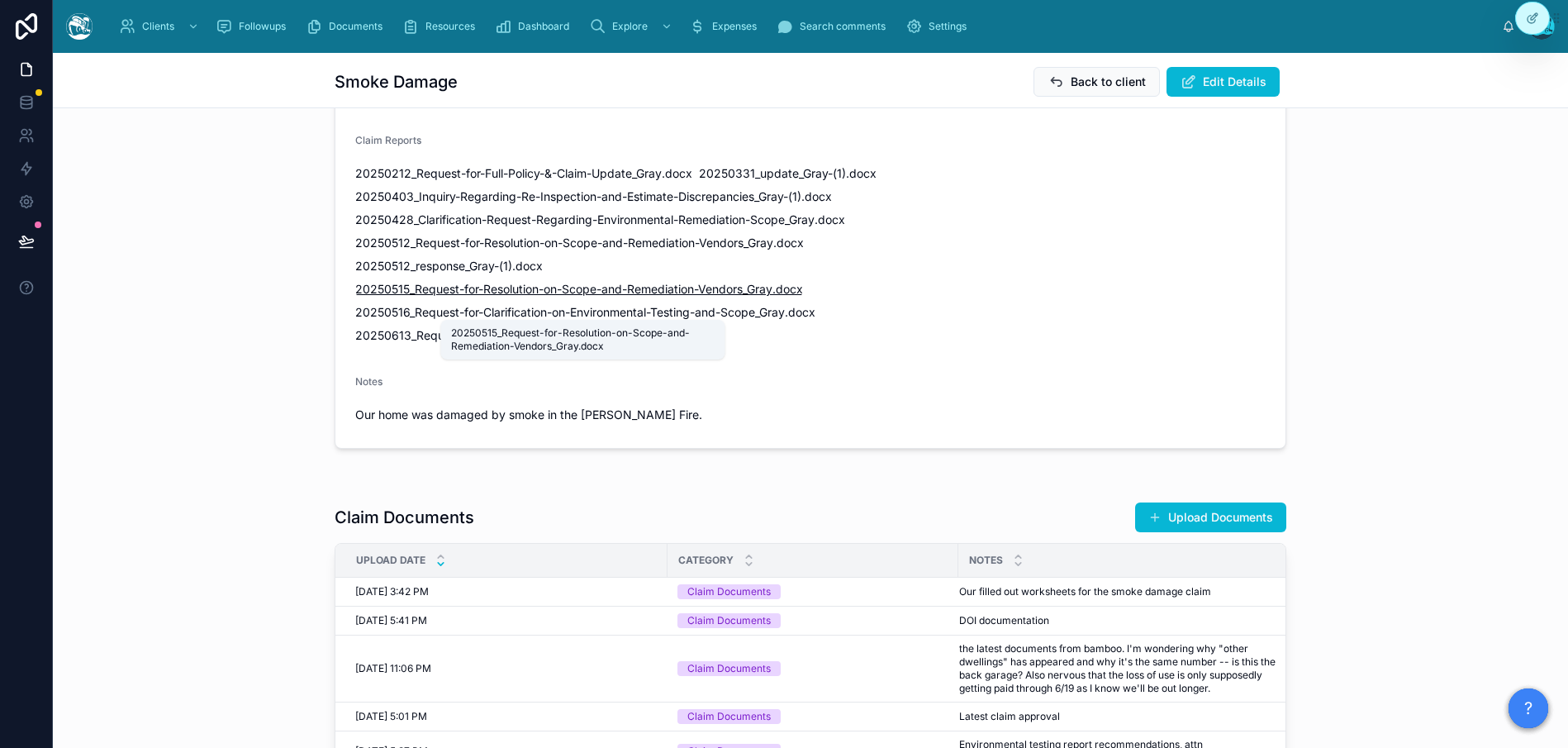
scroll to position [387, 0]
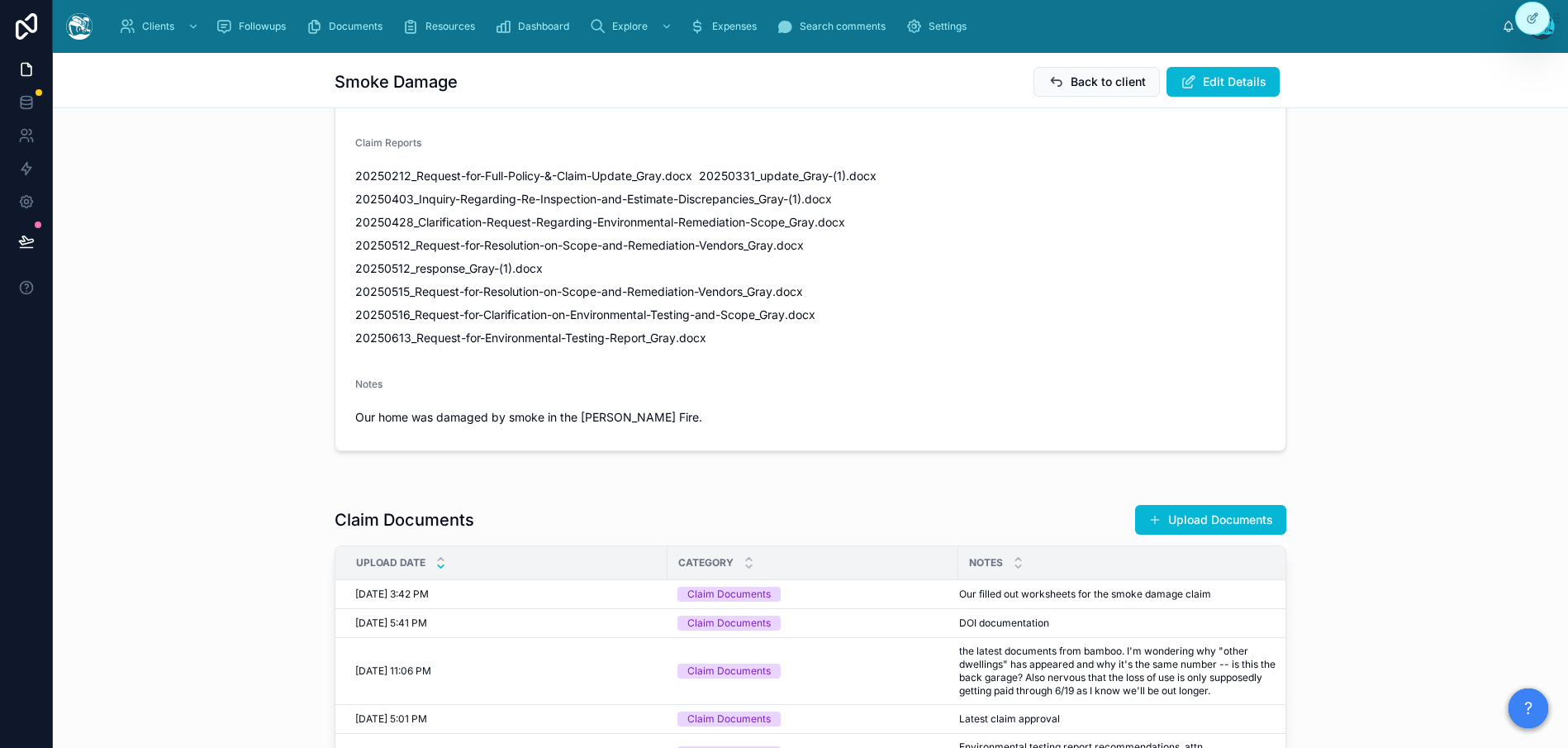
click at [461, 298] on div "20250212_Request-for-Full-Policy-&-Claim-Update_Gray .docx 20250331_update_Gray…" at bounding box center [657, 257] width 603 height 178
click at [441, 320] on div "20250212_Request-for-Full-Policy-&-Claim-Update_Gray .docx 20250331_update_Gray…" at bounding box center [657, 257] width 603 height 178
click at [454, 300] on span "20250515_Request-for-Resolution-on-Scope-and-Remediation-Vendors_Gray" at bounding box center [564, 292] width 417 height 17
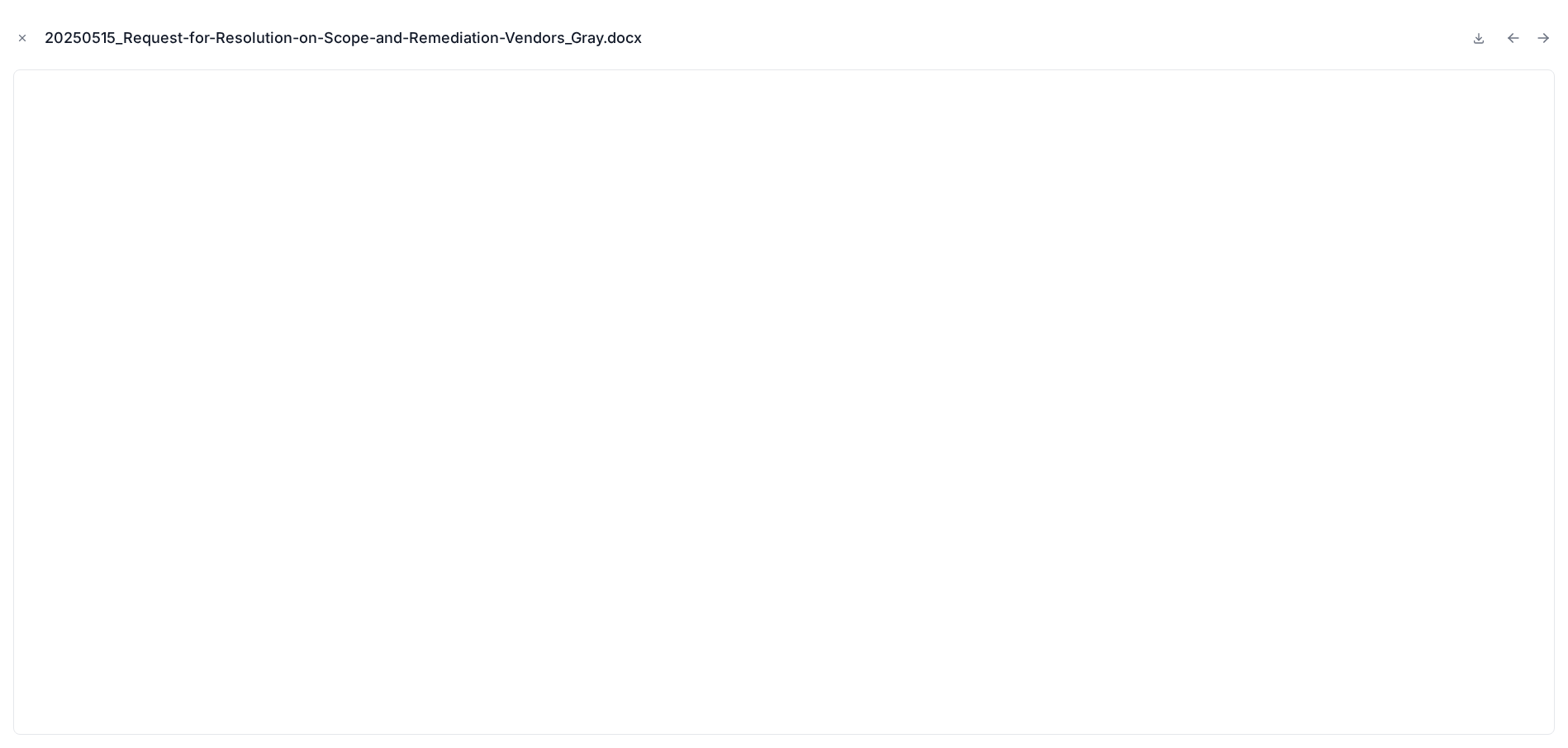
drag, startPoint x: 19, startPoint y: 26, endPoint x: 32, endPoint y: 39, distance: 18.4
click at [22, 28] on div "20250515_Request-for-Resolution-on-Scope-and-Remediation-Vendors_Gray.docx" at bounding box center [784, 38] width 1542 height 50
click at [21, 37] on icon "Close modal" at bounding box center [22, 38] width 6 height 6
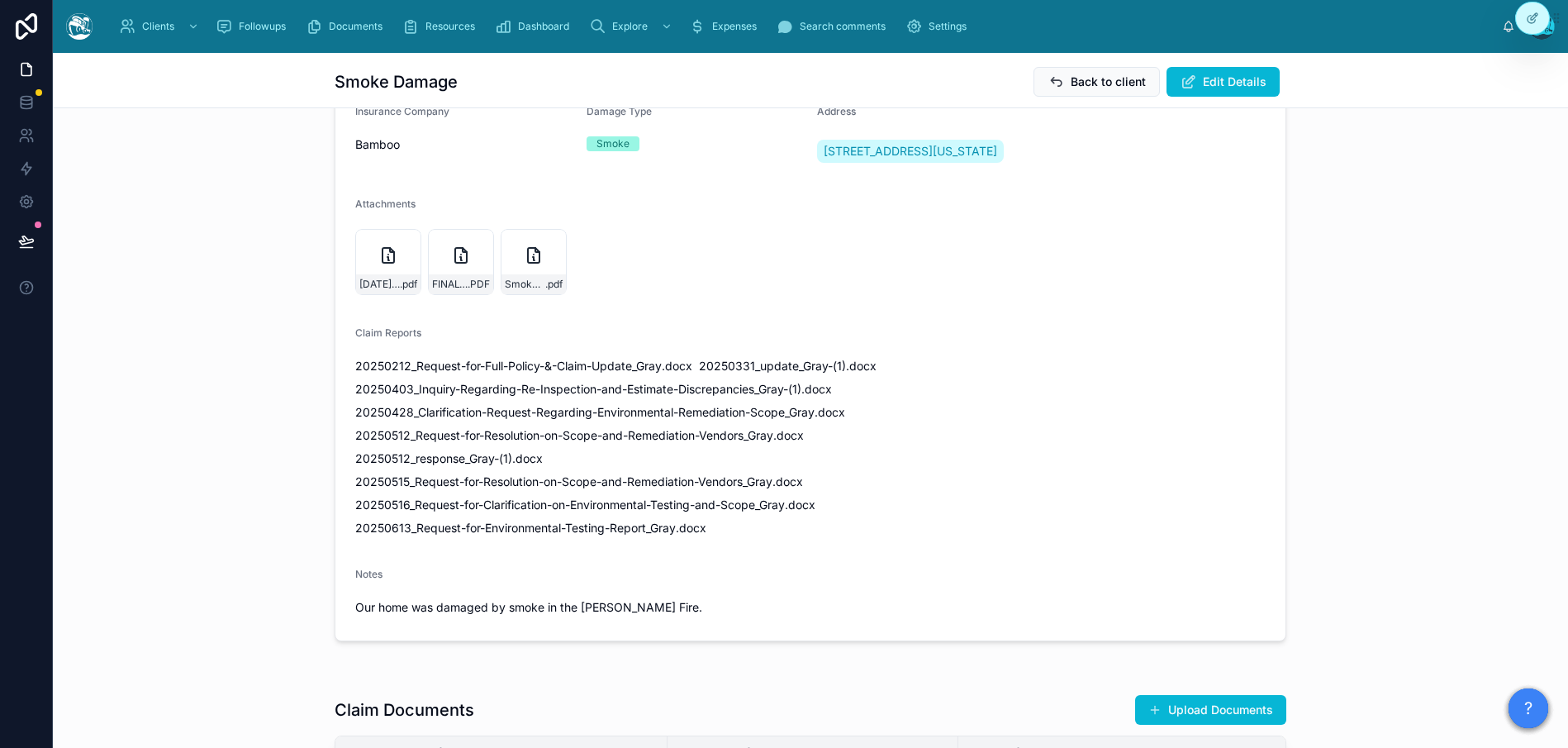
scroll to position [198, 0]
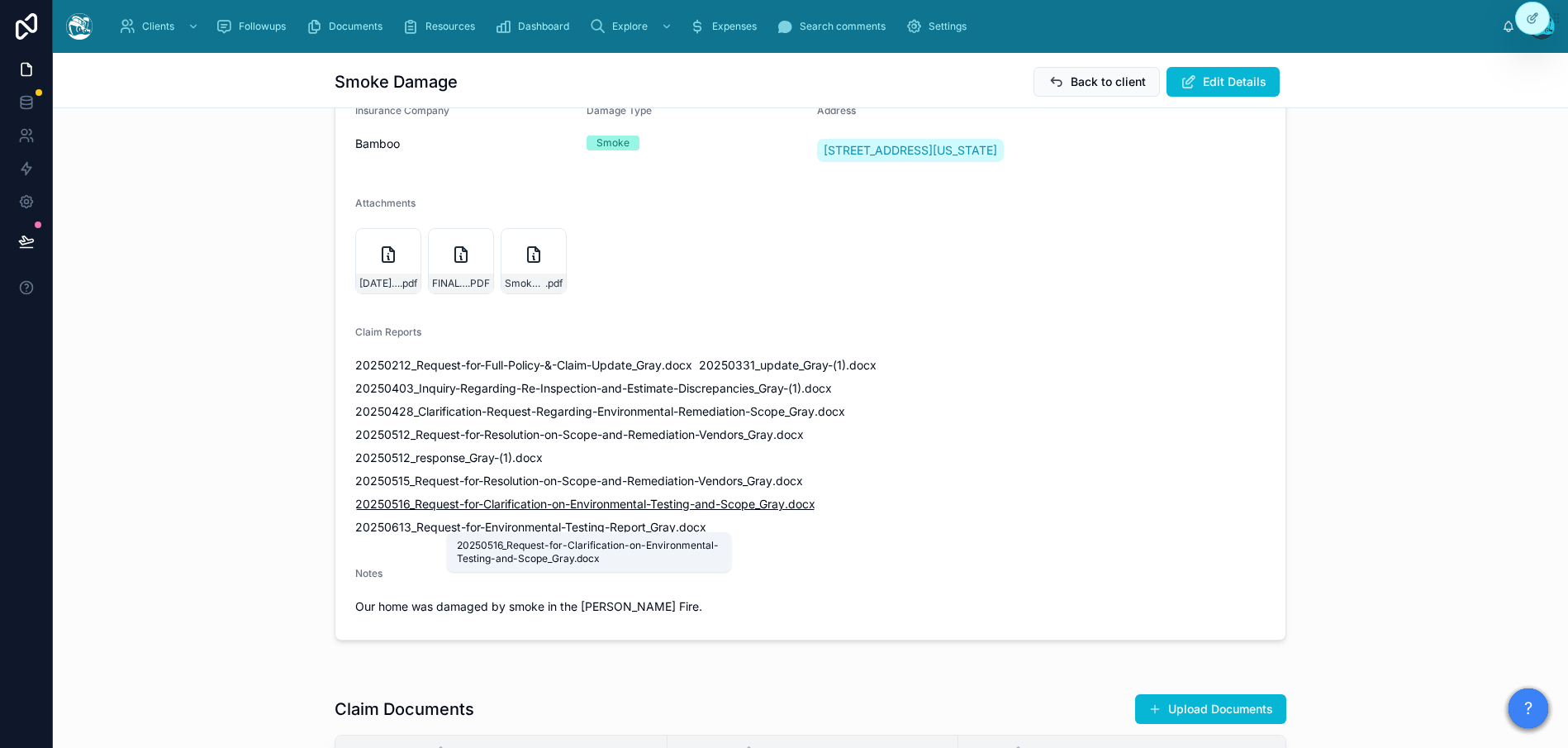
click at [560, 512] on span "20250516_Request-for-Clarification-on-Environmental-Testing-and-Scope_Gray" at bounding box center [570, 504] width 430 height 17
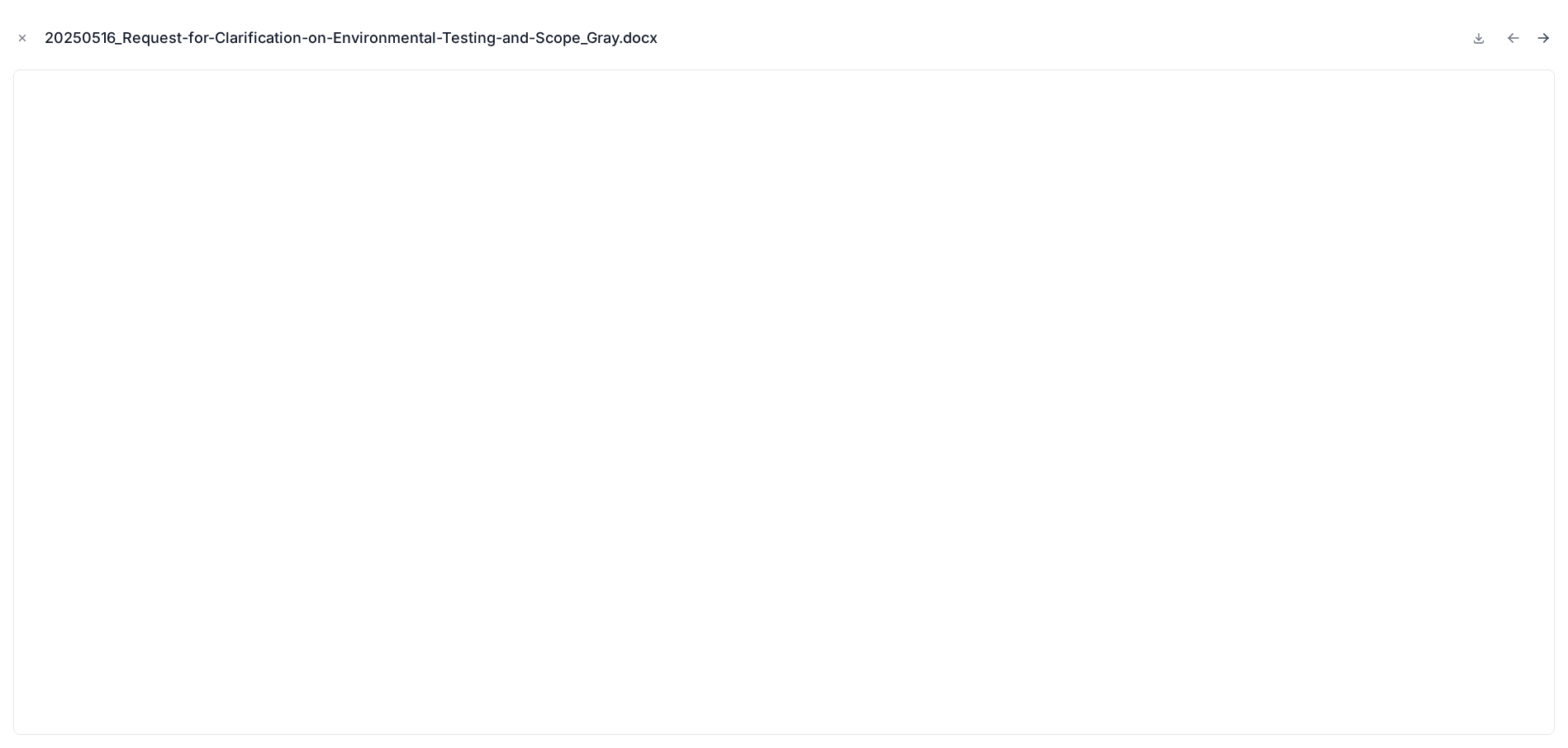
click at [1156, 38] on icon "Next file" at bounding box center [1544, 38] width 10 height 0
click at [1156, 35] on icon "Previous file" at bounding box center [1514, 38] width 17 height 17
drag, startPoint x: 35, startPoint y: 37, endPoint x: 26, endPoint y: 39, distance: 9.2
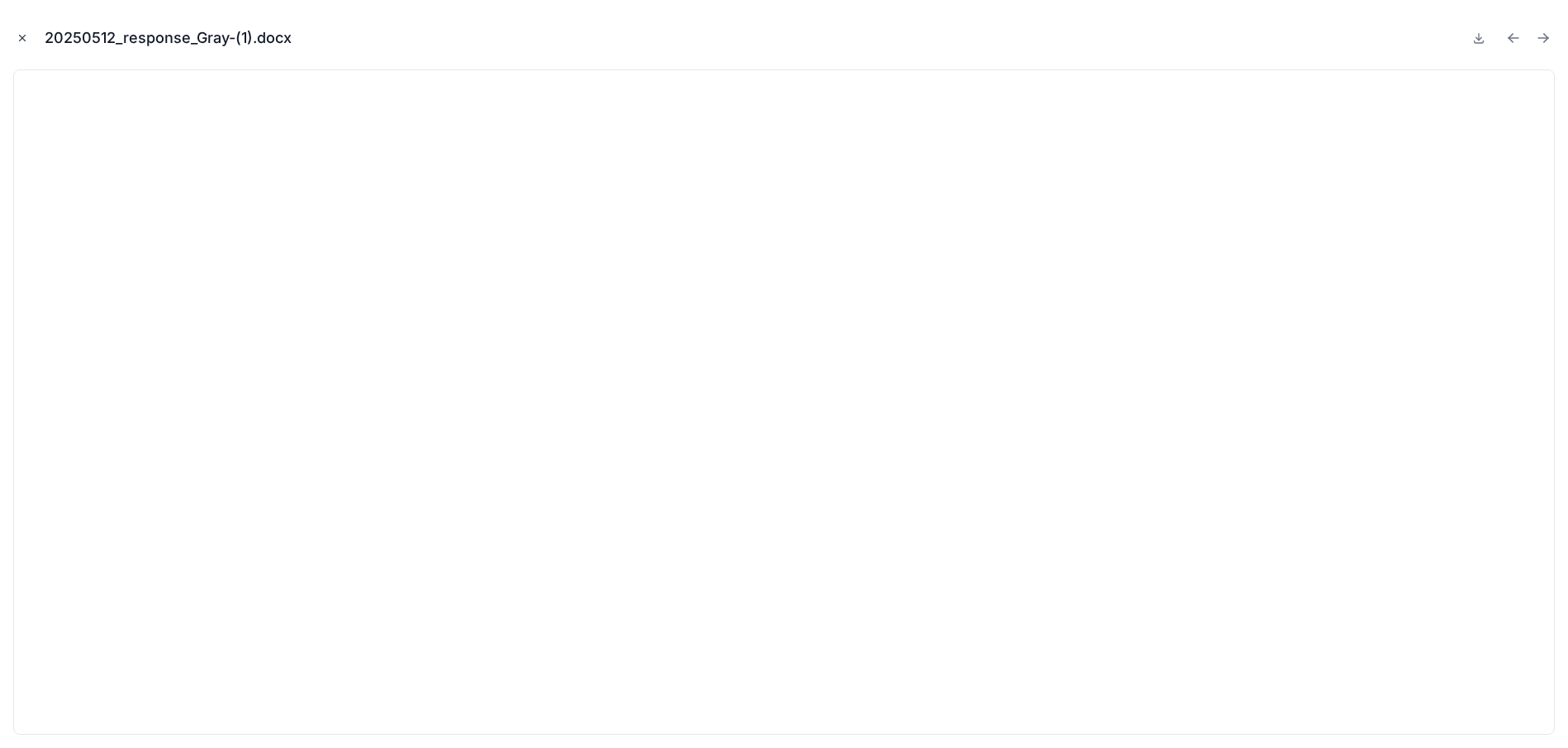
click at [35, 37] on div "20250512_response_Gray-(1).docx" at bounding box center [784, 38] width 1542 height 50
click at [24, 39] on icon "Close modal" at bounding box center [23, 38] width 12 height 12
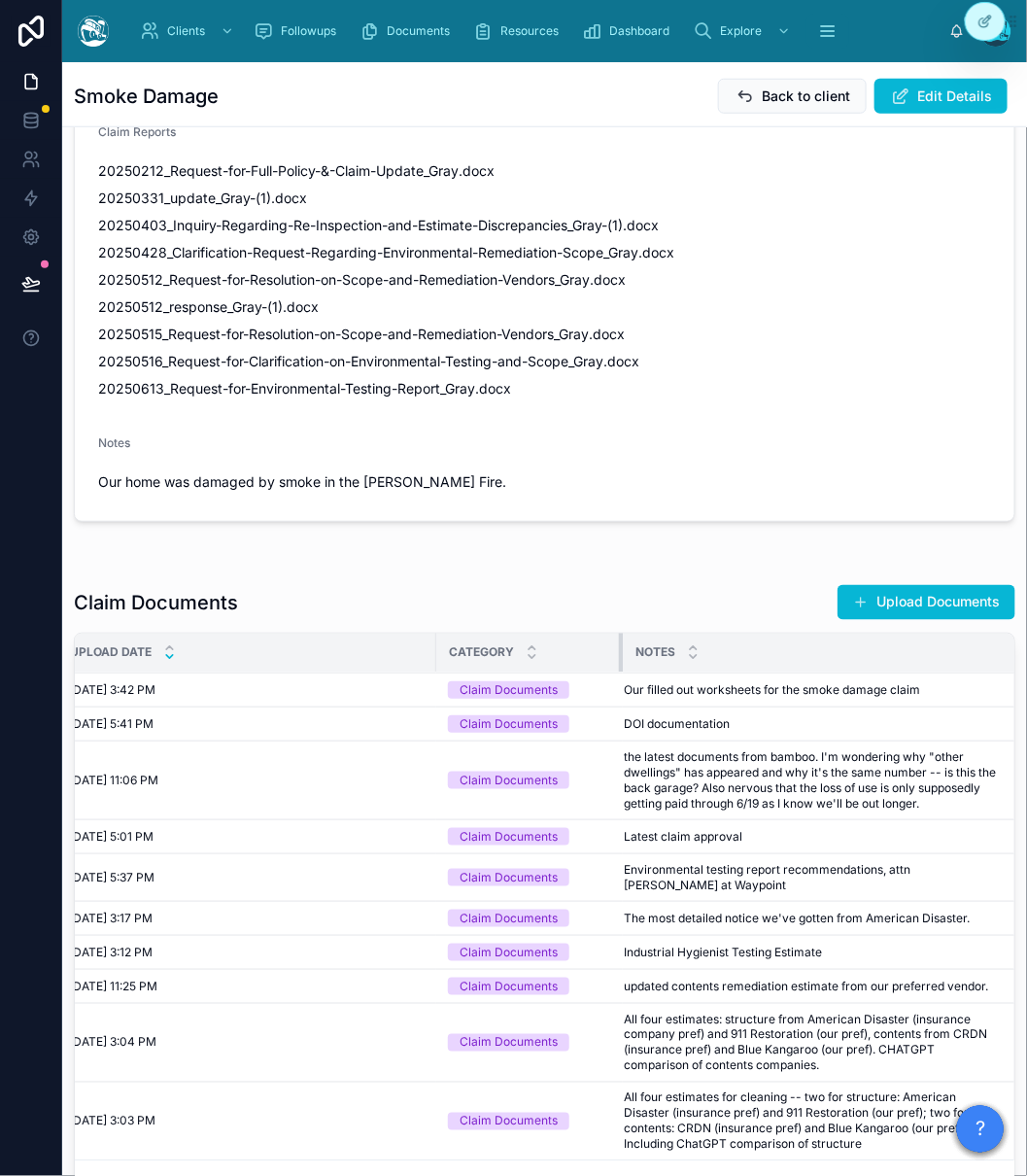
scroll to position [0, 29]
drag, startPoint x: 614, startPoint y: 669, endPoint x: 453, endPoint y: 669, distance: 161.0
click at [453, 669] on th "Category" at bounding box center [527, 653] width 182 height 40
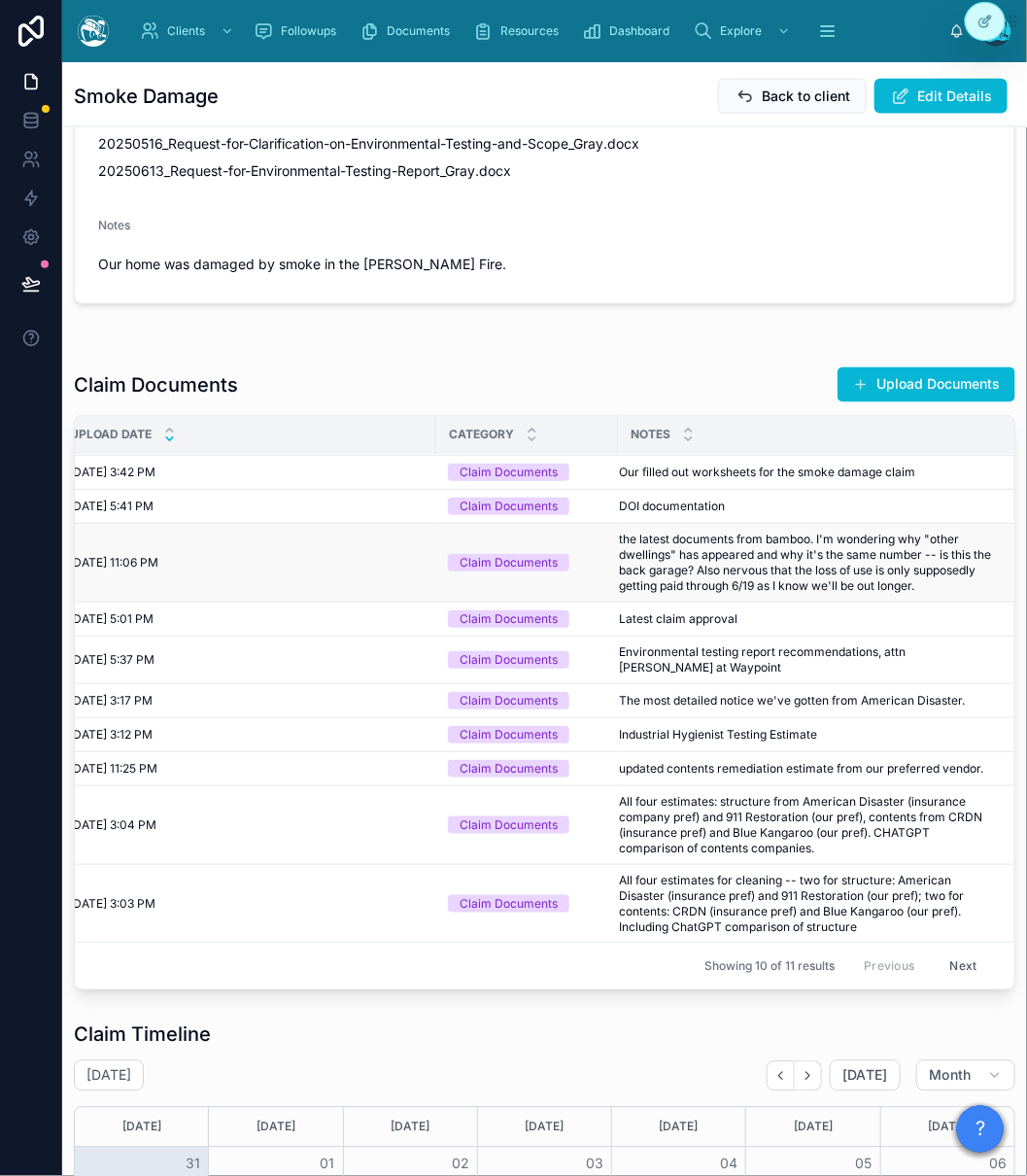
scroll to position [0, 0]
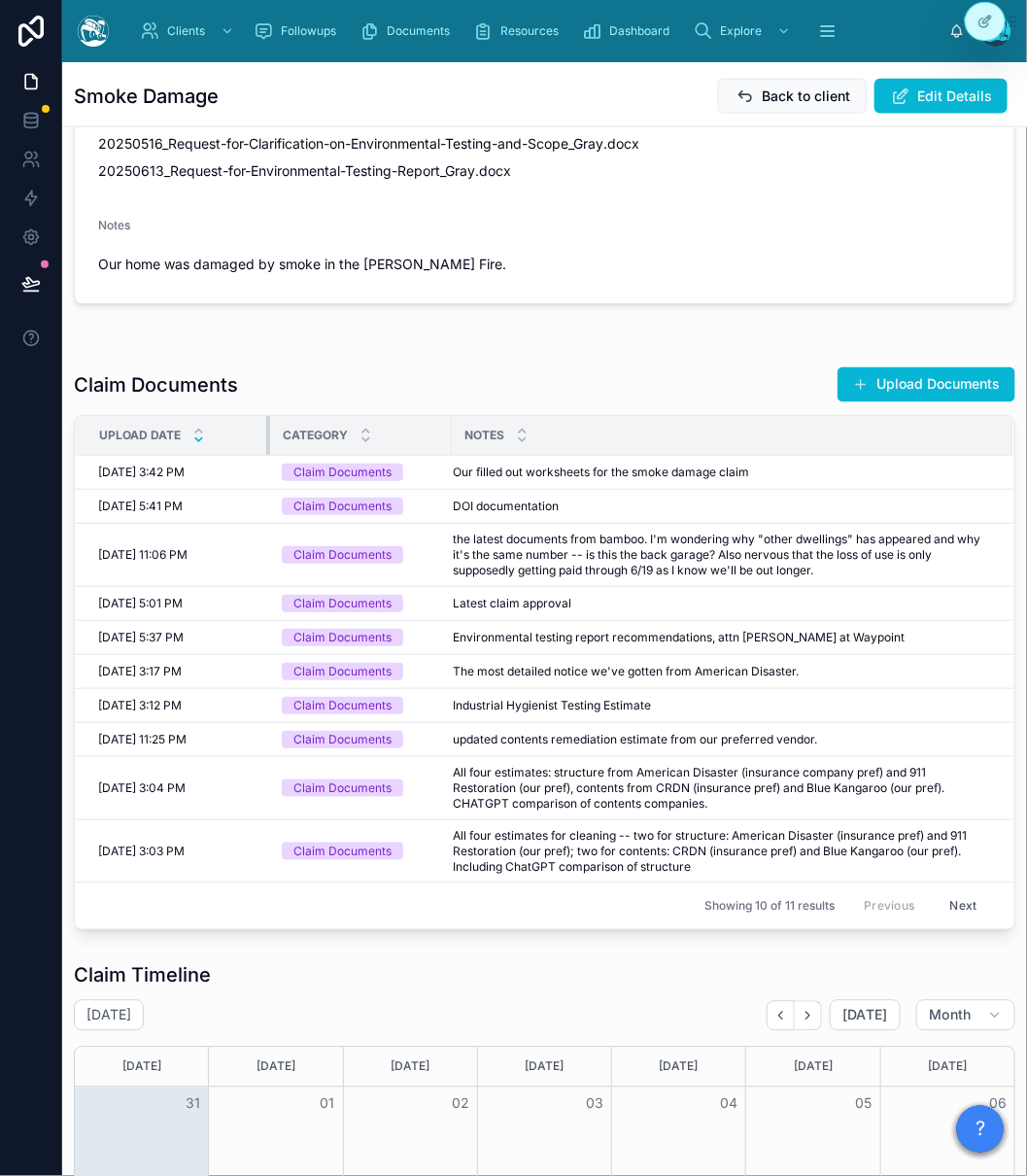
drag, startPoint x: 461, startPoint y: 452, endPoint x: 266, endPoint y: 443, distance: 195.2
click at [266, 443] on div at bounding box center [270, 435] width 8 height 39
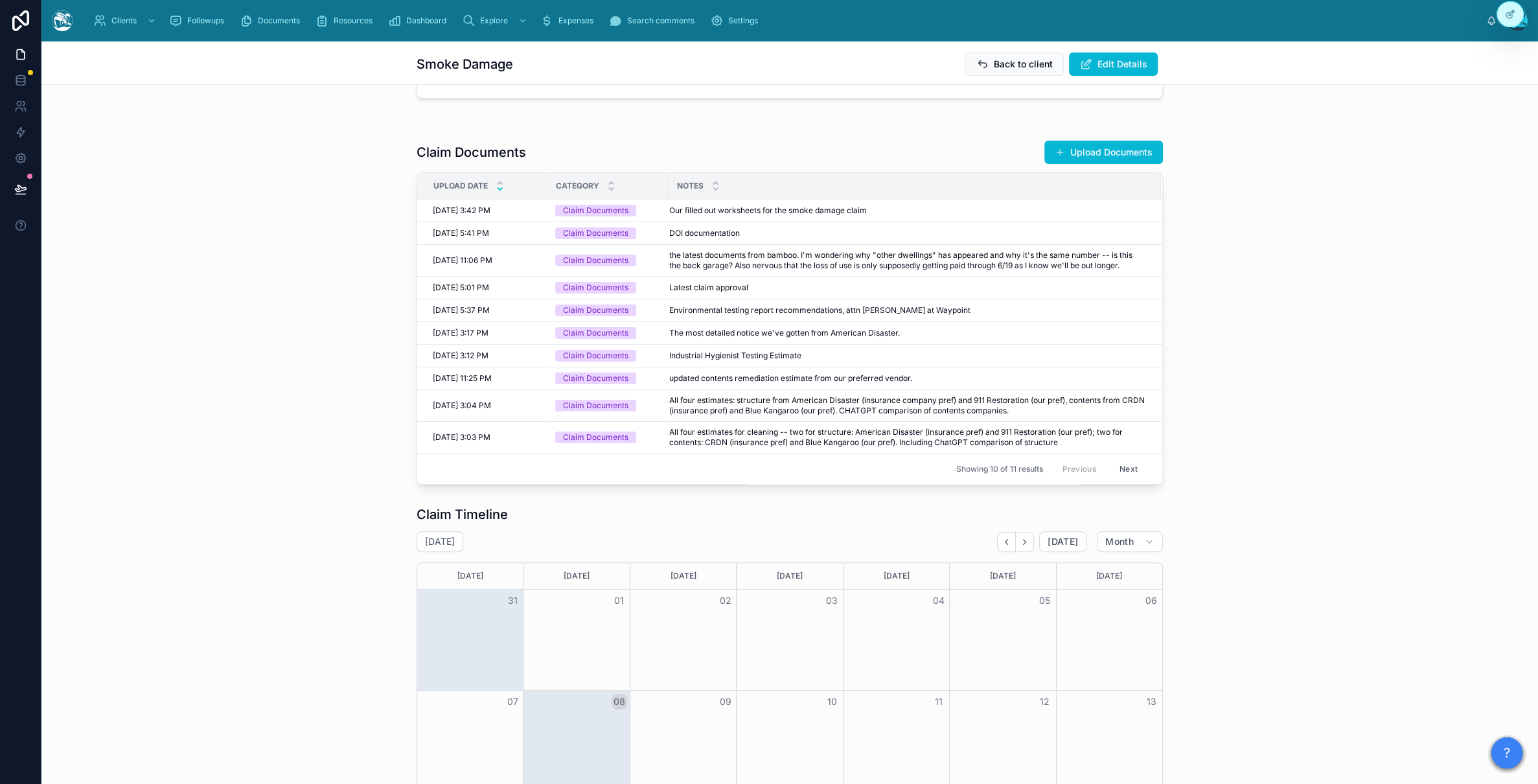
scroll to position [567, 0]
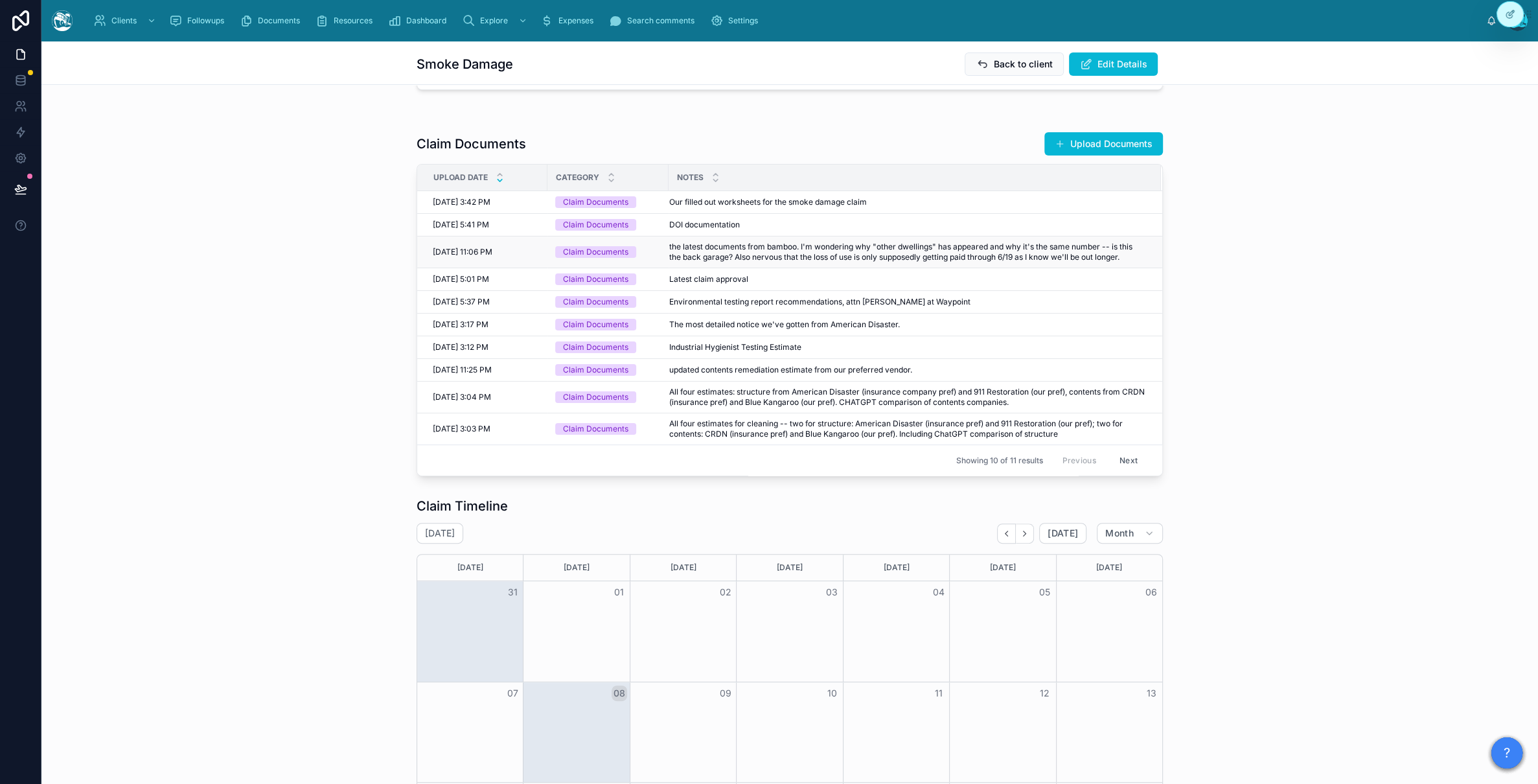
click at [737, 260] on span "the latest documents from bamboo. I'm wondering why "other dwellings" has appea…" at bounding box center [907, 251] width 476 height 21
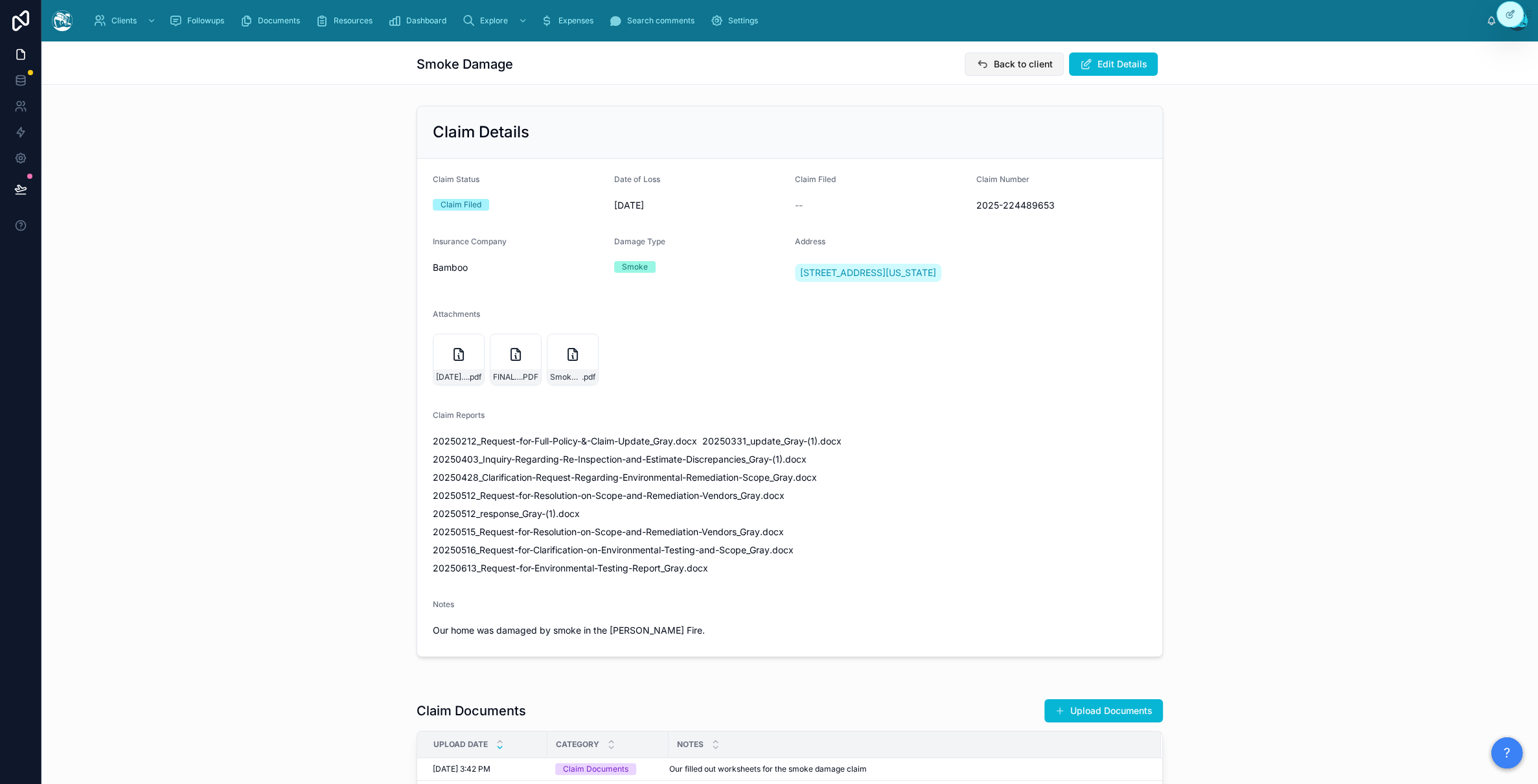
click at [907, 68] on span "Back to client" at bounding box center [1023, 64] width 59 height 13
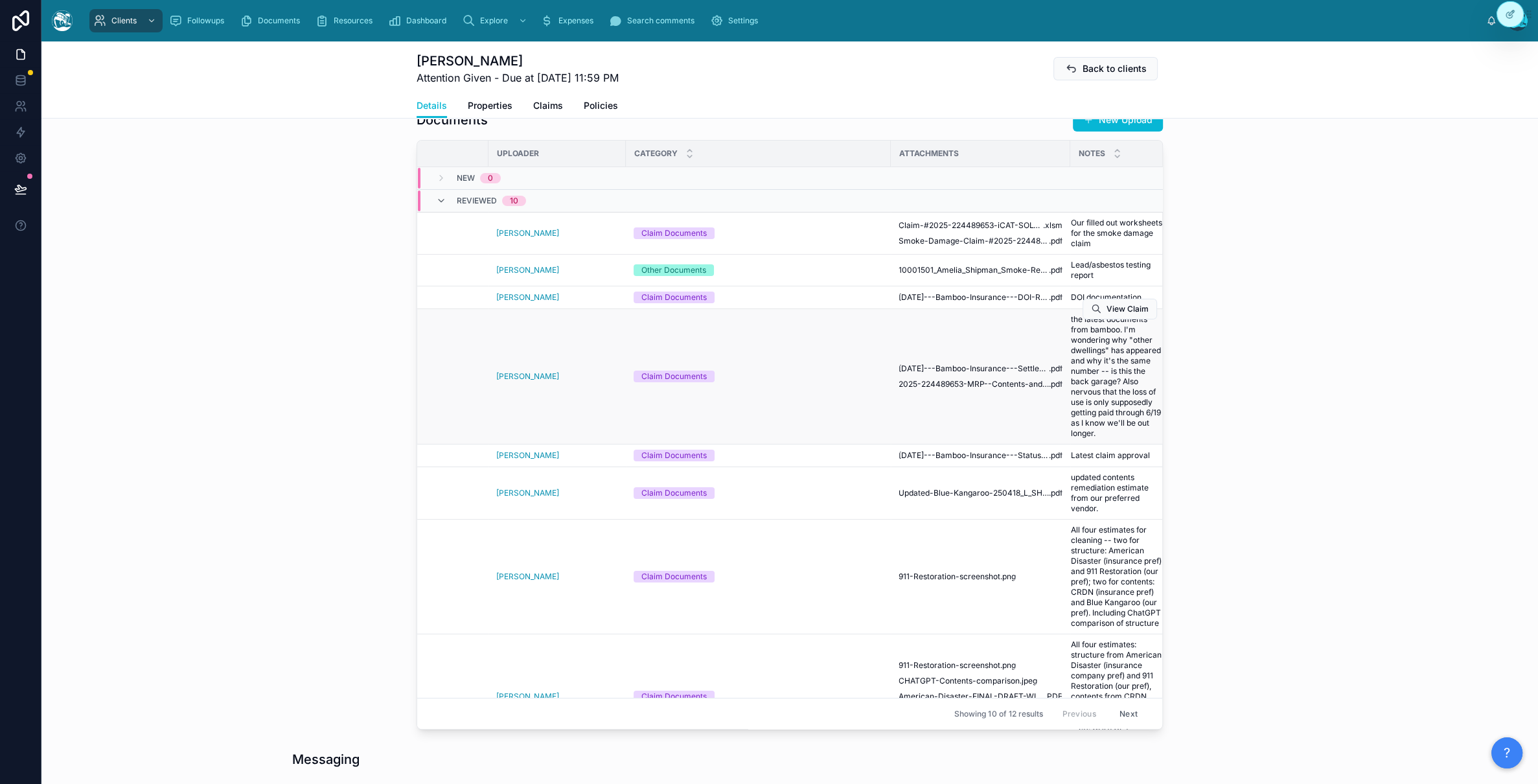
scroll to position [0, 117]
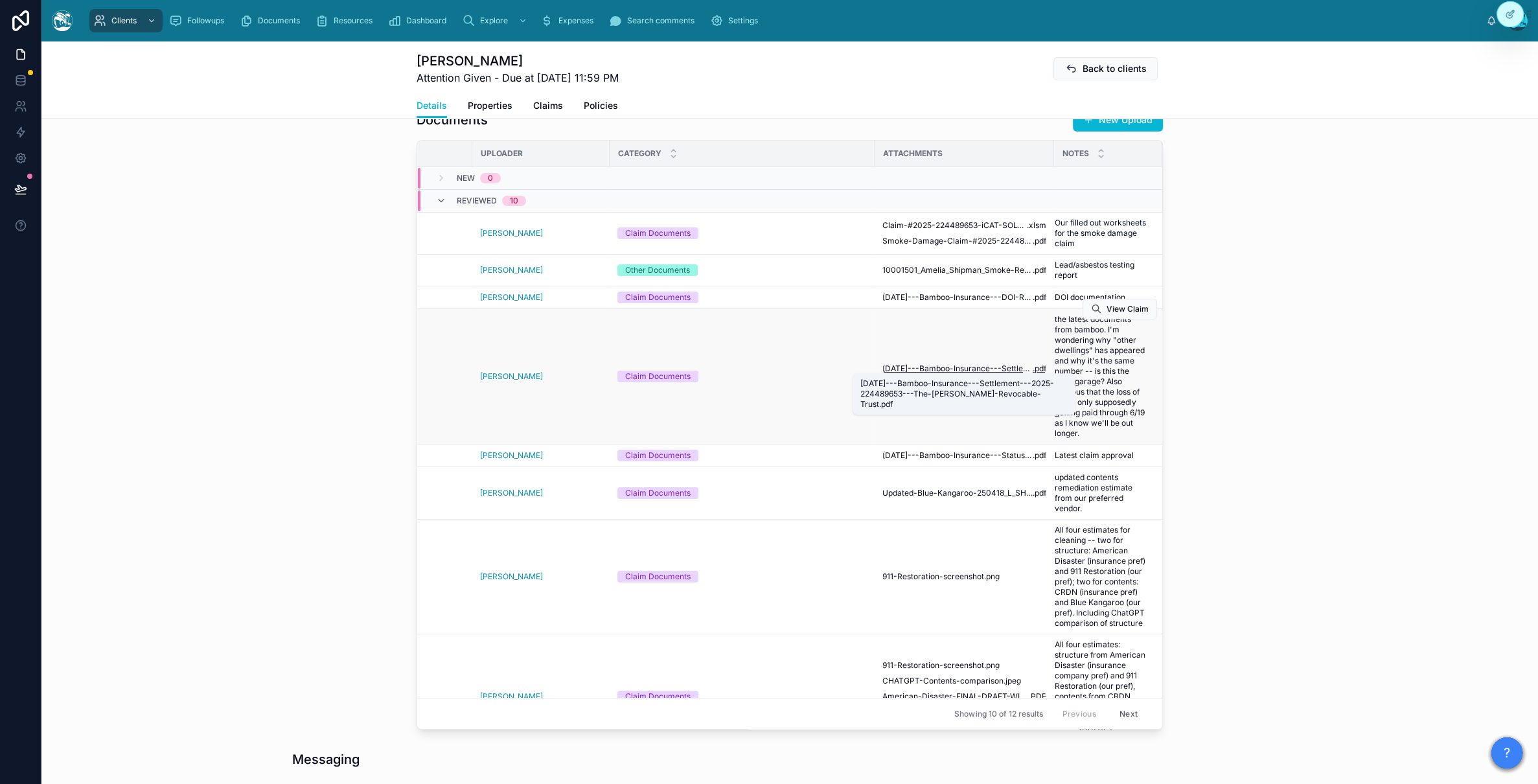
click at [907, 363] on span "[DATE]---Bamboo-Insurance---Settlement---2025-224489653---The-[PERSON_NAME]-Rev…" at bounding box center [957, 369] width 150 height 11
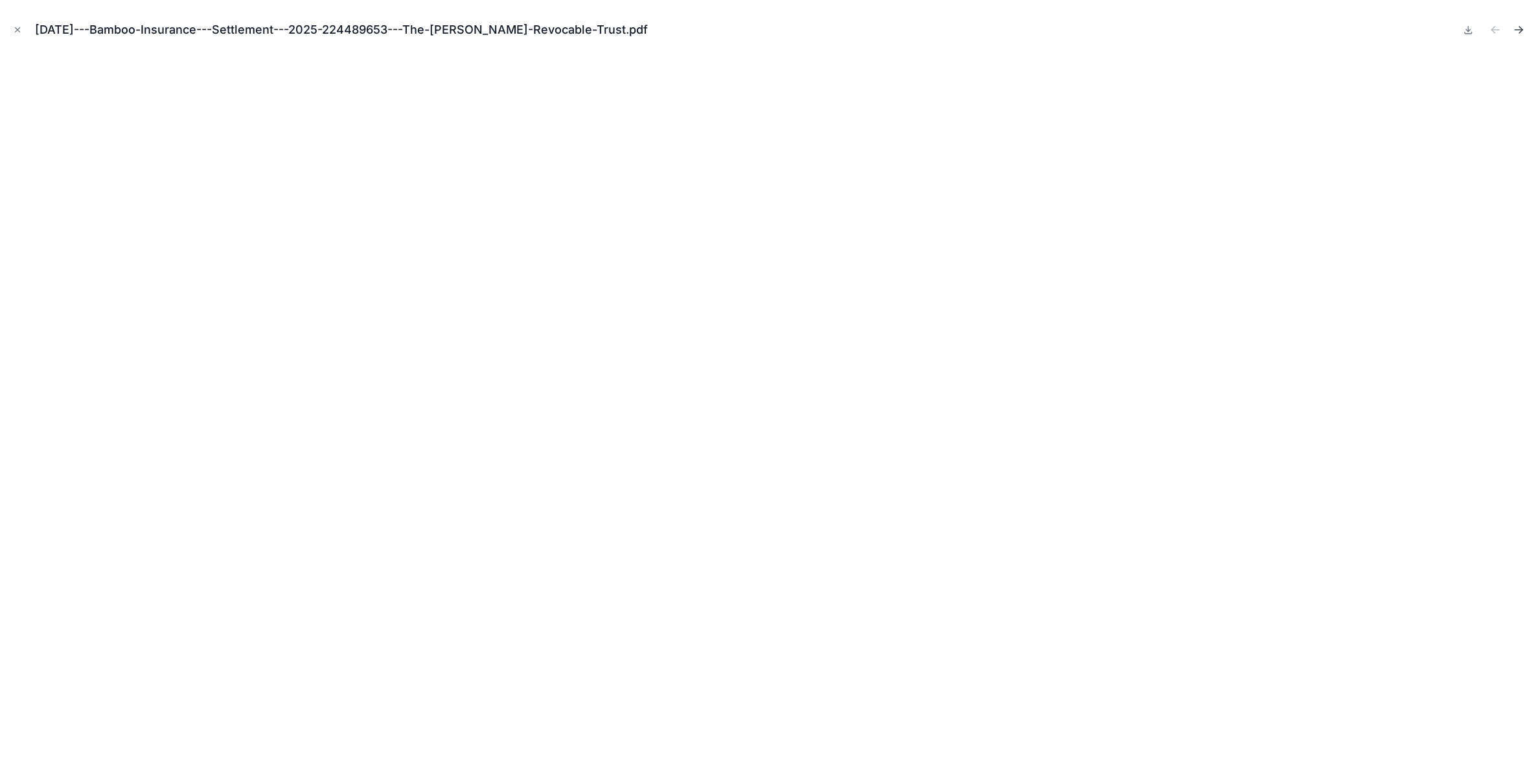
click at [907, 30] on icon "Next file" at bounding box center [1519, 30] width 13 height 13
click at [15, 28] on icon "Close modal" at bounding box center [17, 30] width 5 height 5
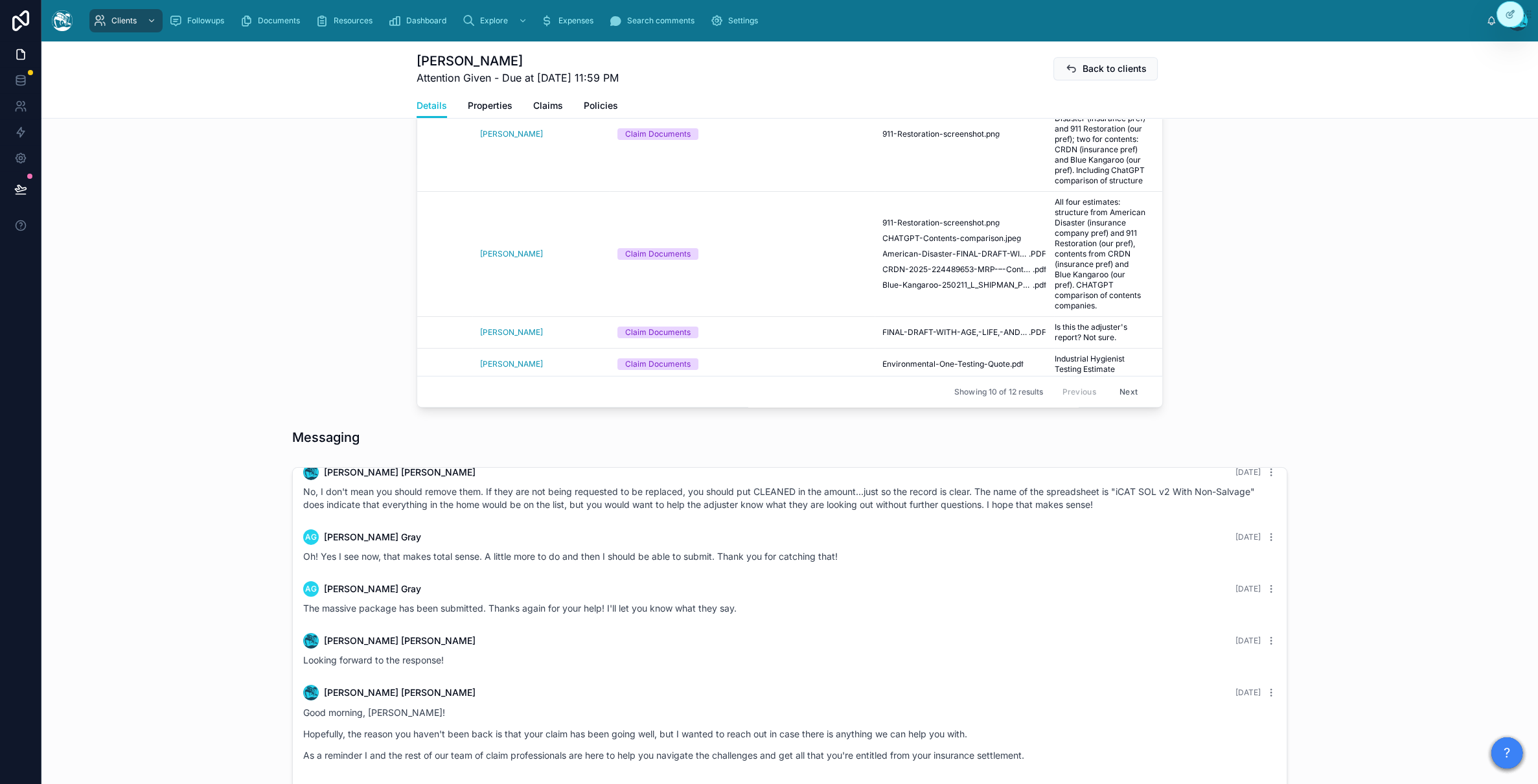
scroll to position [808, 0]
click at [907, 330] on span "FINAL-DRAFT-WITH-AGE,-LIFE,-AND-CONDITION" at bounding box center [955, 335] width 146 height 11
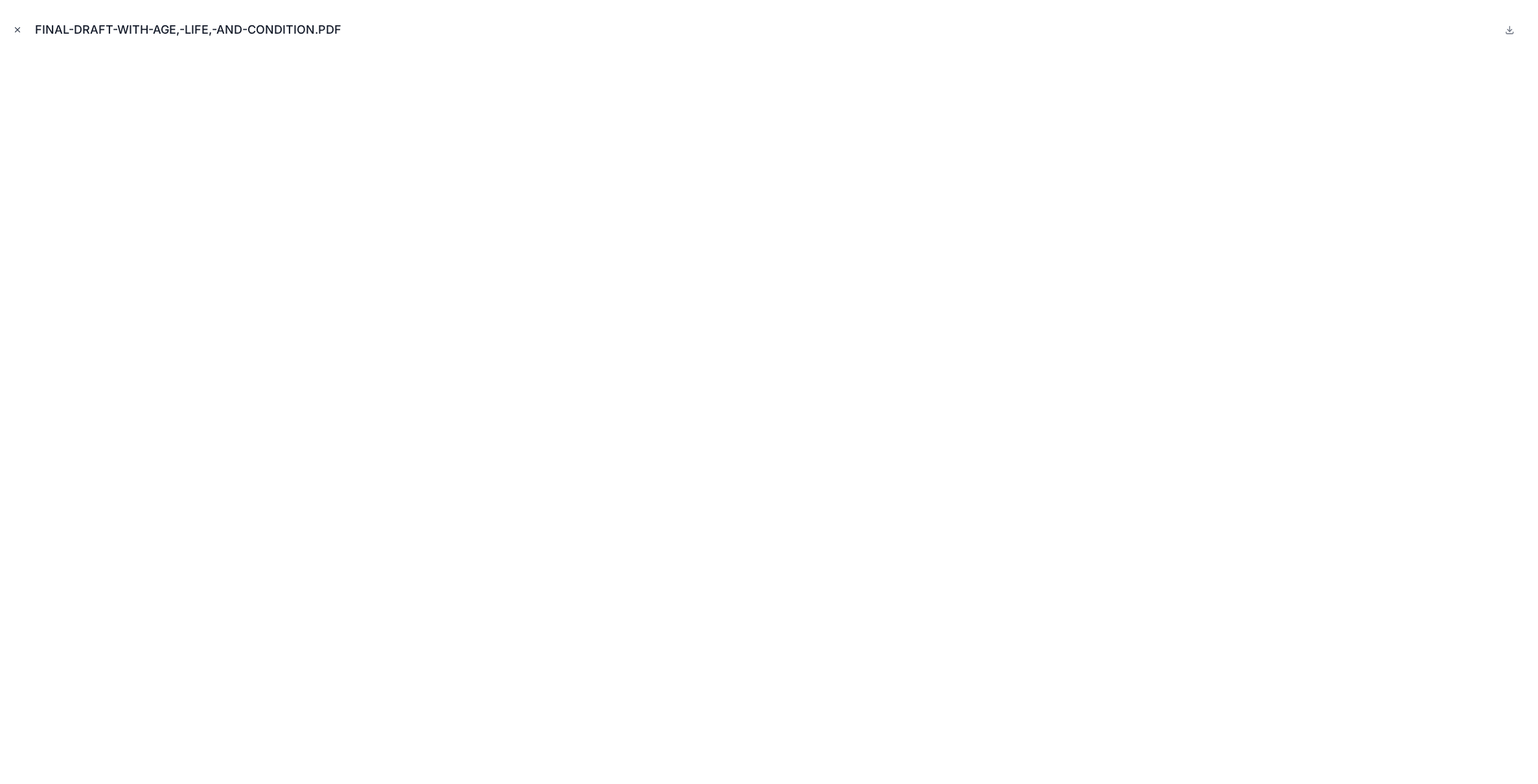
click at [11, 30] on button "Close modal" at bounding box center [18, 30] width 15 height 15
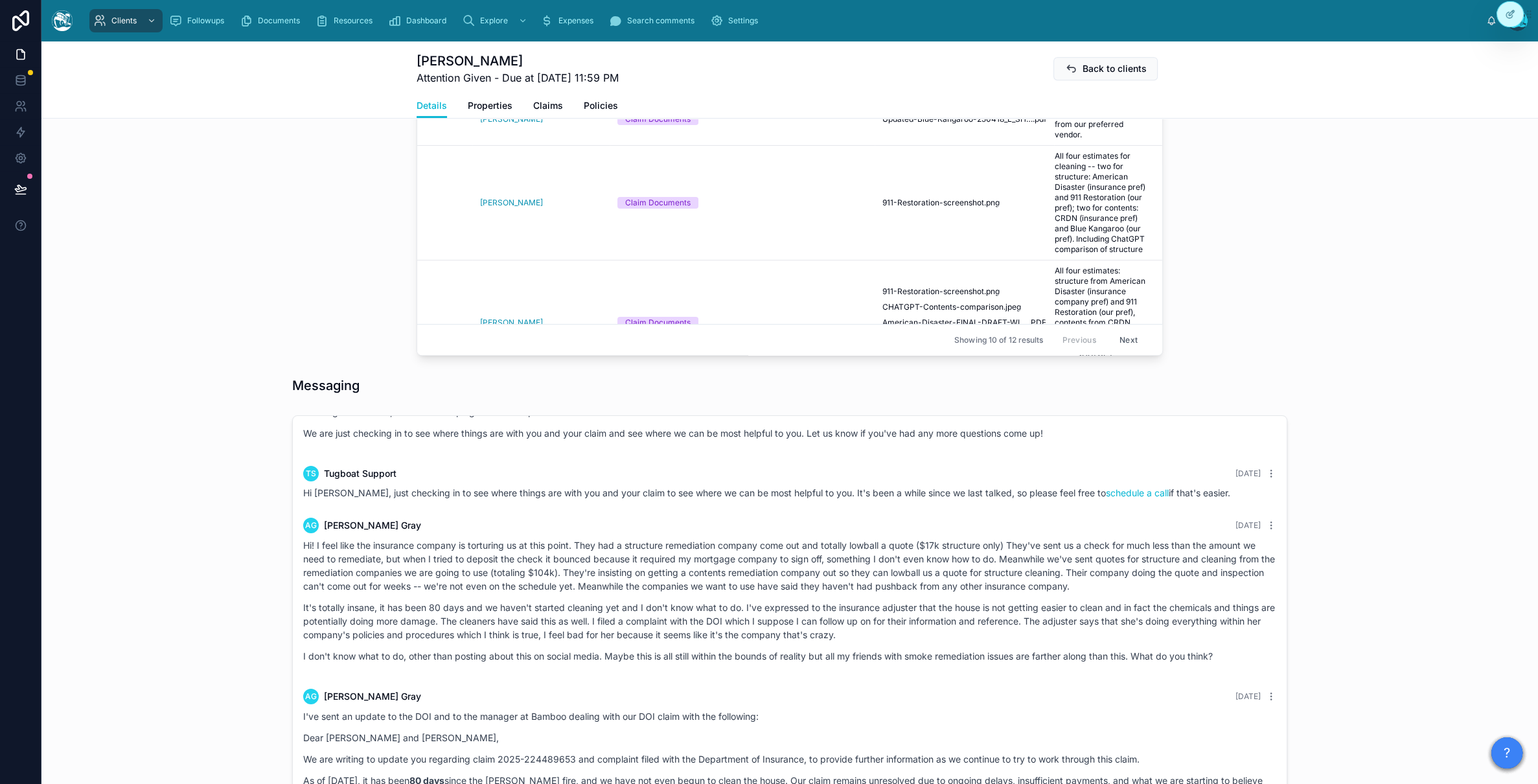
scroll to position [5568, 0]
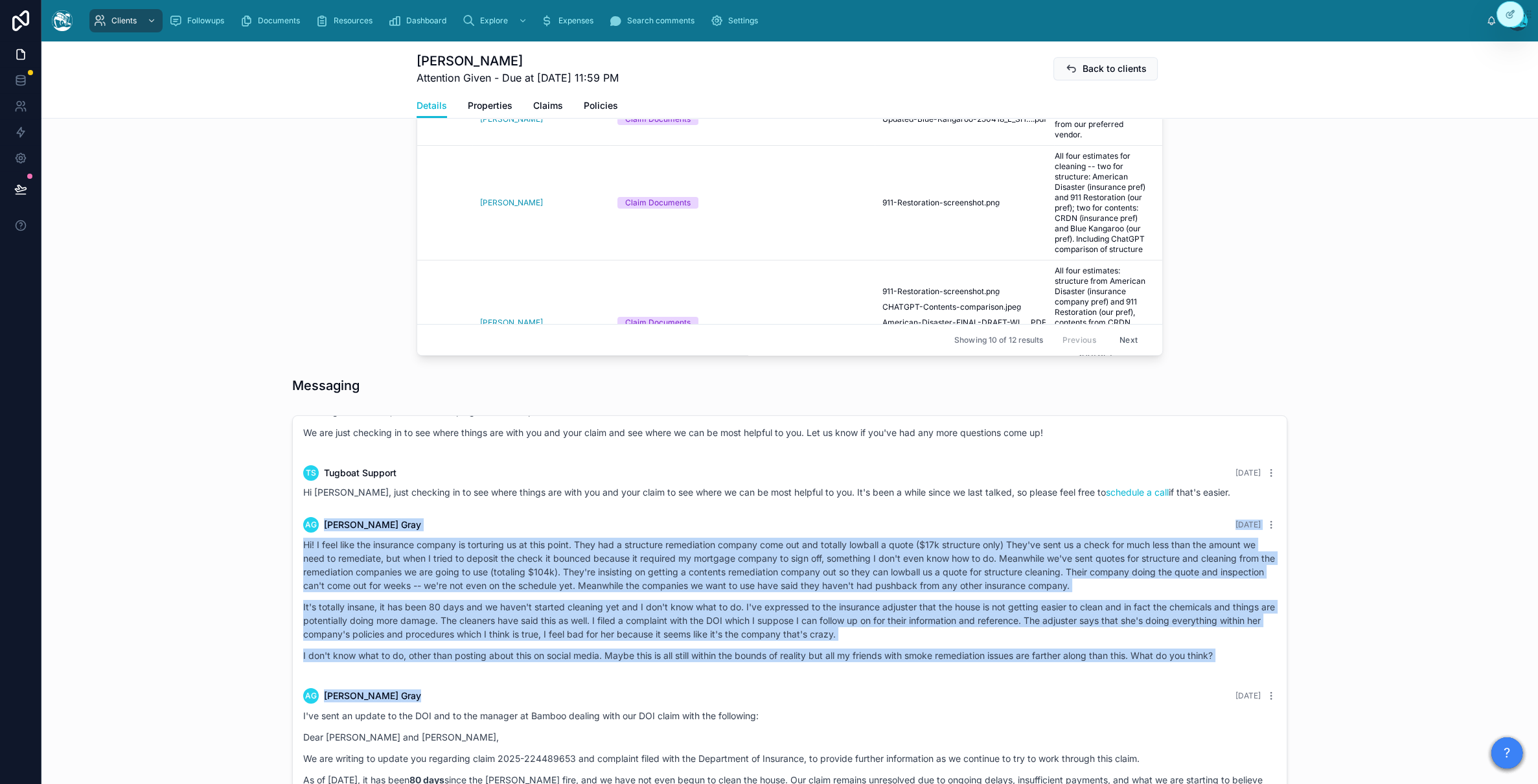
drag, startPoint x: 301, startPoint y: 541, endPoint x: 1090, endPoint y: 686, distance: 802.2
click at [907, 616] on div "AG [PERSON_NAME] [DATE] Hi! I feel like the insurance company is torturing us a…" at bounding box center [790, 593] width 989 height 169
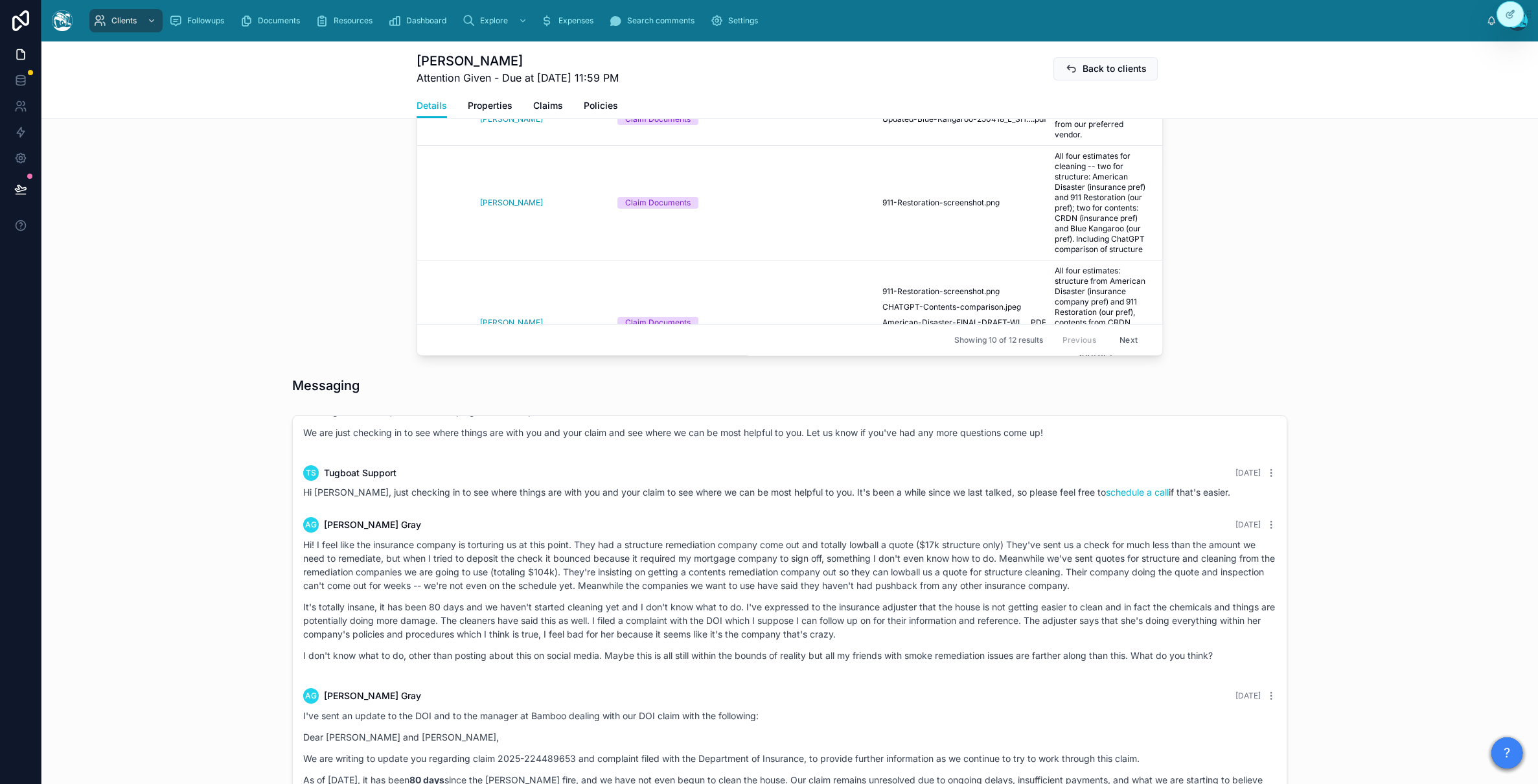
click at [907, 616] on div "AG [PERSON_NAME] [DATE]" at bounding box center [790, 695] width 973 height 15
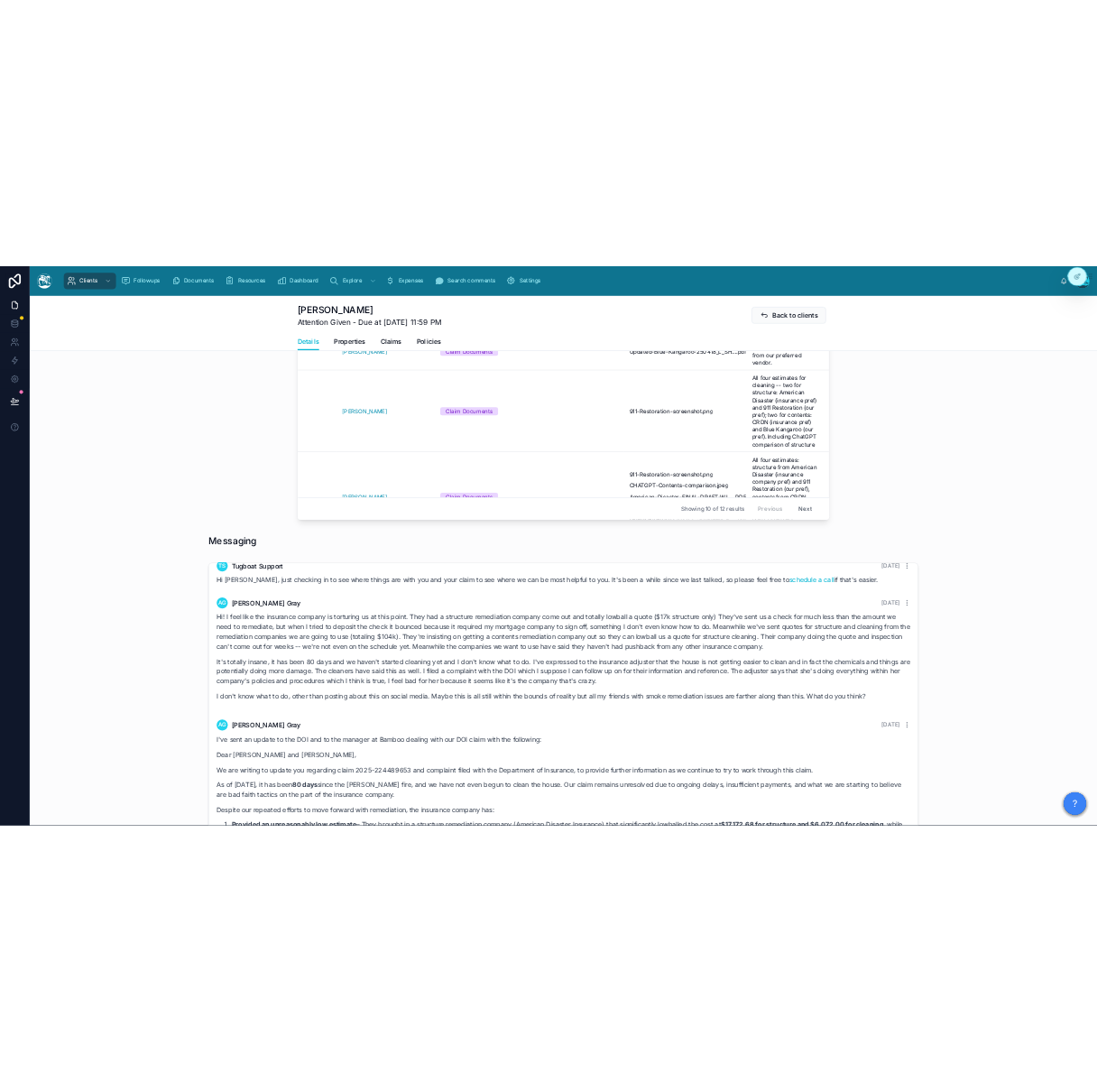
scroll to position [7828, 0]
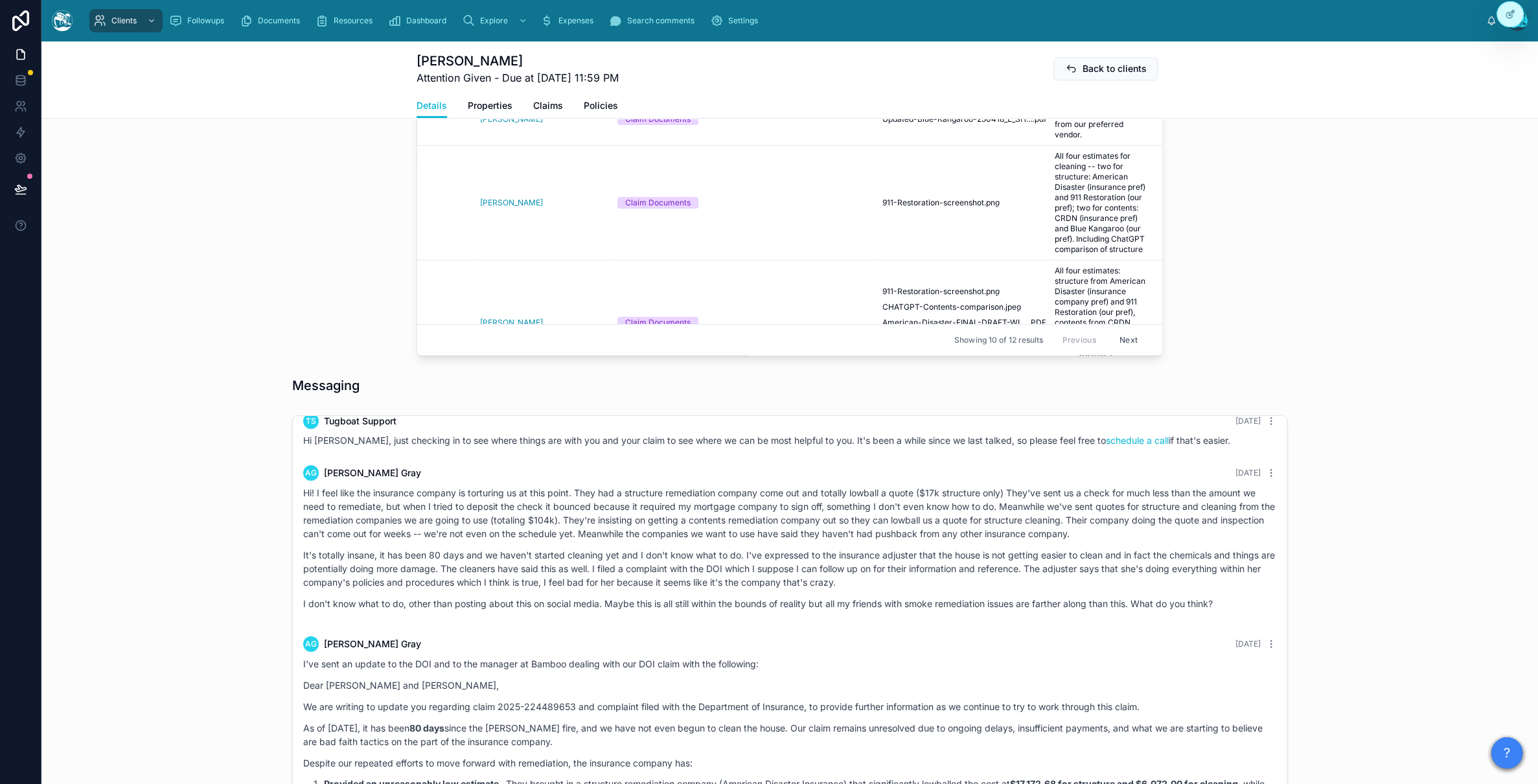
drag, startPoint x: 1463, startPoint y: 474, endPoint x: 1504, endPoint y: 446, distance: 49.6
click at [907, 472] on div "[DATE] Hello [PERSON_NAME], welcome to [GEOGRAPHIC_DATA]. We're glad you found …" at bounding box center [790, 709] width 1496 height 599
click at [907, 386] on div "Messaging" at bounding box center [790, 385] width 1496 height 28
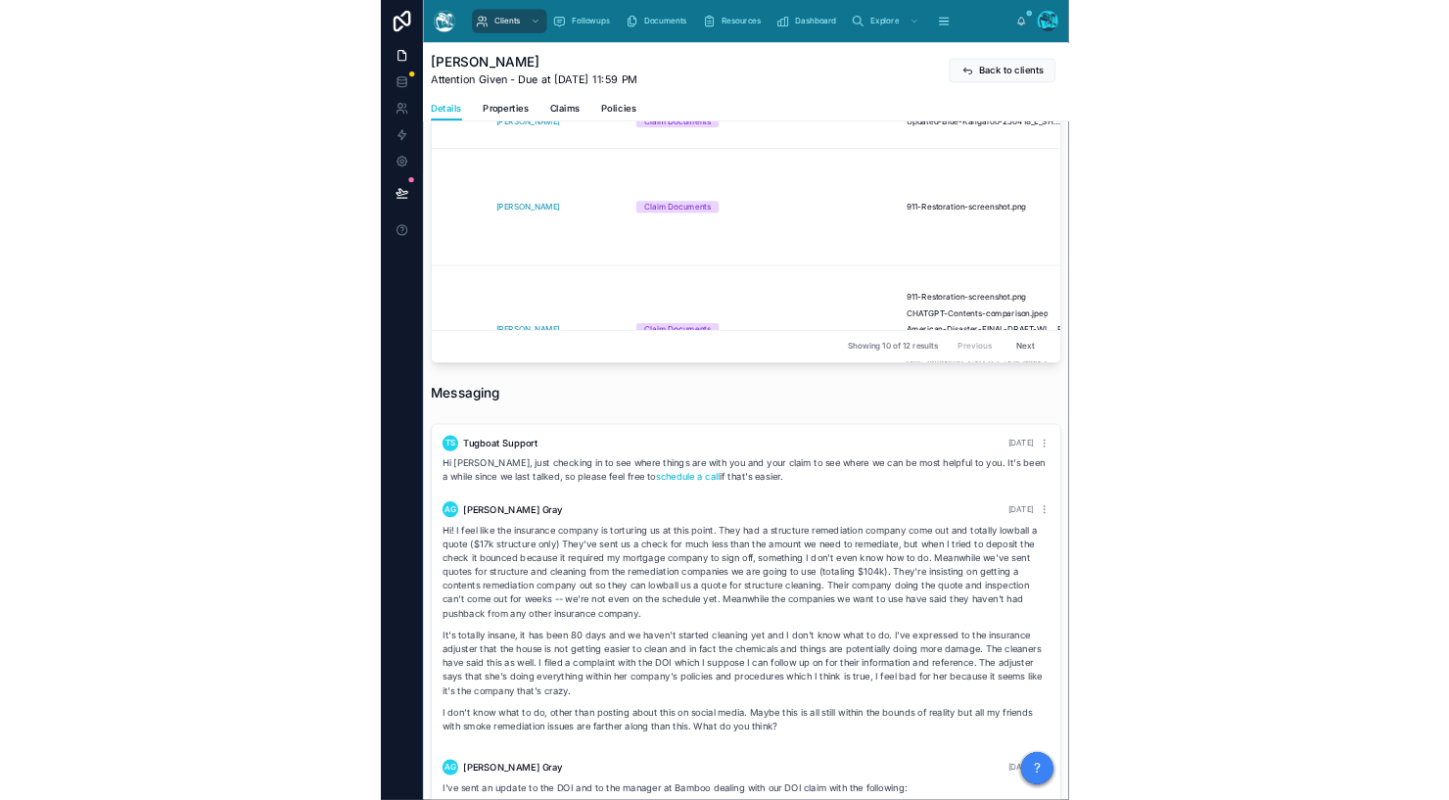
scroll to position [8816, 0]
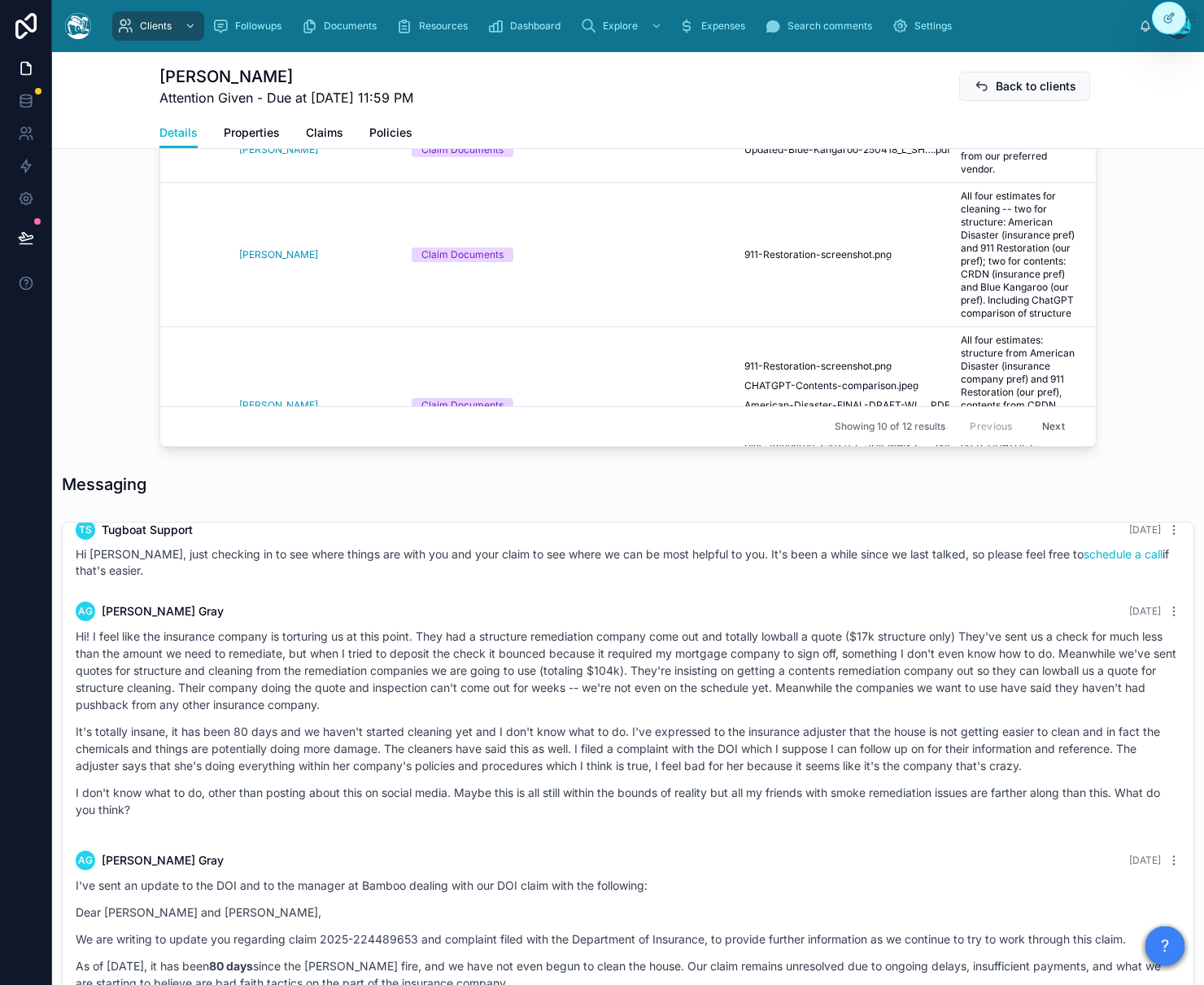
click at [111, 665] on p "Hi! I feel like the insurance company is torturing us at this point. They had a…" at bounding box center [627, 670] width 1104 height 86
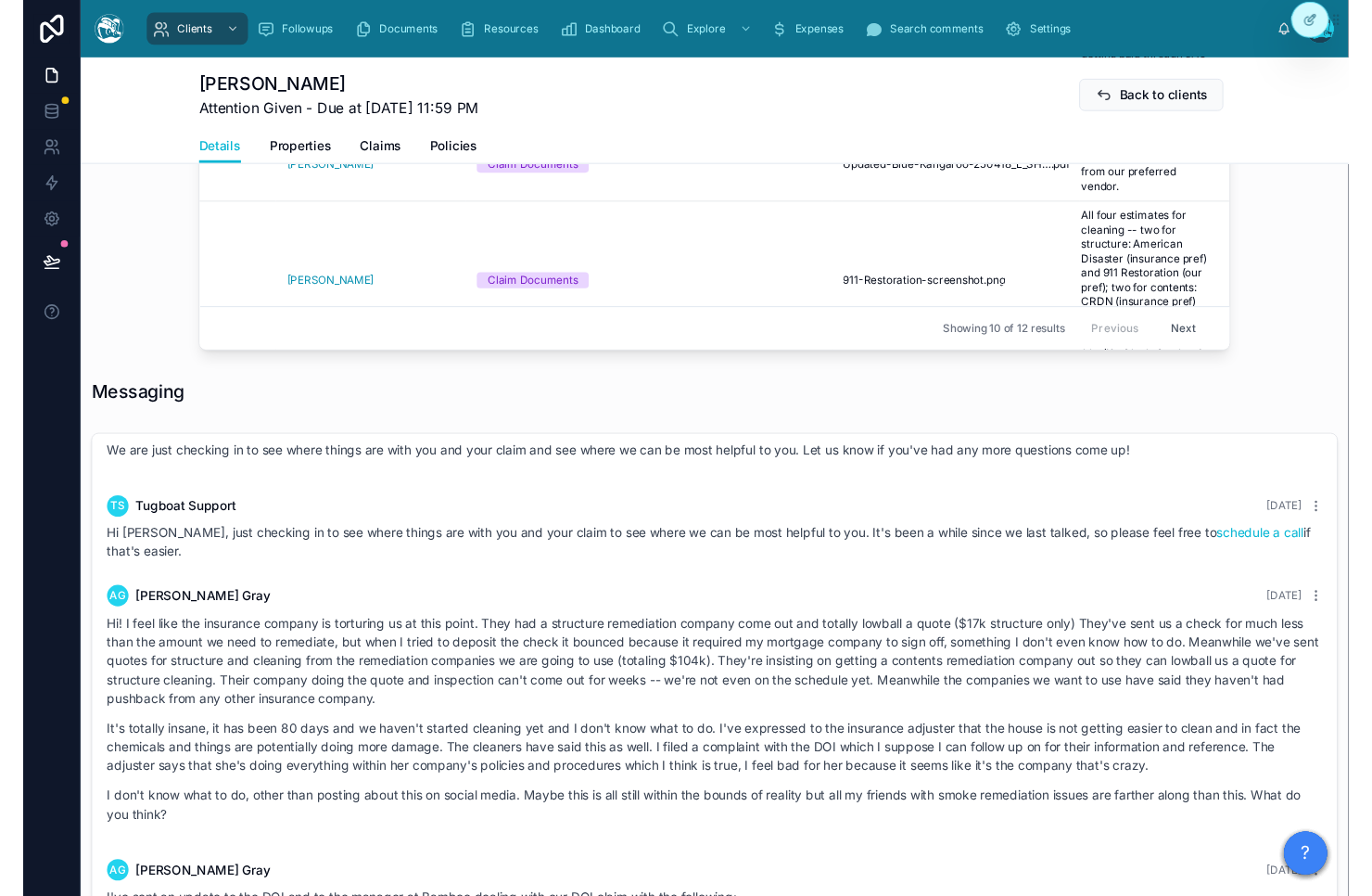
scroll to position [8270, 0]
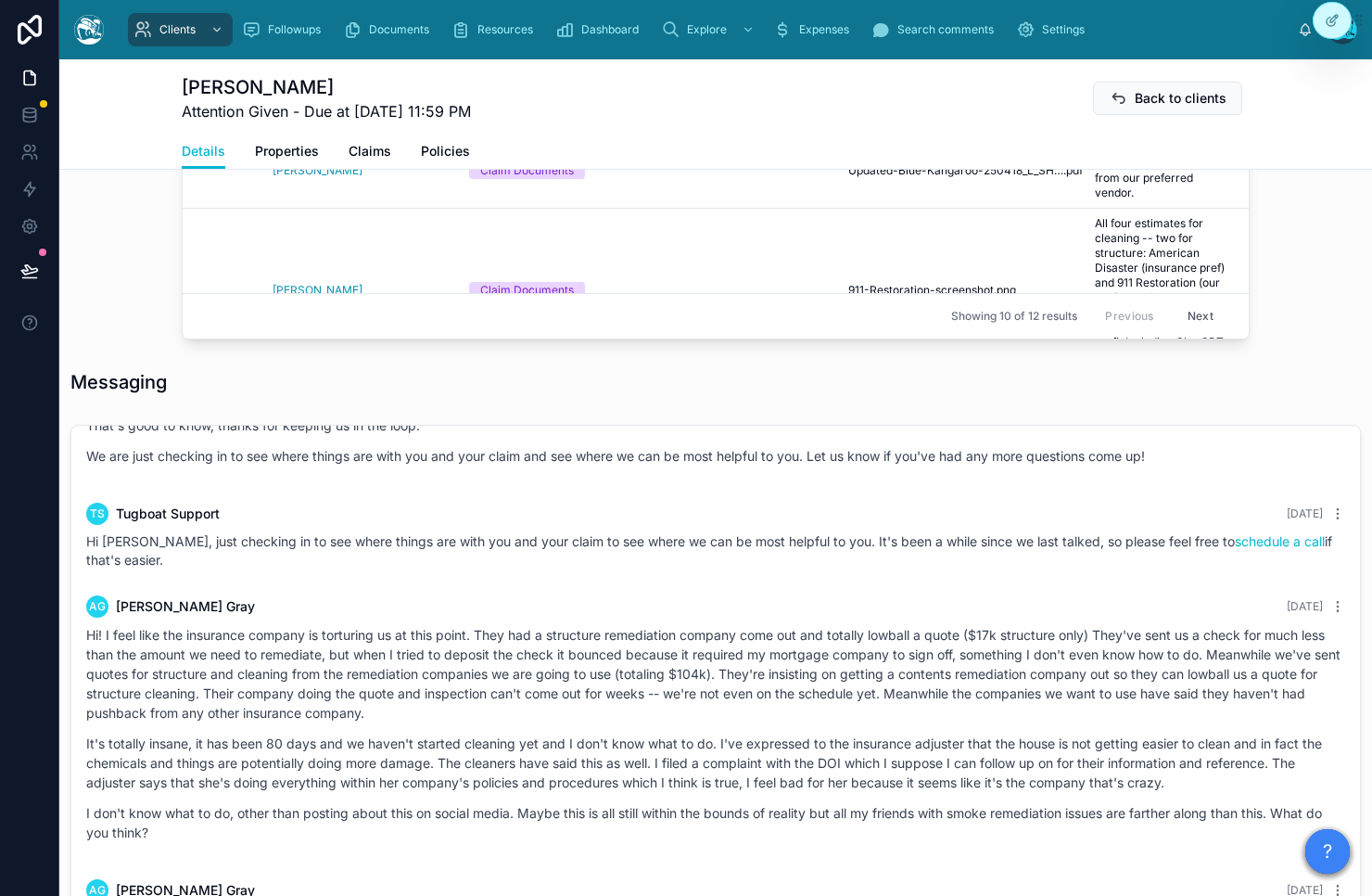
click at [301, 681] on p "Hi! I feel like the insurance company is torturing us at this point. They had a…" at bounding box center [715, 673] width 1258 height 98
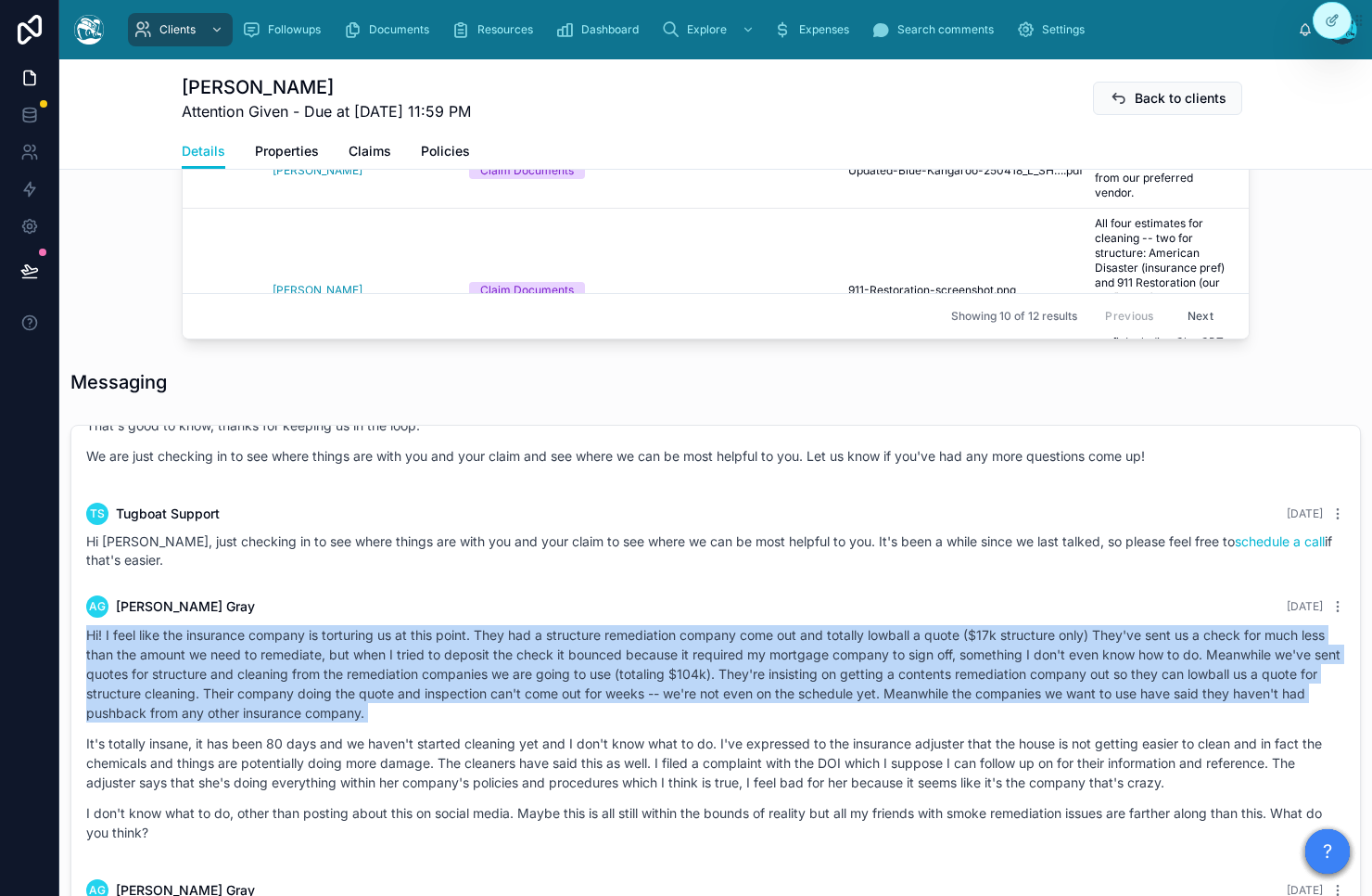
click at [301, 681] on p "Hi! I feel like the insurance company is torturing us at this point. They had a…" at bounding box center [715, 673] width 1258 height 98
click at [194, 679] on p "Hi! I feel like the insurance company is torturing us at this point. They had a…" at bounding box center [715, 673] width 1258 height 98
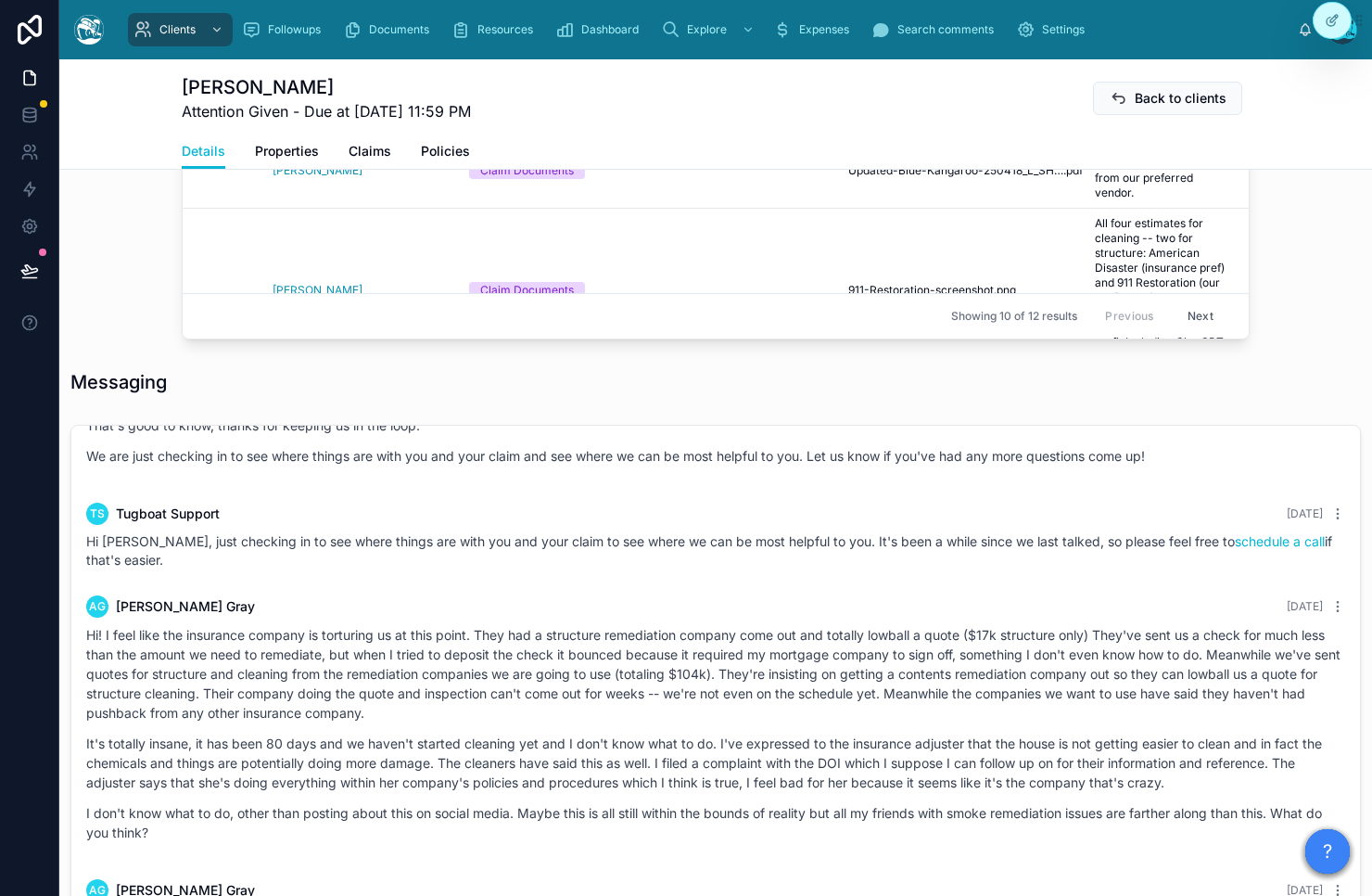
drag, startPoint x: 86, startPoint y: 638, endPoint x: 298, endPoint y: 719, distance: 226.9
click at [298, 719] on div "AG [PERSON_NAME] [DATE] Hi! I feel like the insurance company is torturing us a…" at bounding box center [715, 725] width 1281 height 280
click at [298, 719] on p "Hi! I feel like the insurance company is torturing us at this point. They had a…" at bounding box center [715, 673] width 1258 height 98
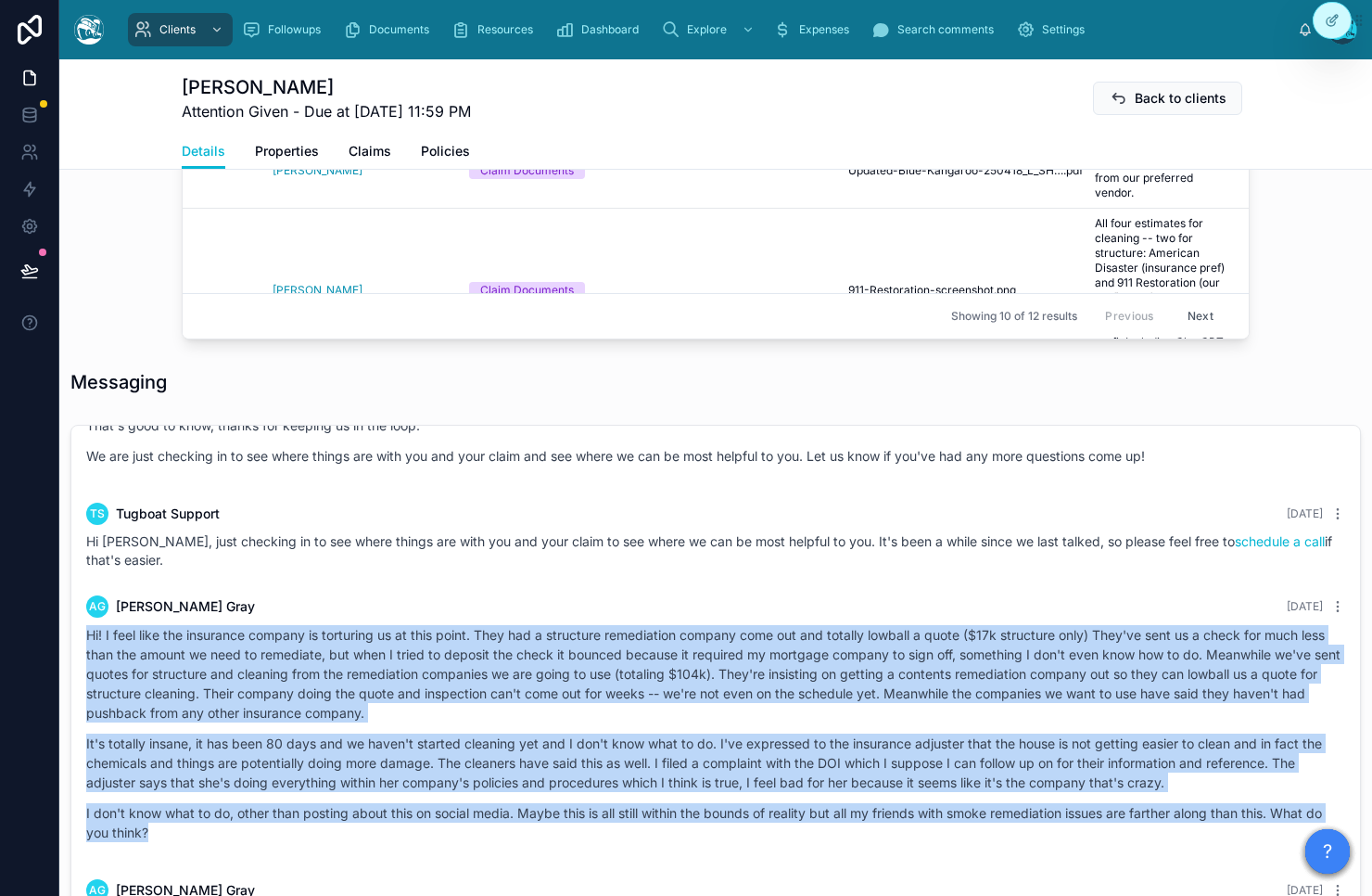
drag, startPoint x: 87, startPoint y: 669, endPoint x: 215, endPoint y: 867, distance: 235.8
click at [215, 842] on div "Hi! I feel like the insurance company is torturing us at this point. They had a…" at bounding box center [715, 733] width 1258 height 217
copy div "Hi! I feel like the insurance company is torturing us at this point. They had a…"
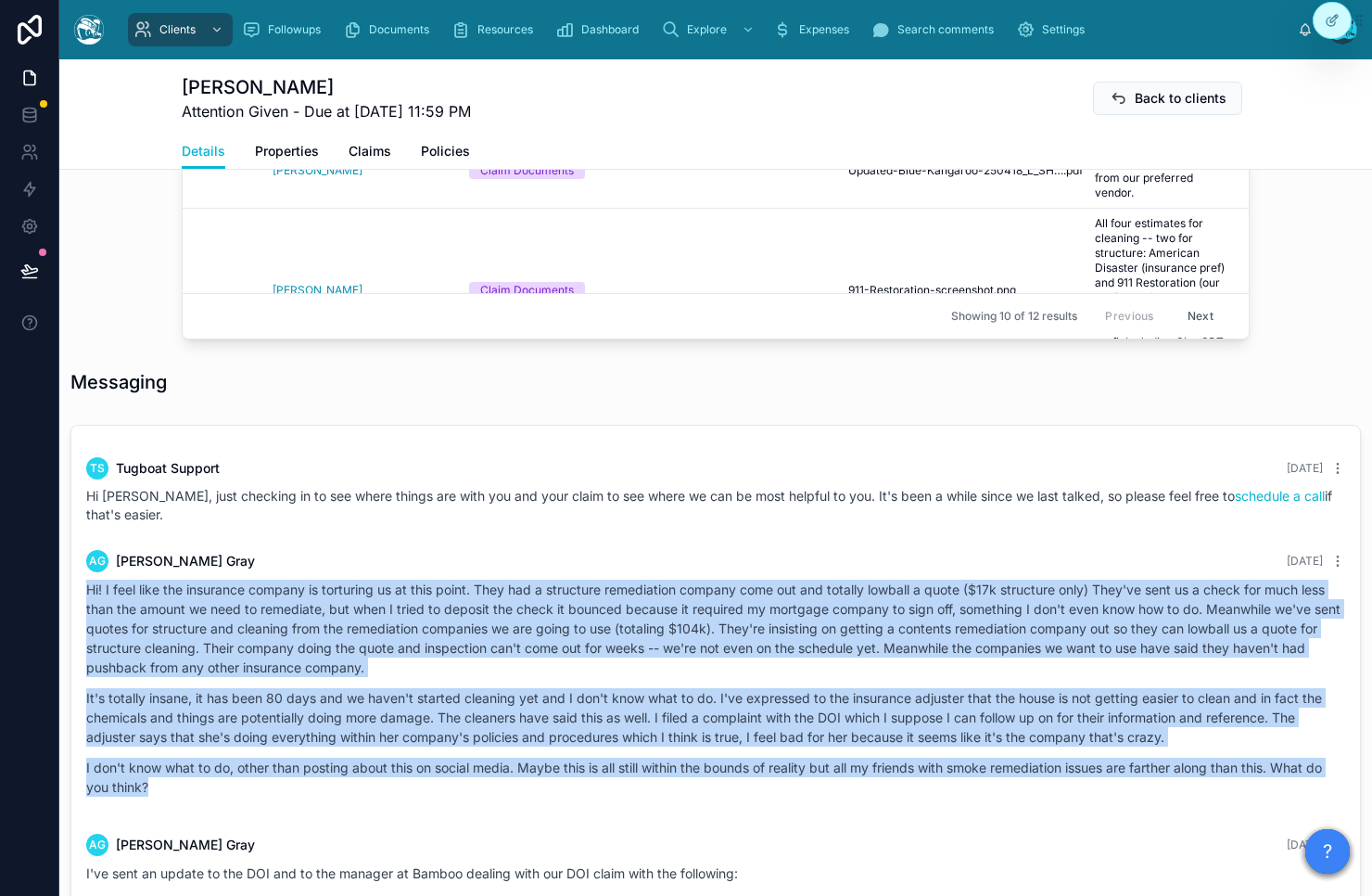
scroll to position [8334, 0]
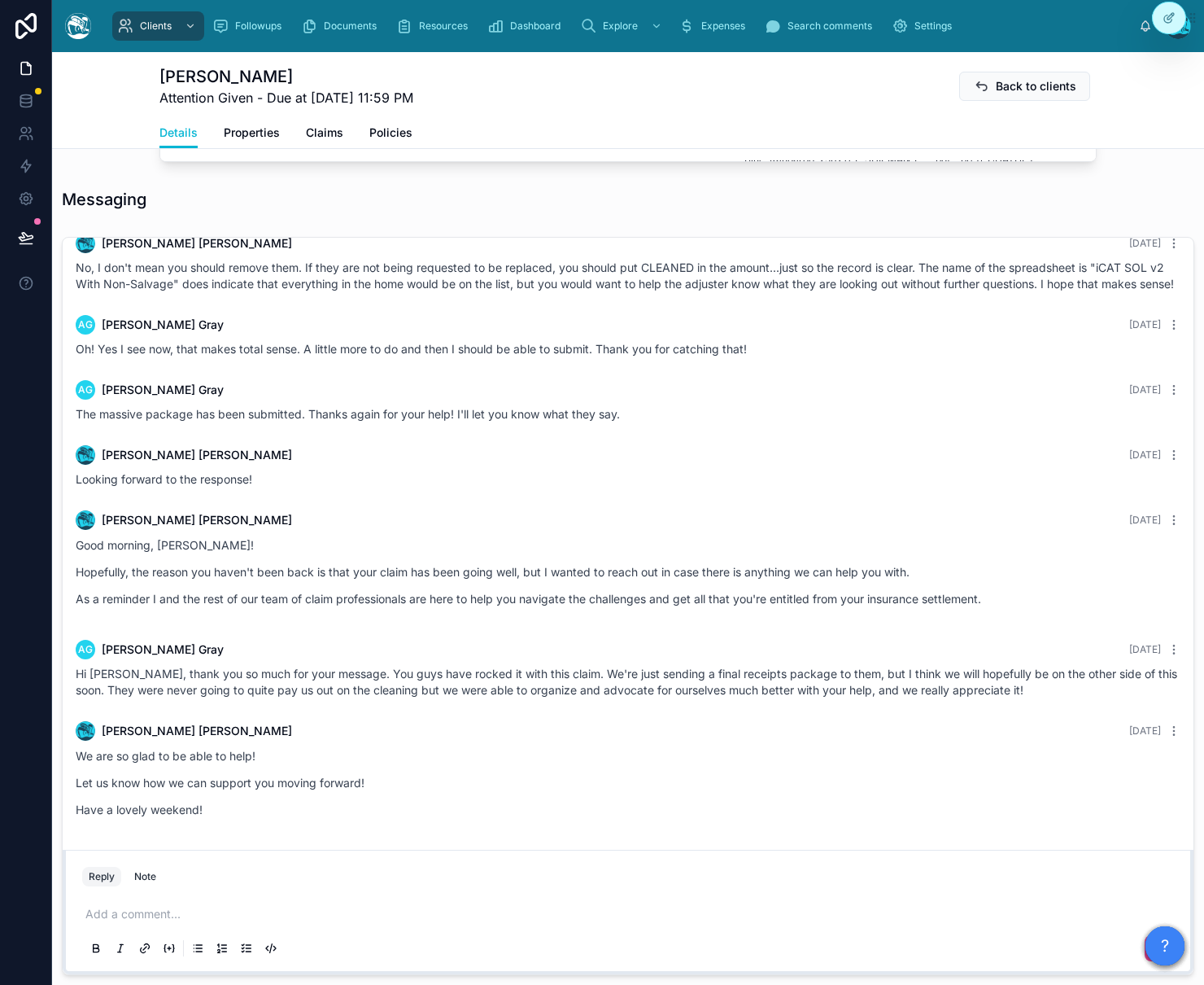
scroll to position [1375, 0]
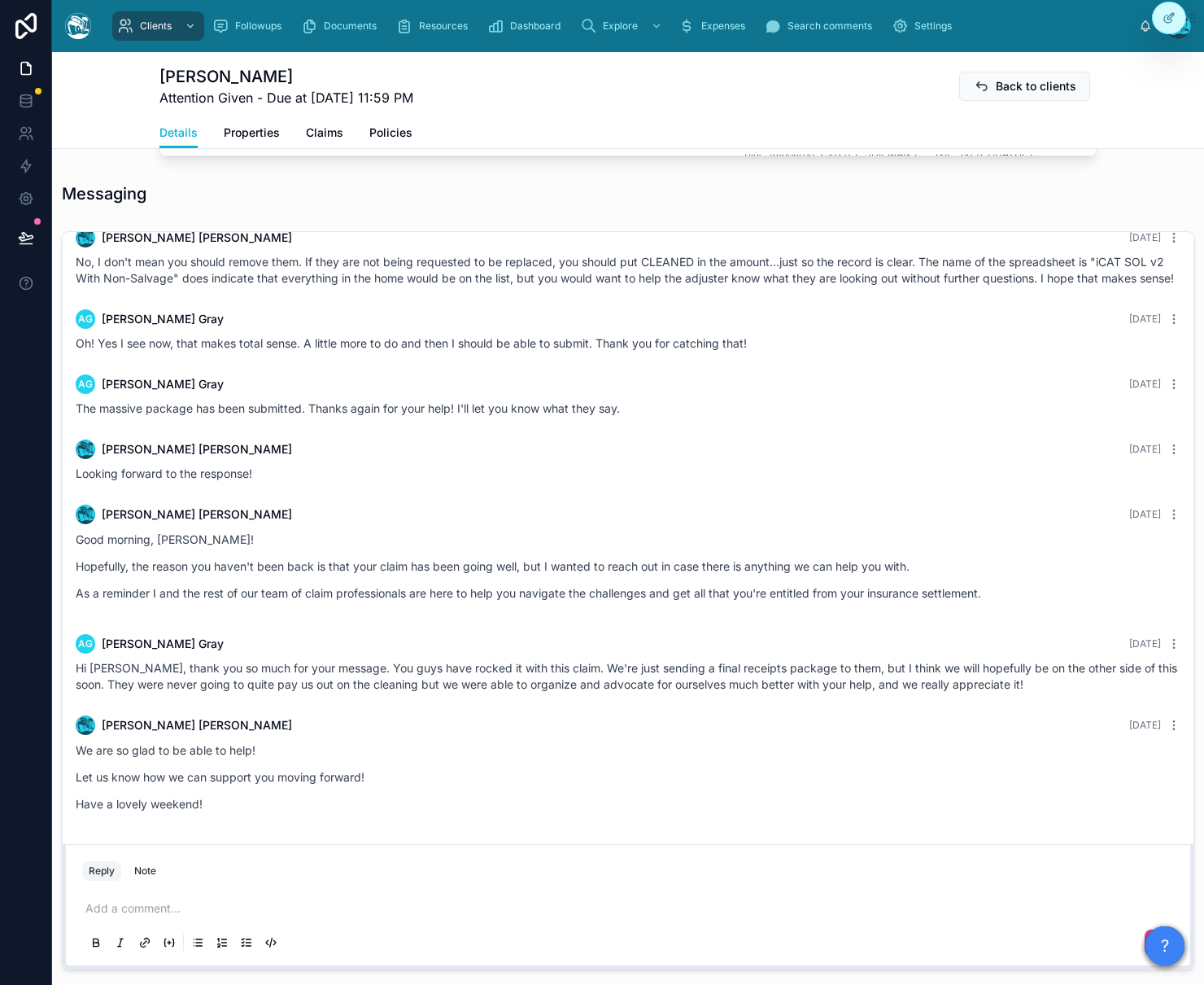
drag, startPoint x: 1162, startPoint y: 946, endPoint x: 809, endPoint y: 576, distance: 511.4
click at [811, 569] on body "Clients Followups Documents Resources Dashboard Explore Expenses Search comment…" at bounding box center [602, 492] width 1204 height 985
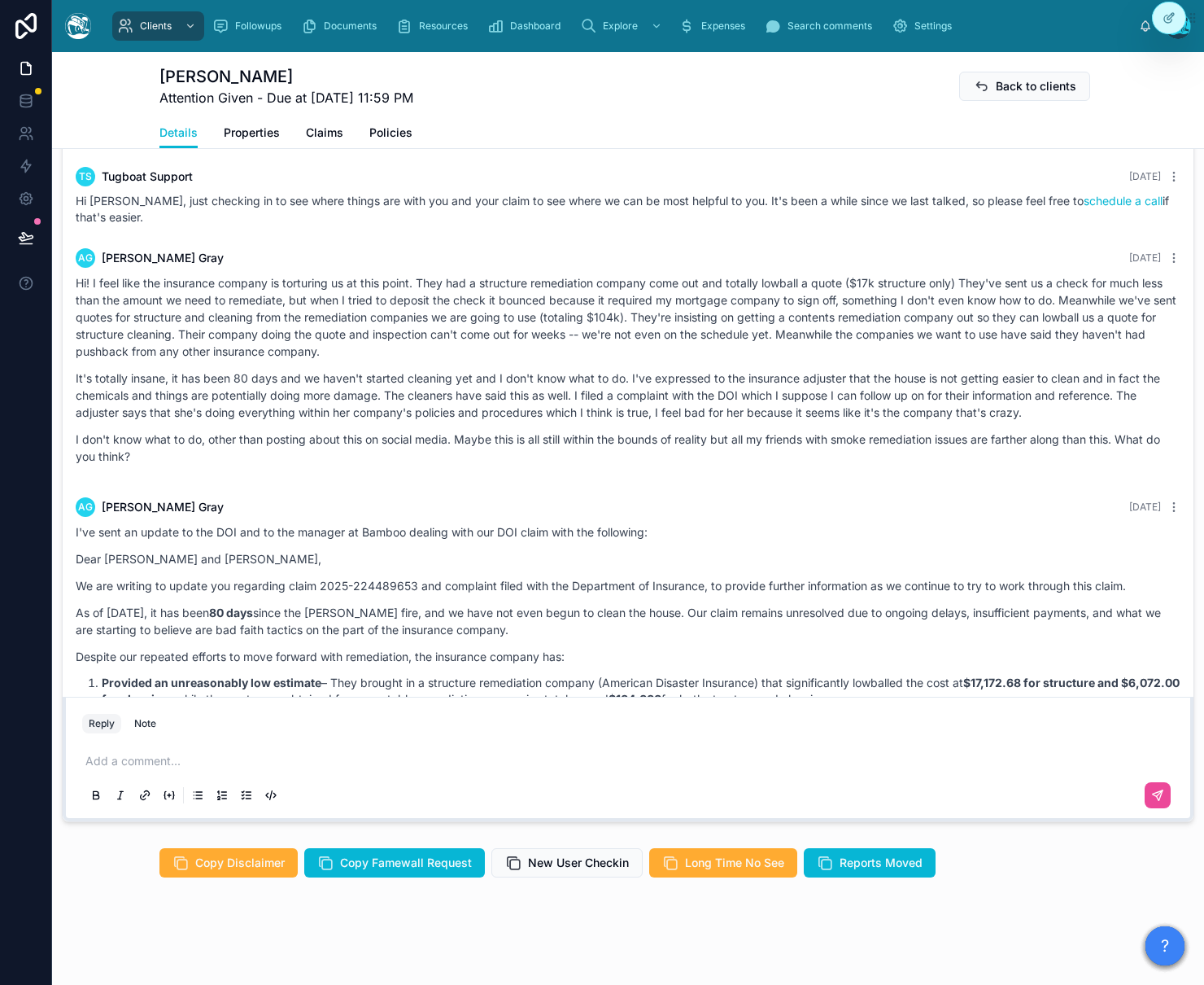
scroll to position [7233, 0]
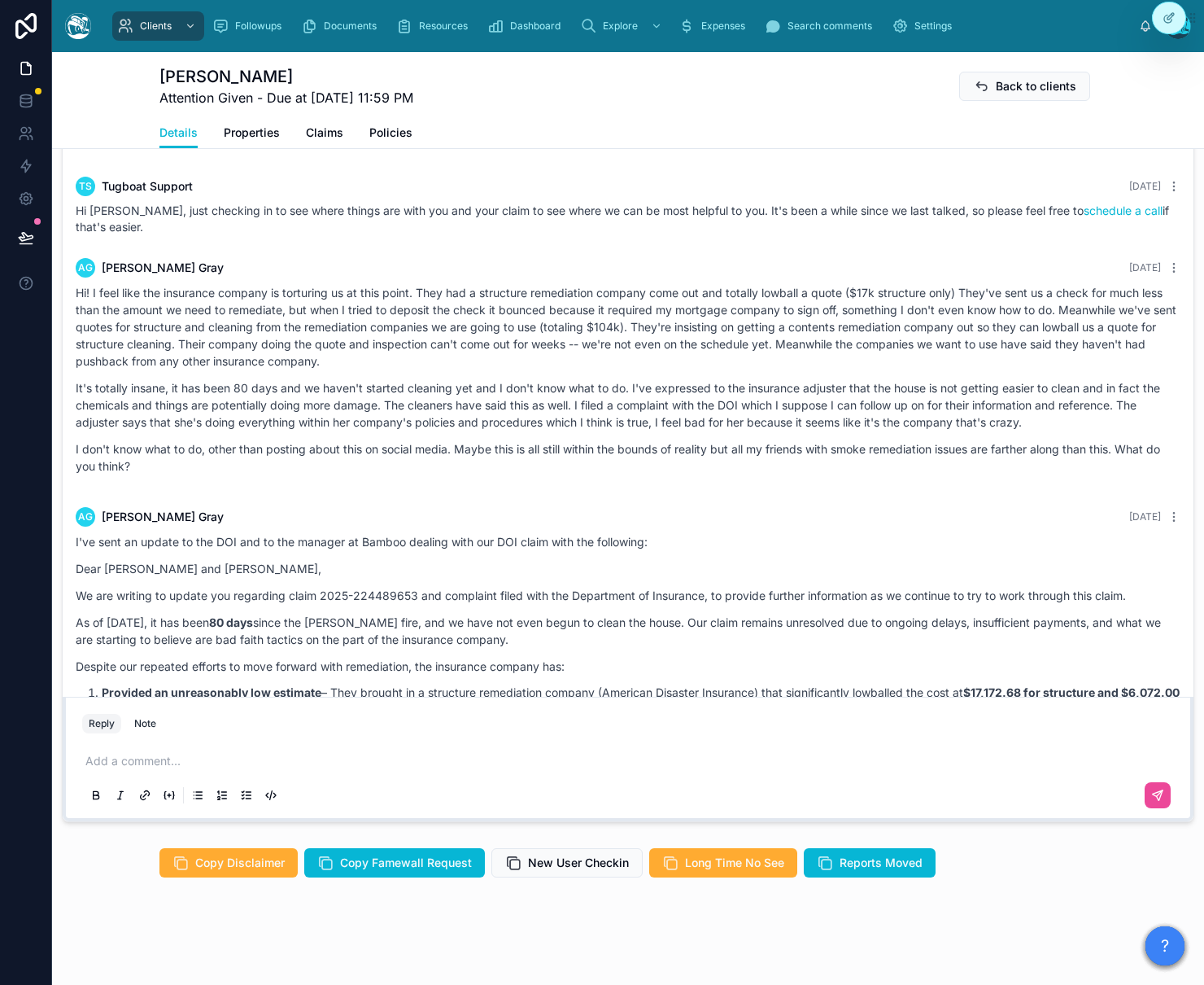
click at [117, 323] on p "Hi! I feel like the insurance company is torturing us at this point. They had a…" at bounding box center [627, 327] width 1104 height 86
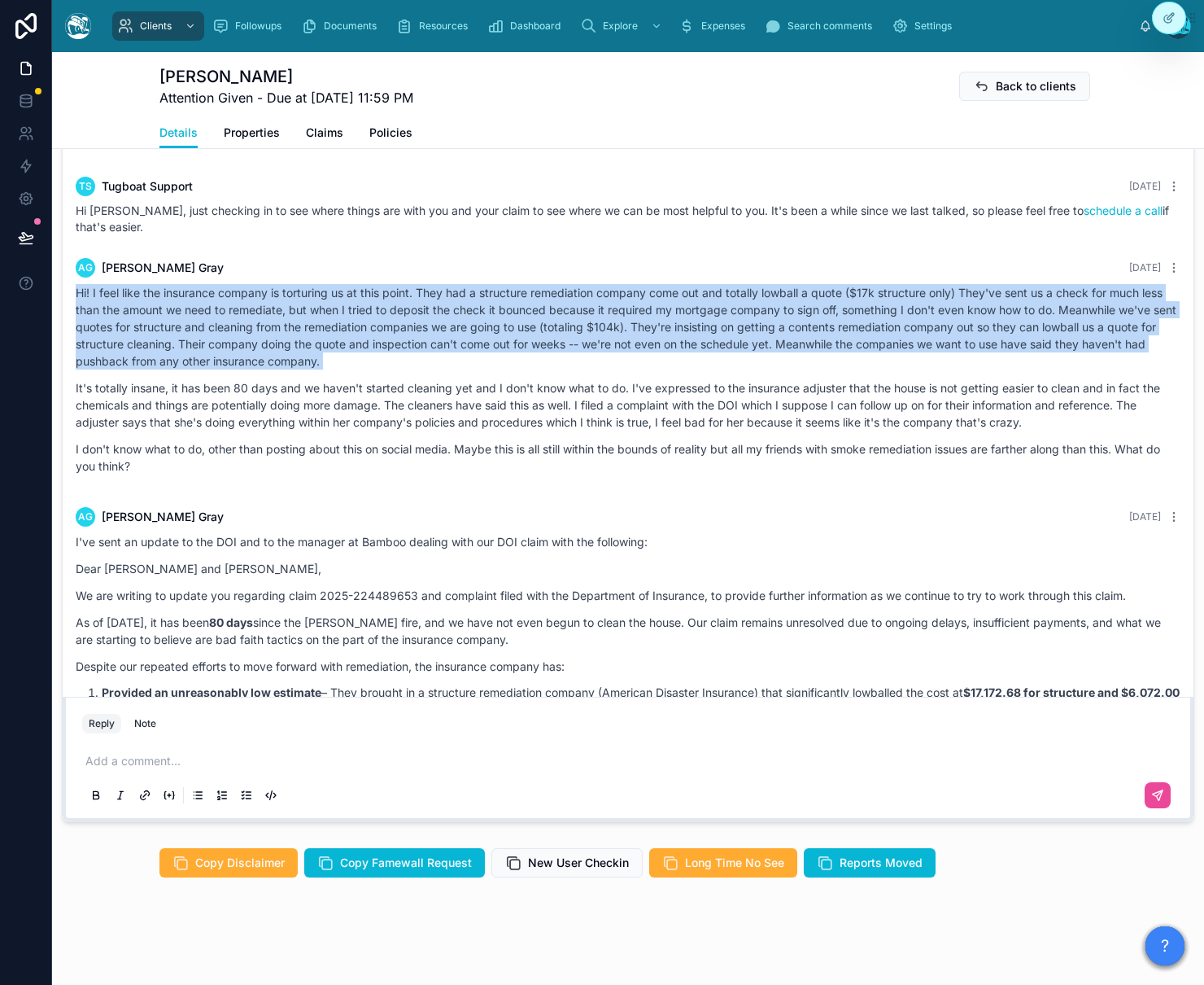
click at [117, 323] on p "Hi! I feel like the insurance company is torturing us at this point. They had a…" at bounding box center [627, 327] width 1104 height 86
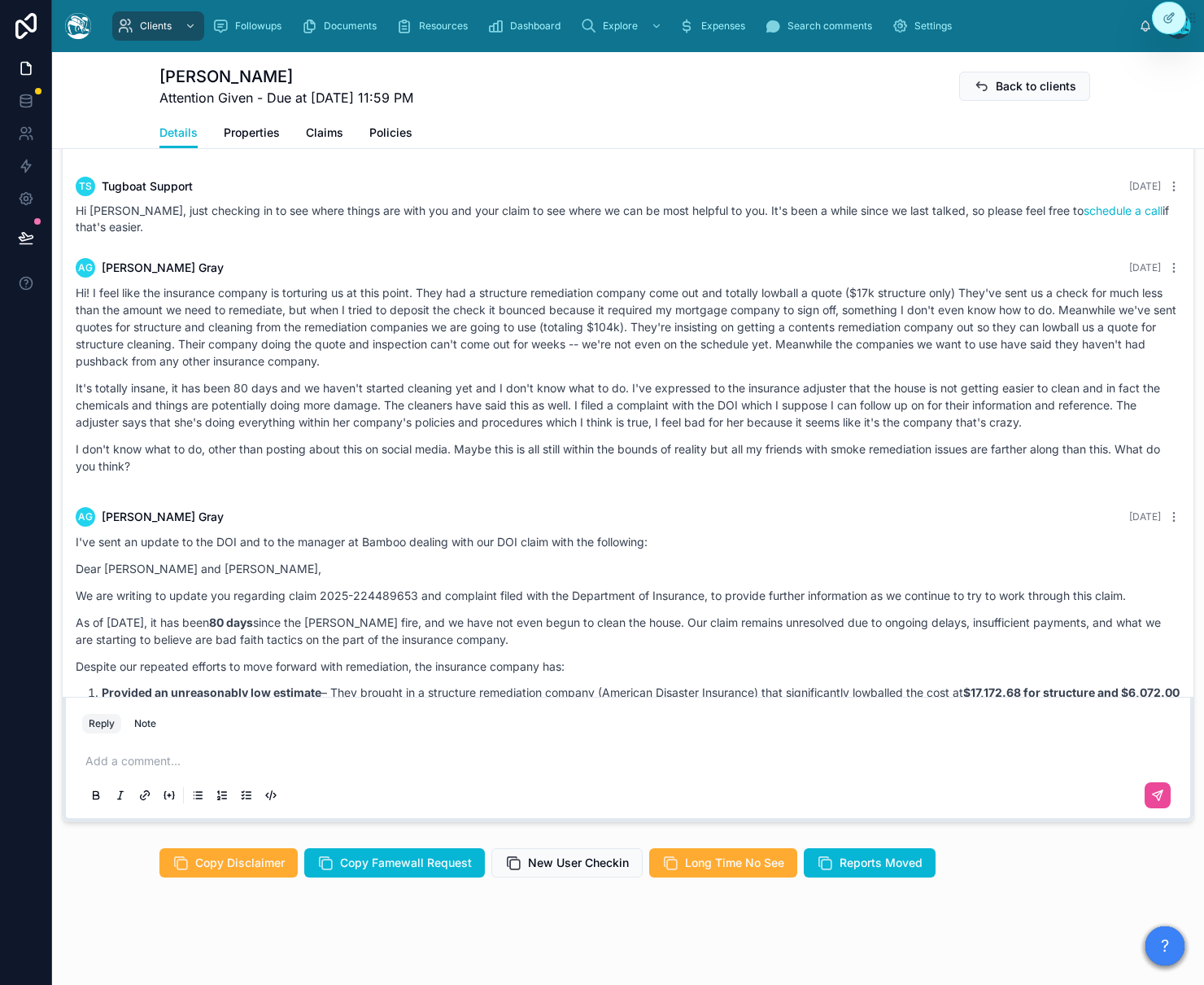
click at [183, 431] on p "It's totally insane, it has been 80 days and we haven't started cleaning yet an…" at bounding box center [627, 405] width 1104 height 52
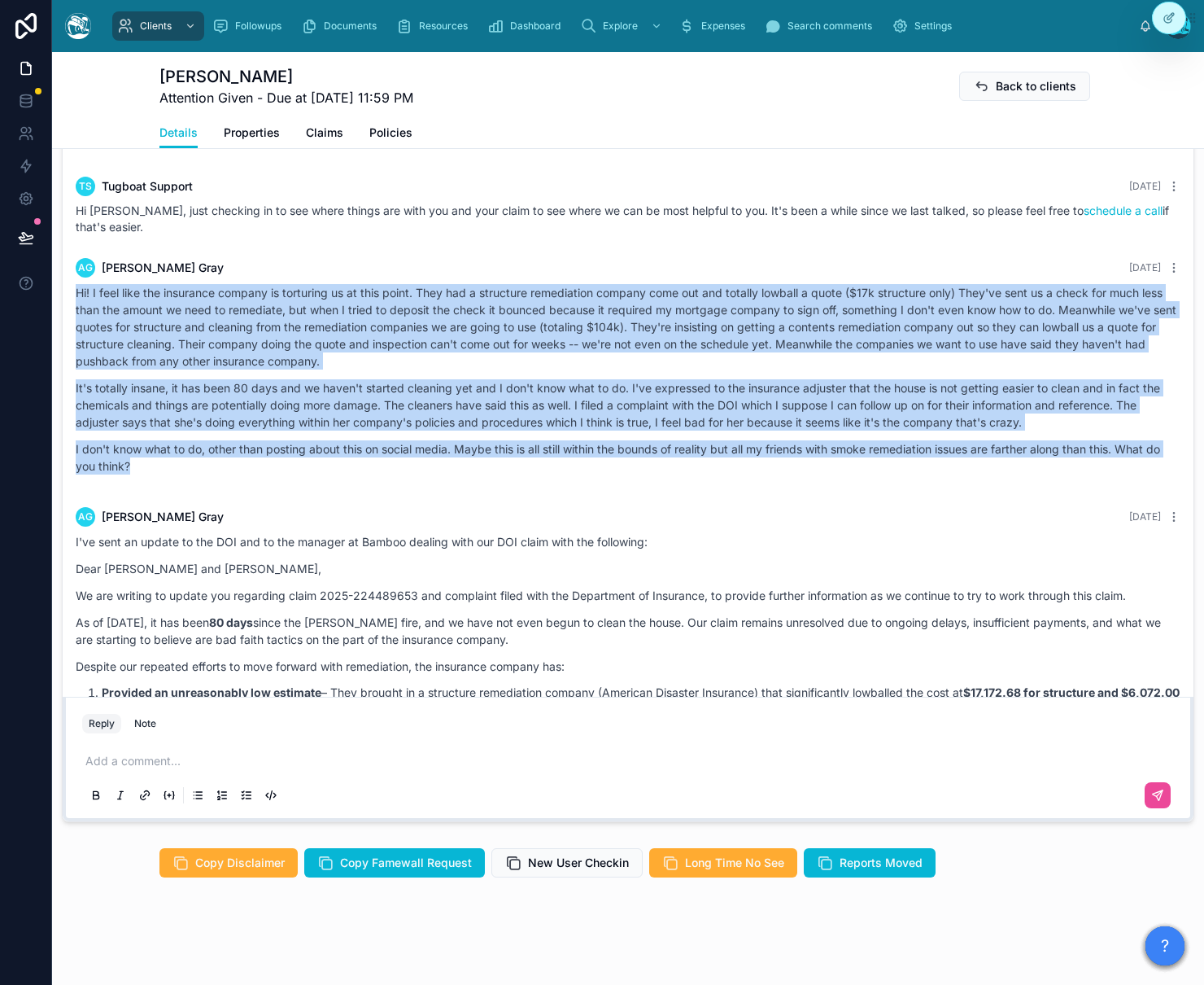
drag, startPoint x: 130, startPoint y: 496, endPoint x: 79, endPoint y: 323, distance: 180.4
click at [79, 323] on div "Hi! I feel like the insurance company is torturing us at this point. They had a…" at bounding box center [627, 379] width 1104 height 190
click at [87, 326] on p "Hi! I feel like the insurance company is torturing us at this point. They had a…" at bounding box center [627, 327] width 1104 height 86
drag, startPoint x: 75, startPoint y: 322, endPoint x: 157, endPoint y: 490, distance: 186.9
click at [157, 475] on div "Hi! I feel like the insurance company is torturing us at this point. They had a…" at bounding box center [627, 379] width 1104 height 190
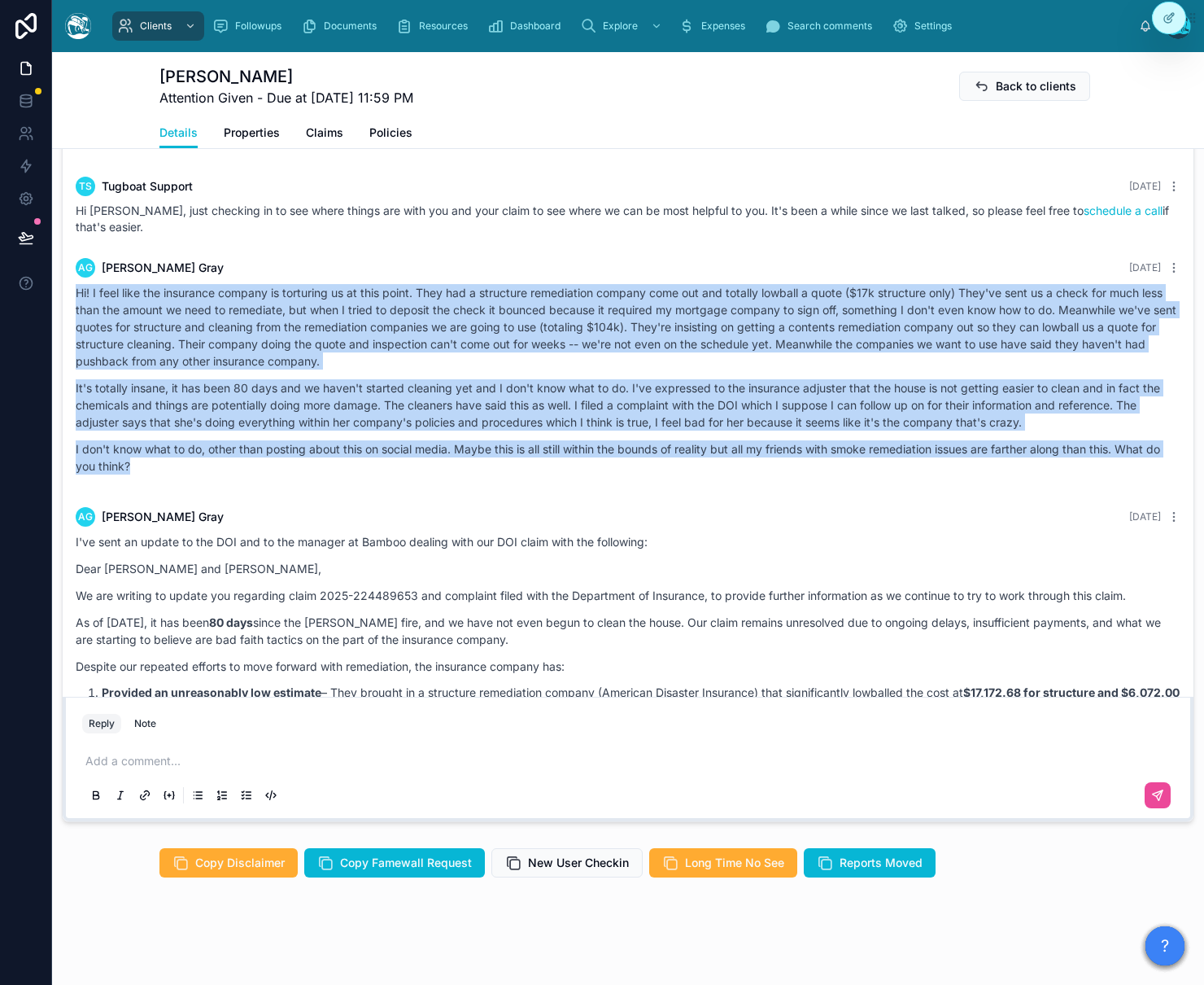
copy div "Hi! I feel like the insurance company is torturing us at this point. They had a…"
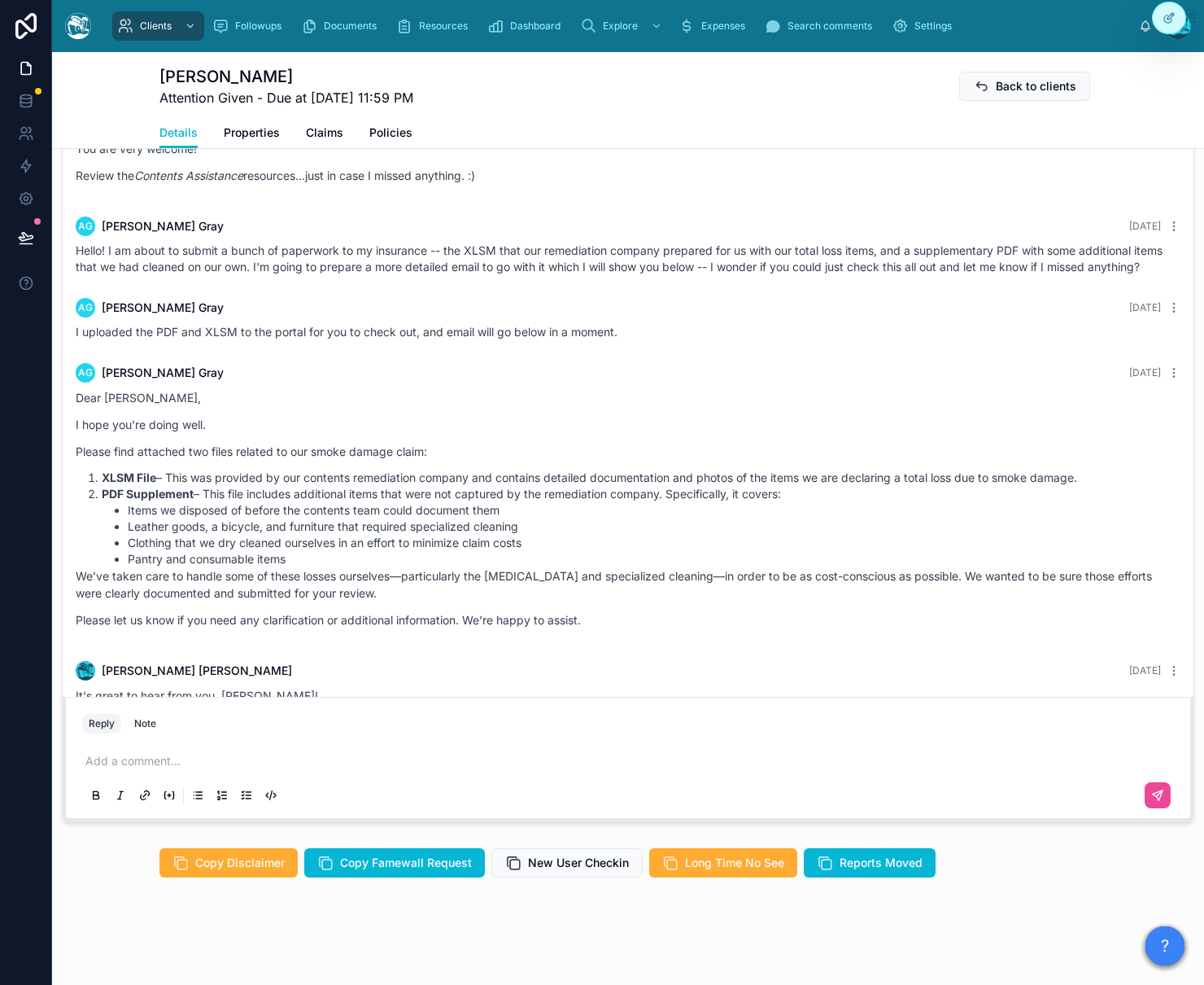
scroll to position [22992, 0]
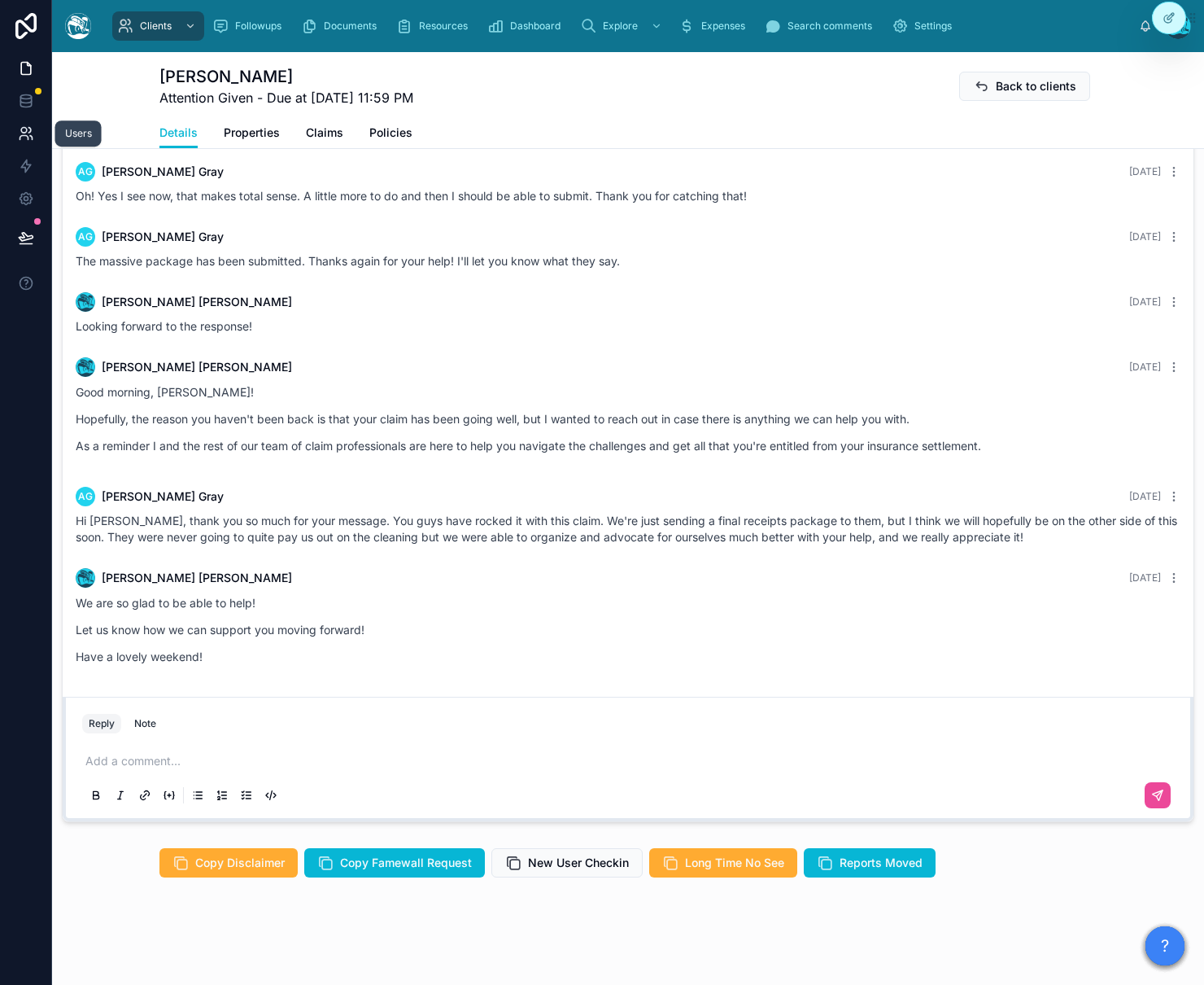
click at [24, 138] on icon at bounding box center [27, 134] width 17 height 17
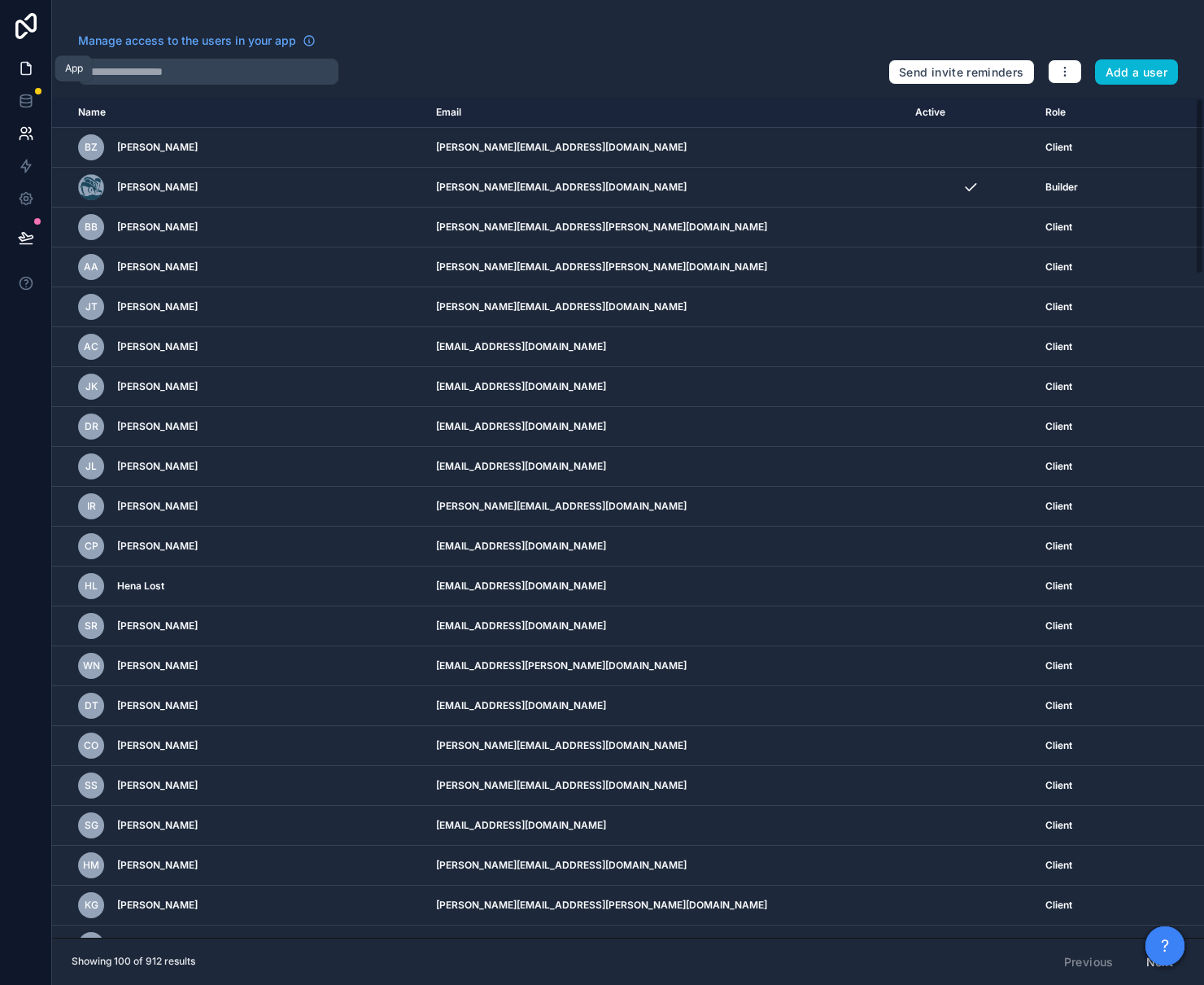
click at [24, 56] on link at bounding box center [26, 68] width 52 height 32
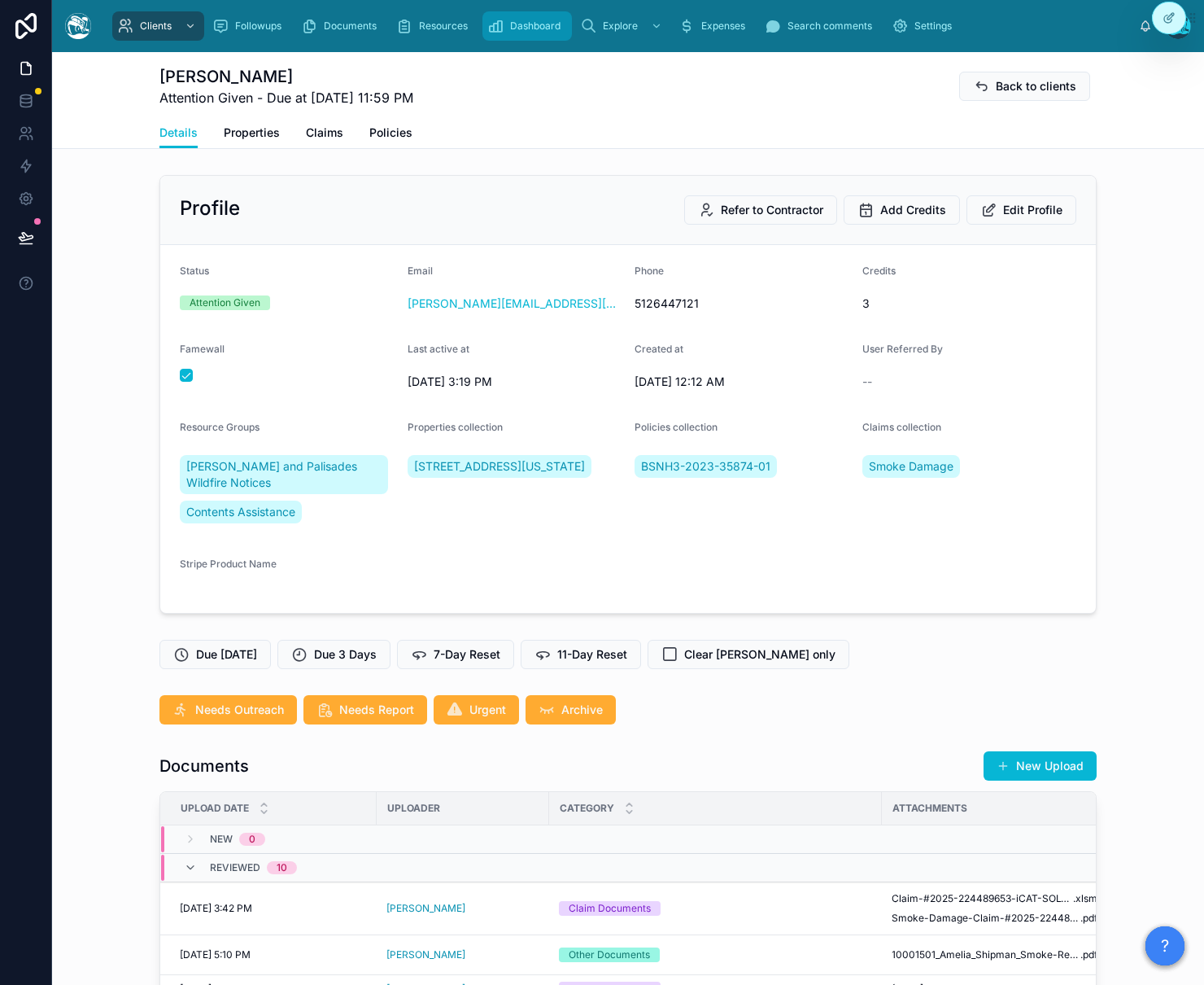
scroll to position [2041, 0]
click at [518, 22] on span "Dashboard" at bounding box center [535, 26] width 51 height 13
